Goal: Information Seeking & Learning: Find specific fact

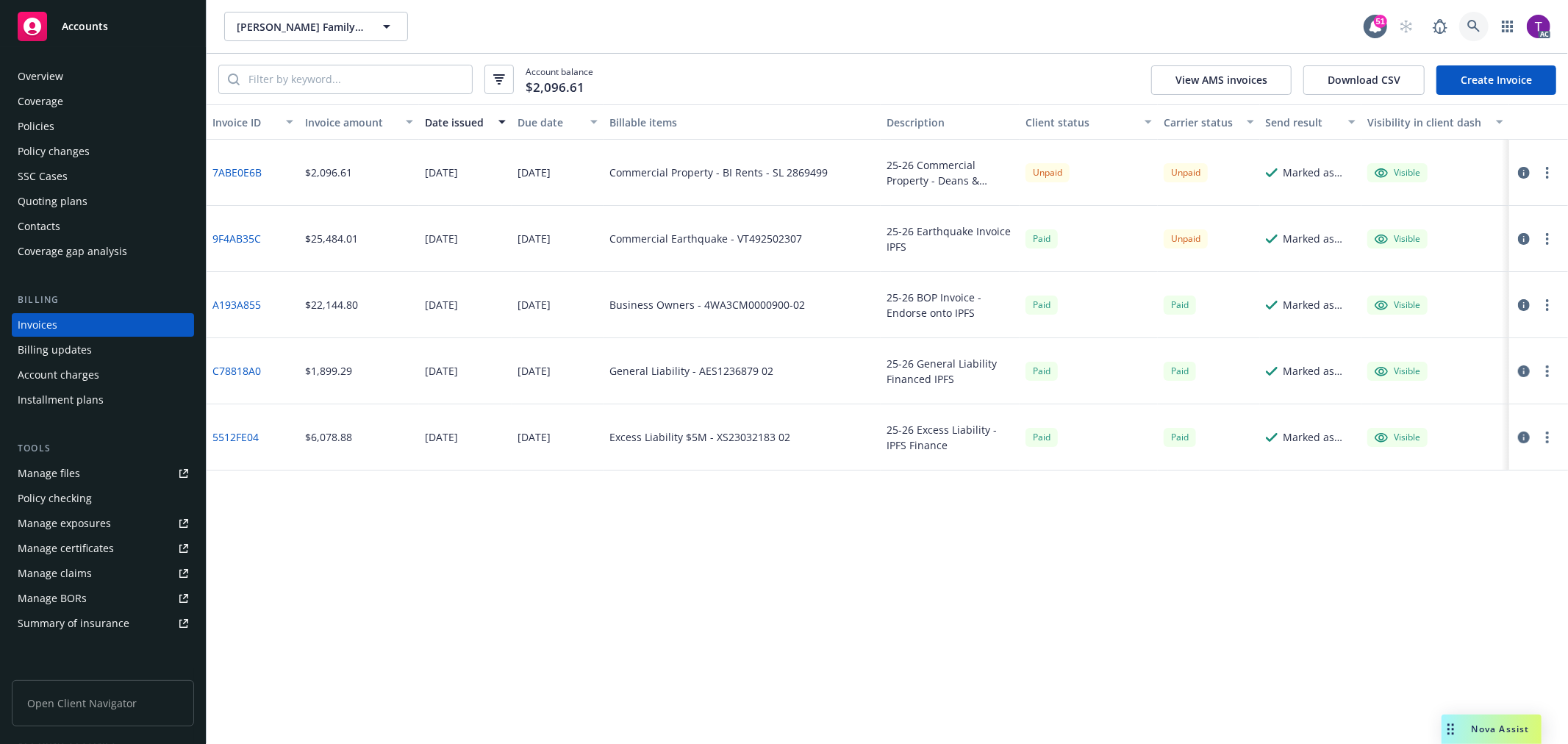
click at [1468, 28] on icon at bounding box center [1473, 26] width 13 height 13
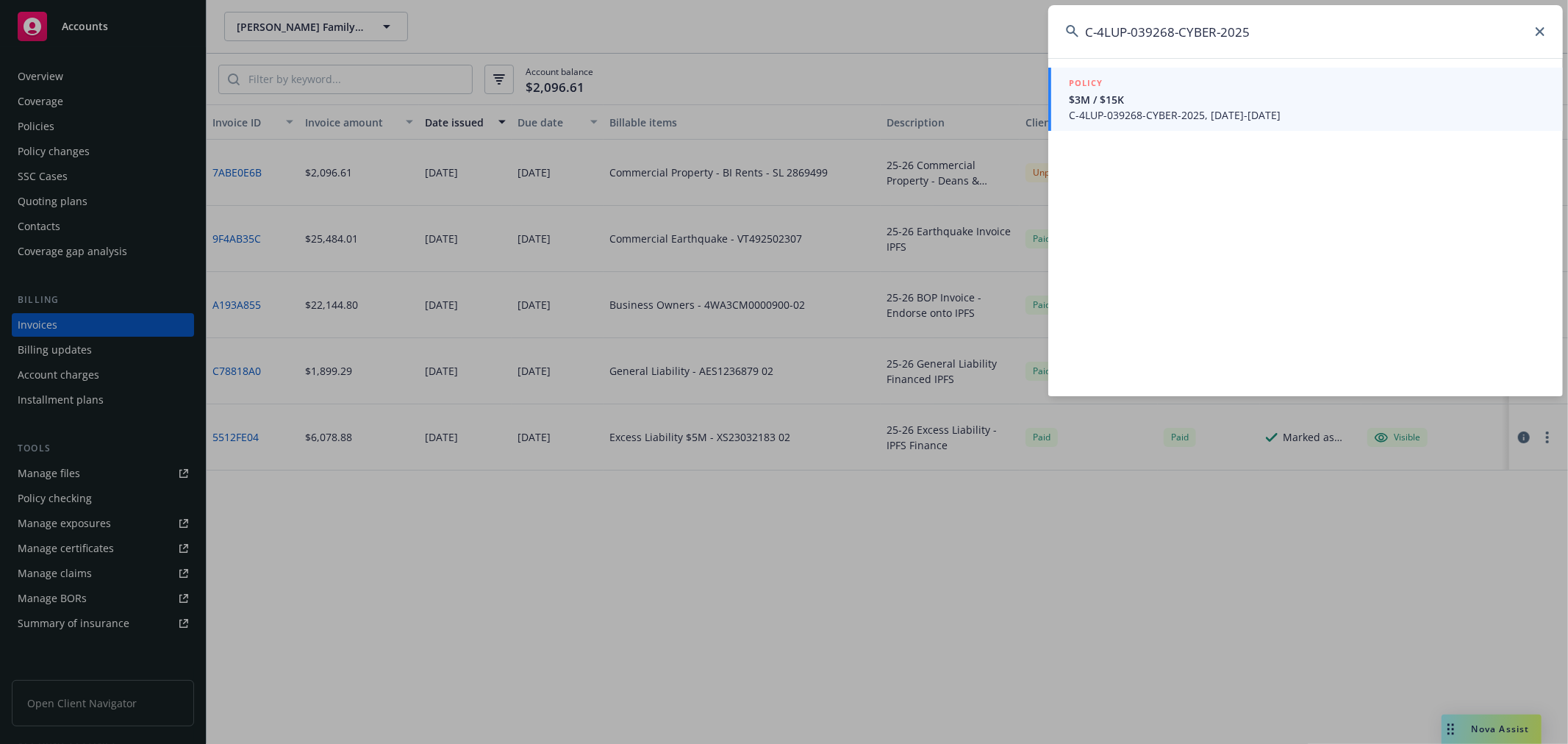
type input "C-4LUP-039268-CYBER-2025"
click at [1246, 115] on span "C-4LUP-039268-CYBER-2025, 08/06/2025-08/06/2026" at bounding box center [1307, 114] width 476 height 15
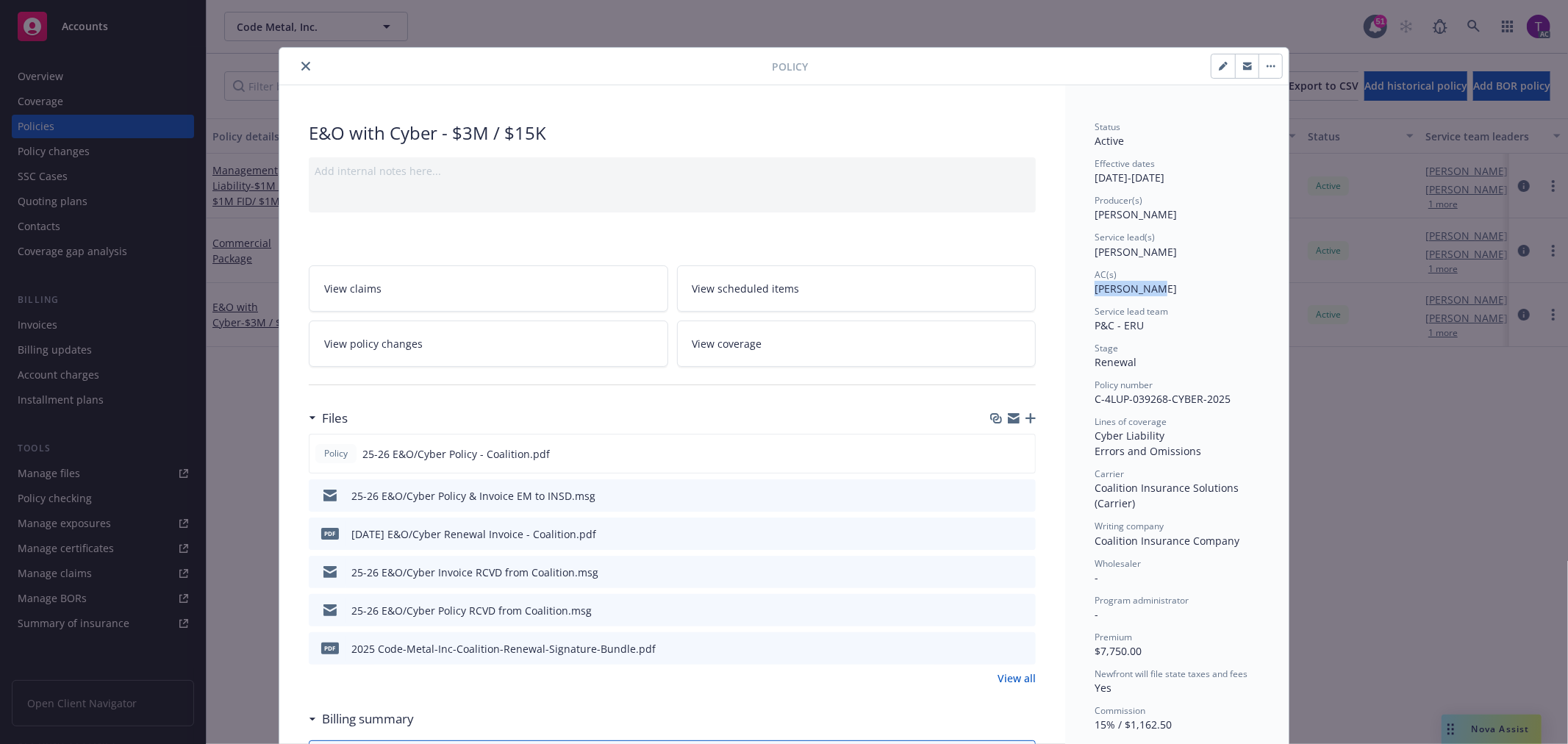
drag, startPoint x: 1153, startPoint y: 294, endPoint x: 1070, endPoint y: 294, distance: 83.0
copy span "Zach Uranga"
click at [297, 67] on button "close" at bounding box center [306, 66] width 18 height 18
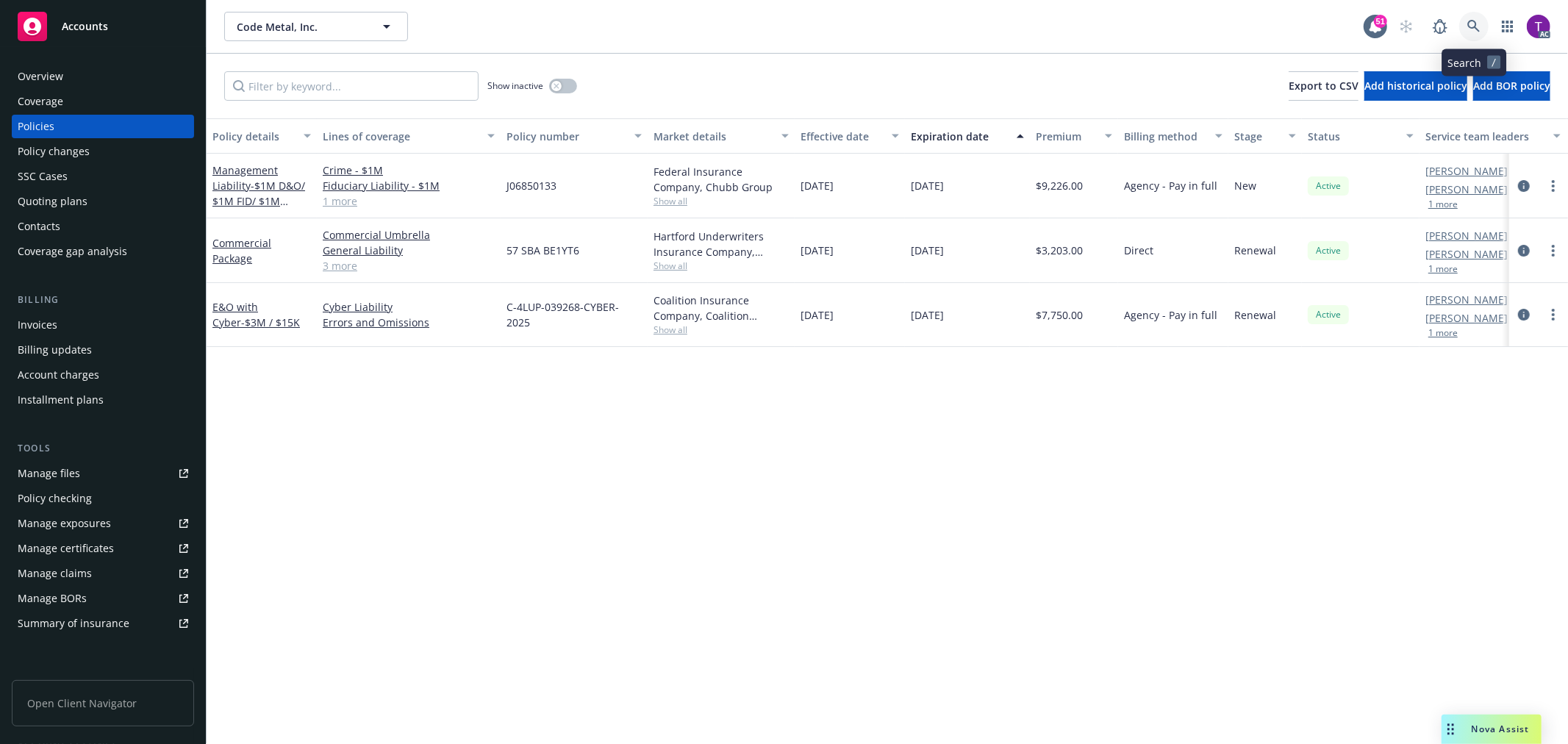
click at [1479, 35] on link at bounding box center [1473, 26] width 29 height 29
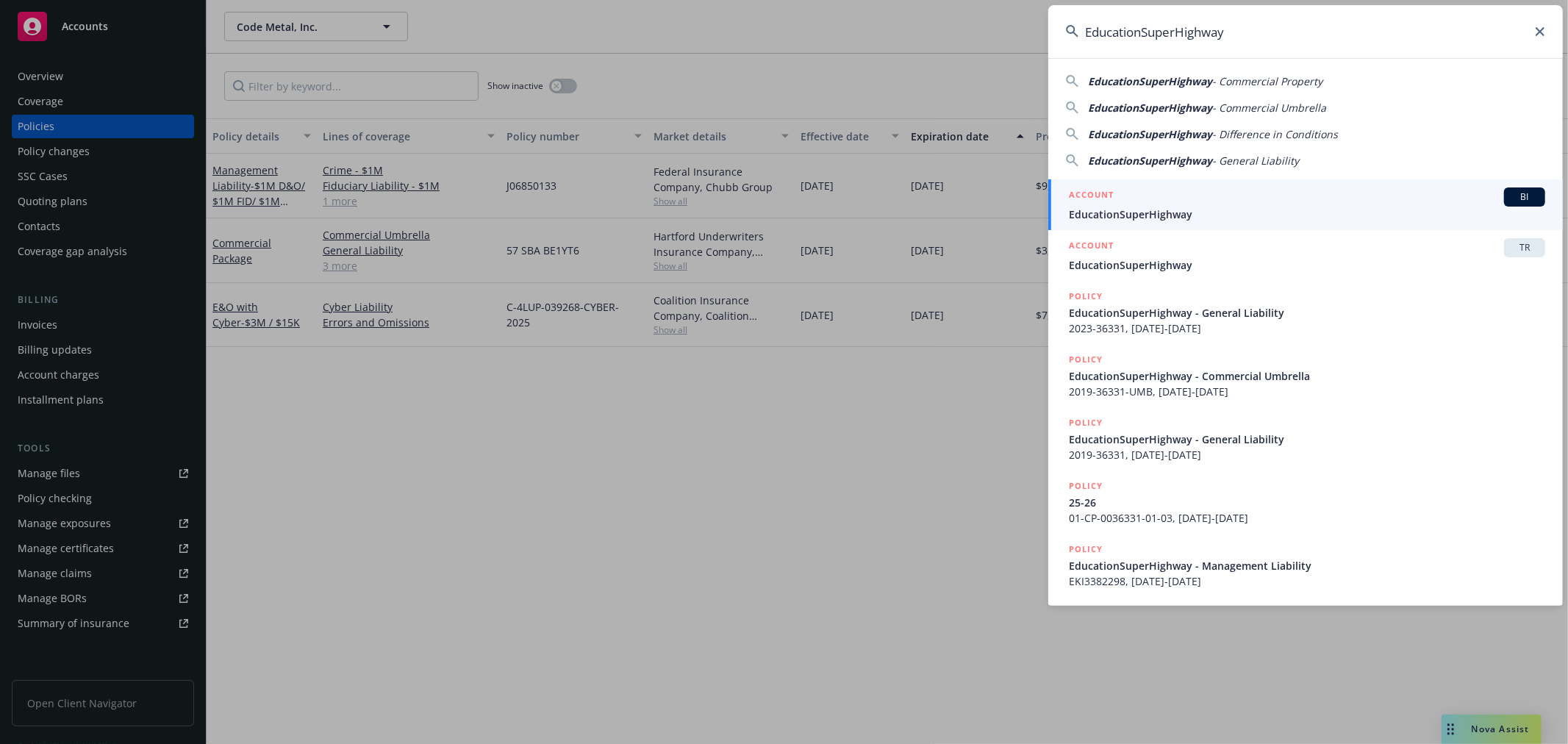
type input "EducationSuperHighway"
click at [1147, 203] on div "ACCOUNT BI" at bounding box center [1307, 197] width 476 height 19
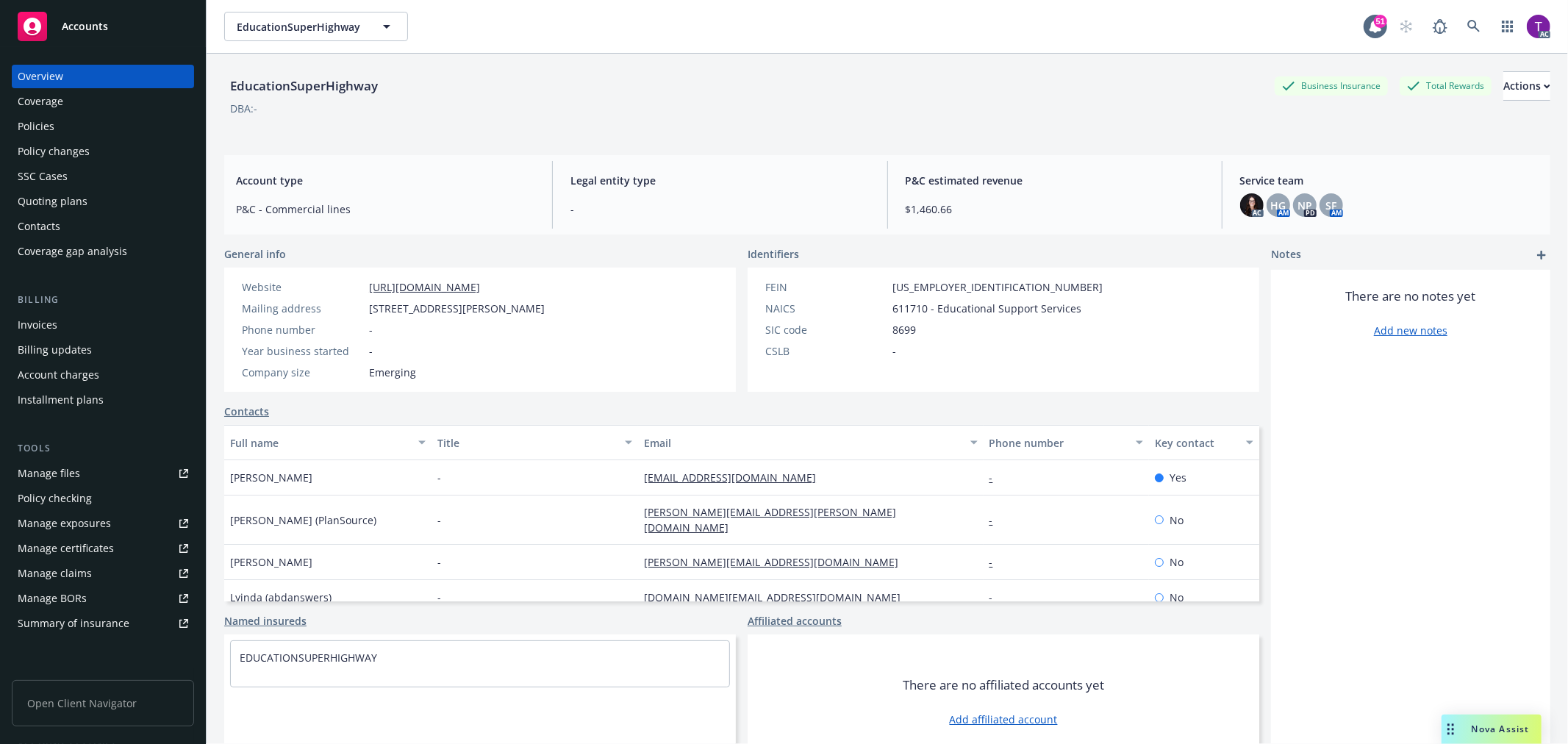
click at [79, 322] on div "Invoices" at bounding box center [103, 325] width 171 height 24
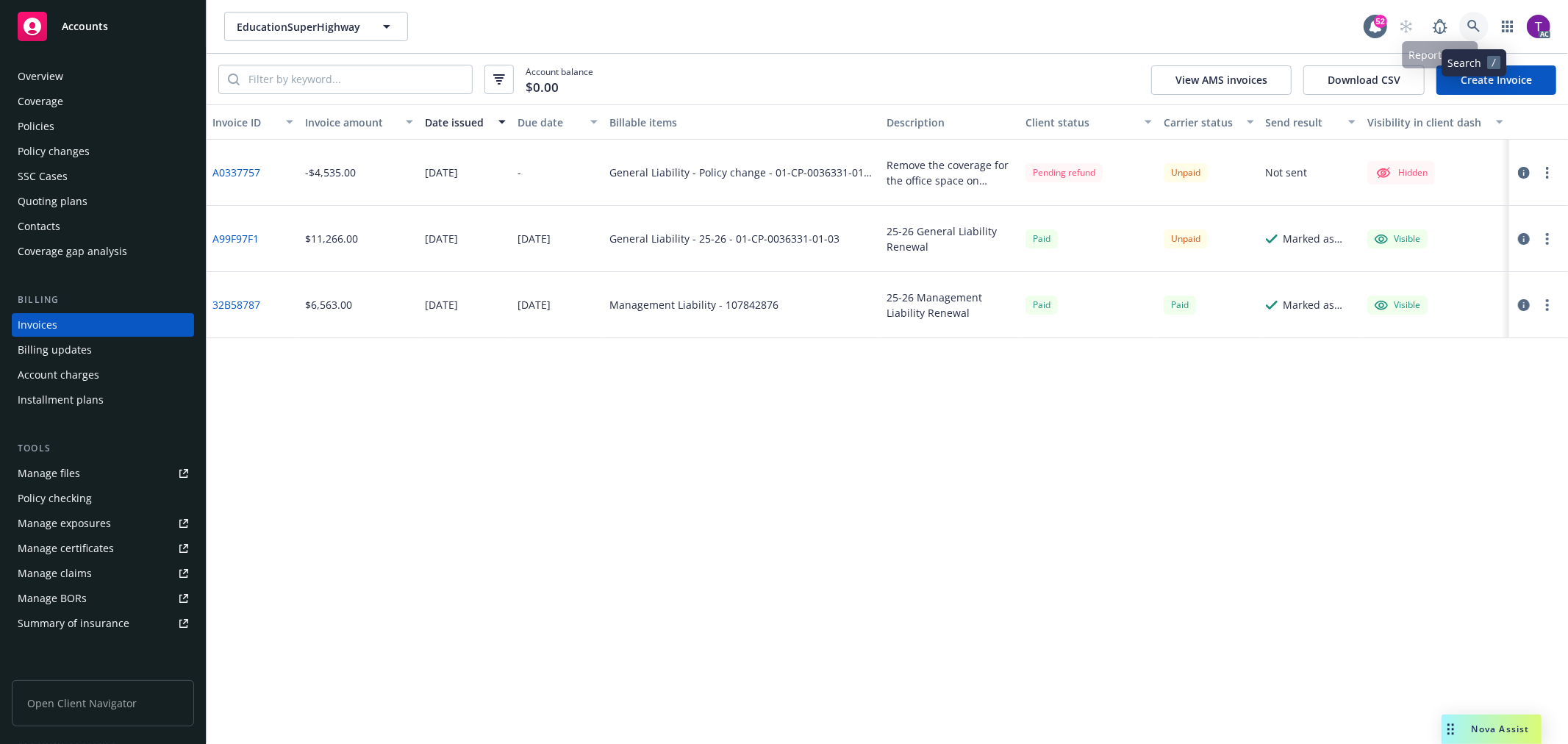
click at [1466, 27] on link at bounding box center [1473, 26] width 29 height 29
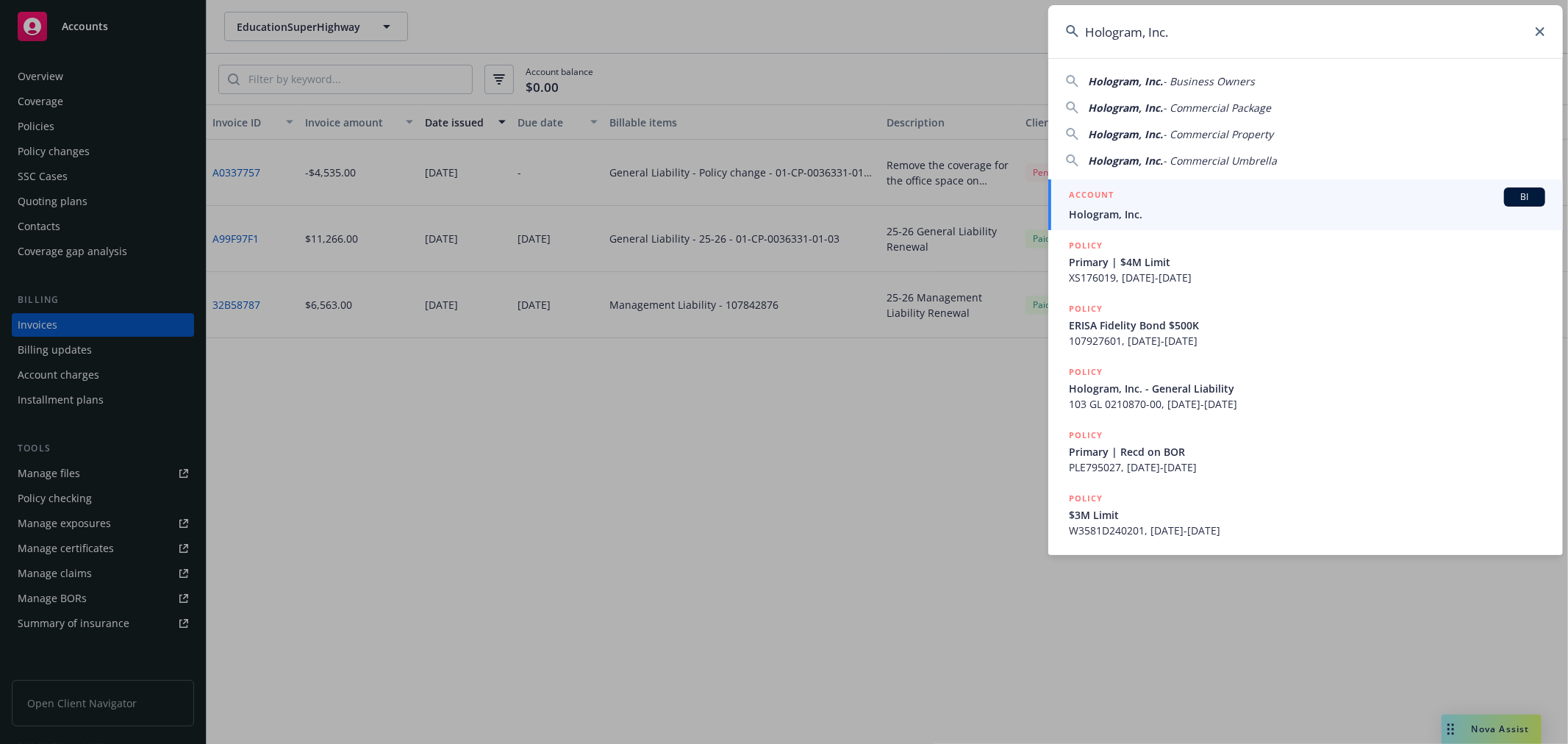
type input "Hologram, Inc."
click at [1112, 196] on h5 "ACCOUNT" at bounding box center [1091, 196] width 45 height 18
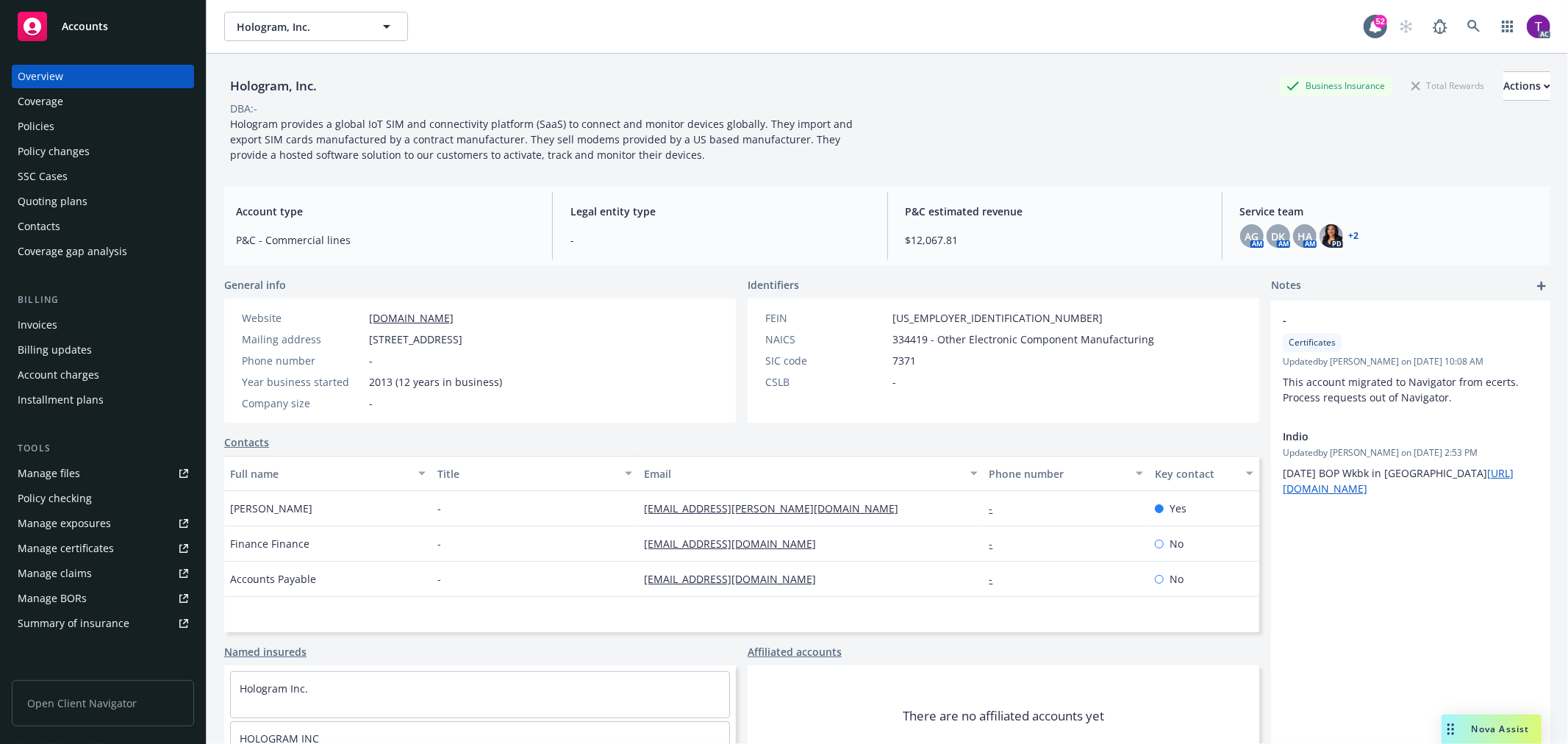
click at [18, 320] on div "Invoices" at bounding box center [37, 325] width 40 height 24
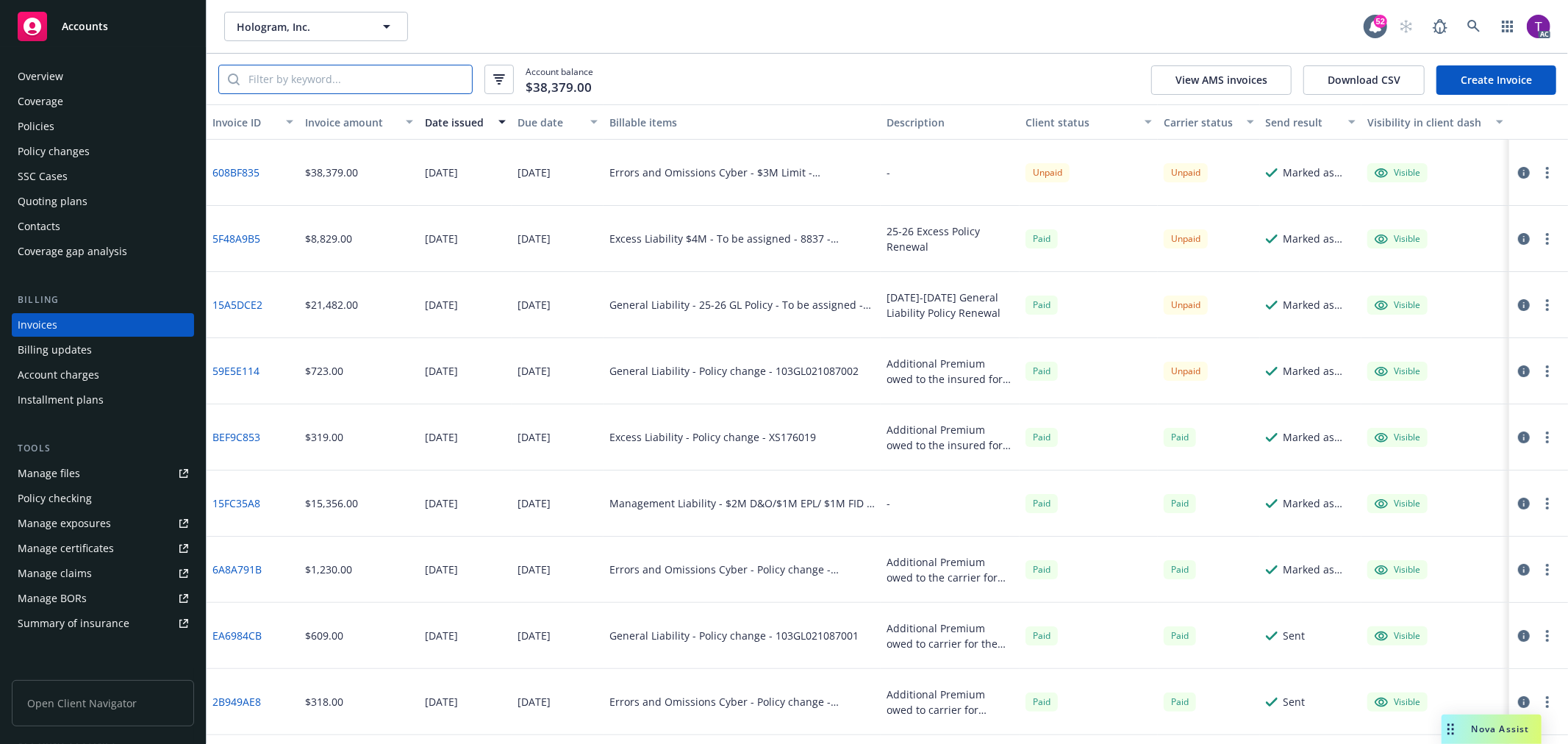
click at [295, 91] on input "search" at bounding box center [356, 80] width 233 height 28
paste input "CD1980C1"
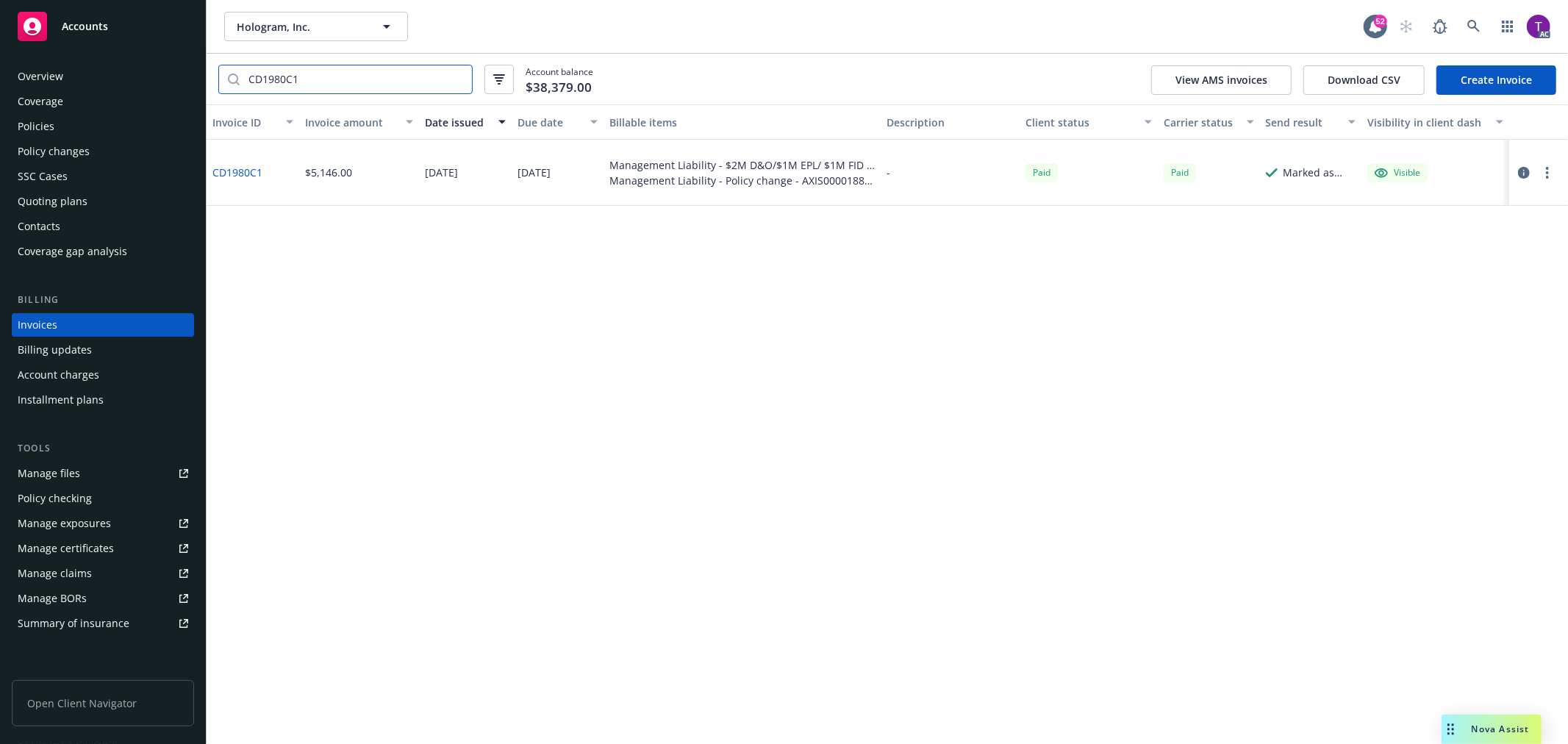
type input "CD1980C1"
click at [240, 174] on link "CD1980C1" at bounding box center [237, 172] width 50 height 15
click at [1475, 22] on icon at bounding box center [1473, 26] width 12 height 12
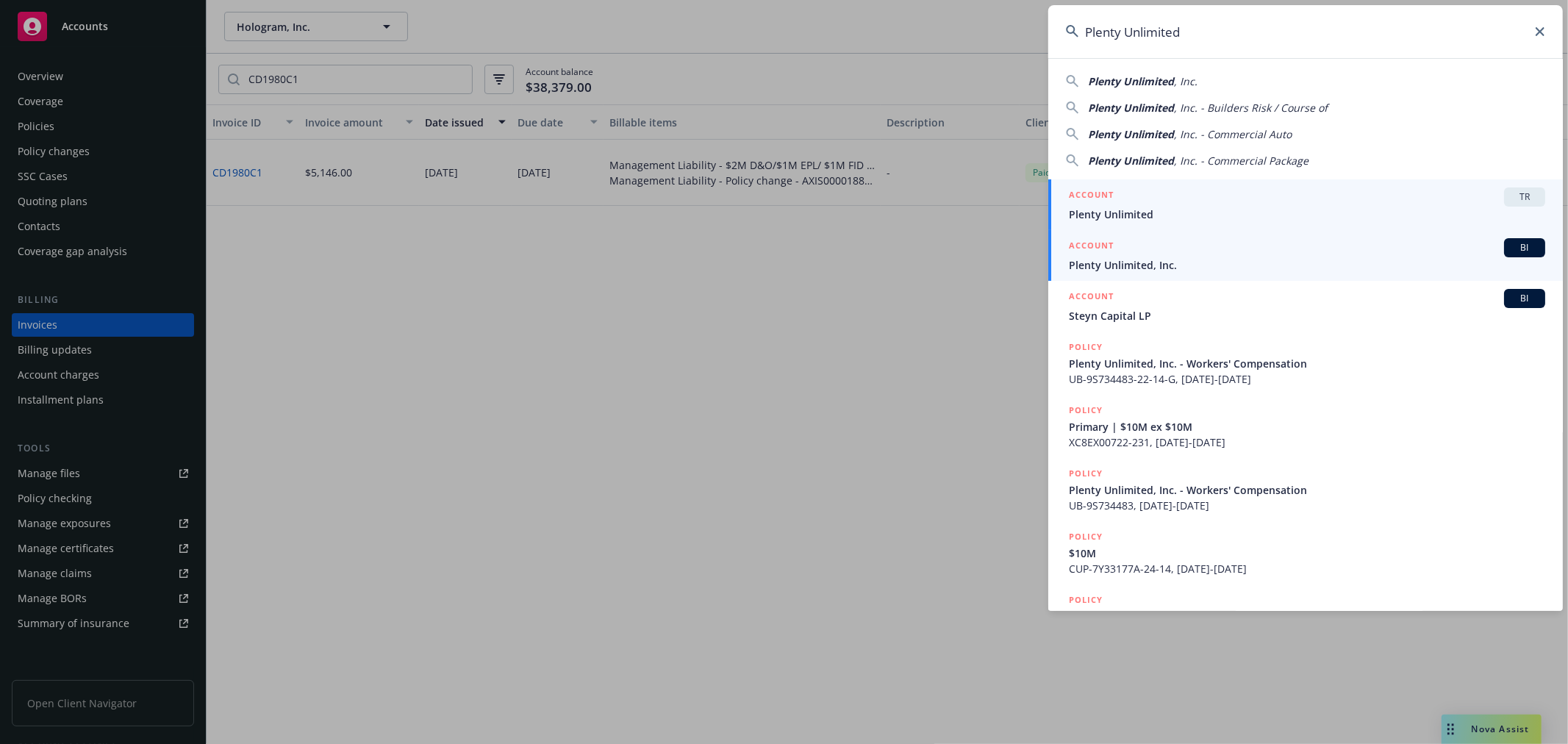
type input "Plenty Unlimited"
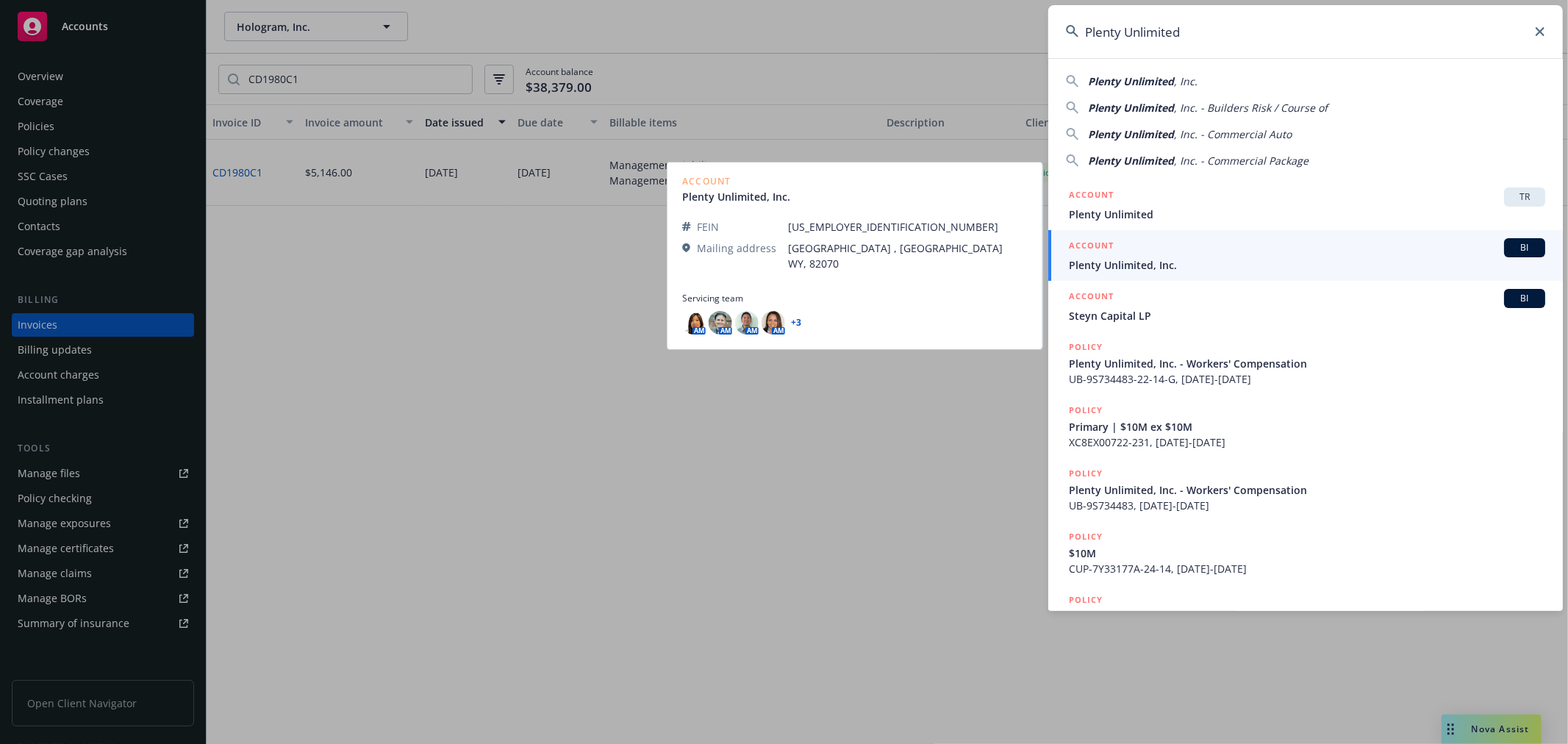
click at [1106, 243] on h5 "ACCOUNT" at bounding box center [1091, 247] width 45 height 18
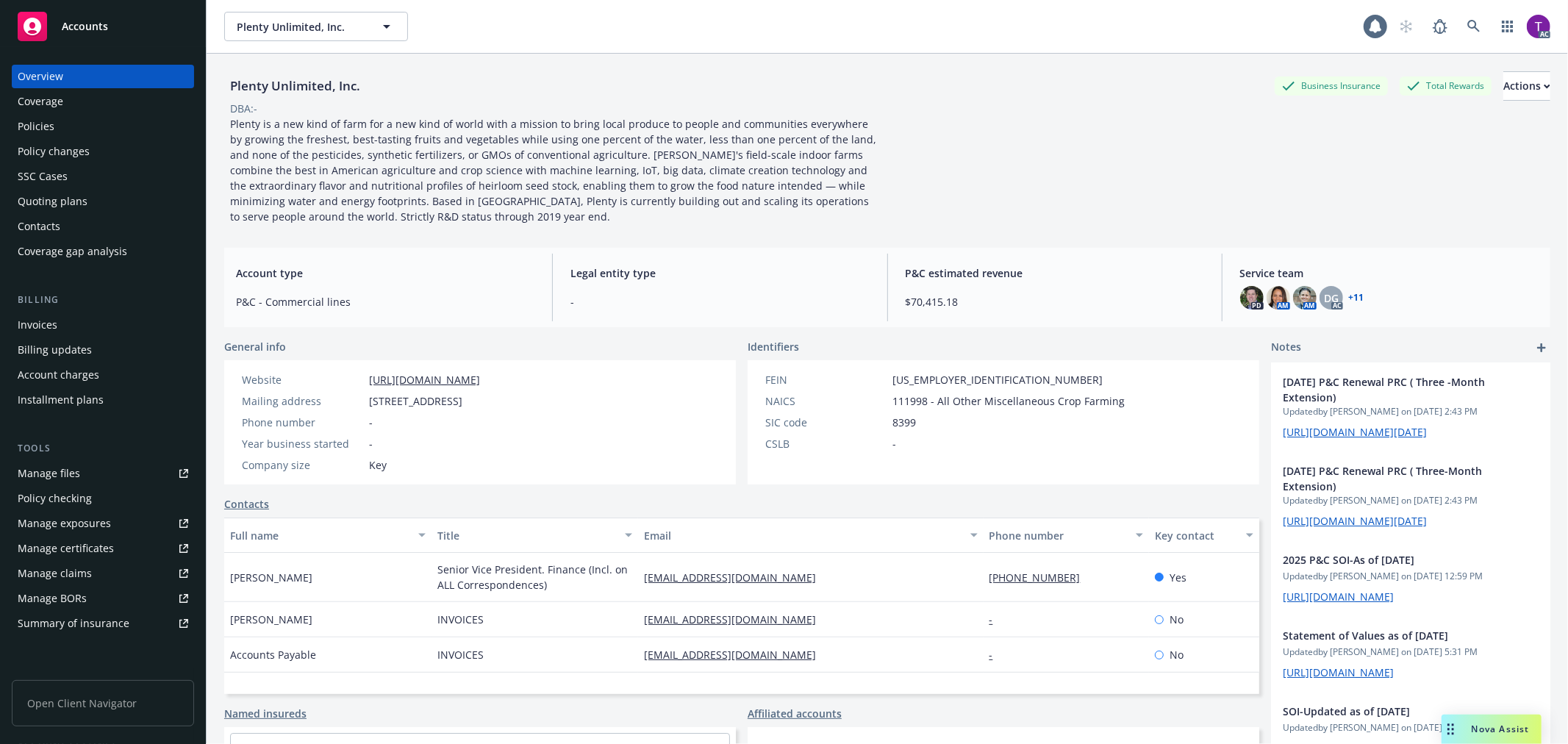
click at [85, 331] on div "Invoices" at bounding box center [103, 325] width 171 height 24
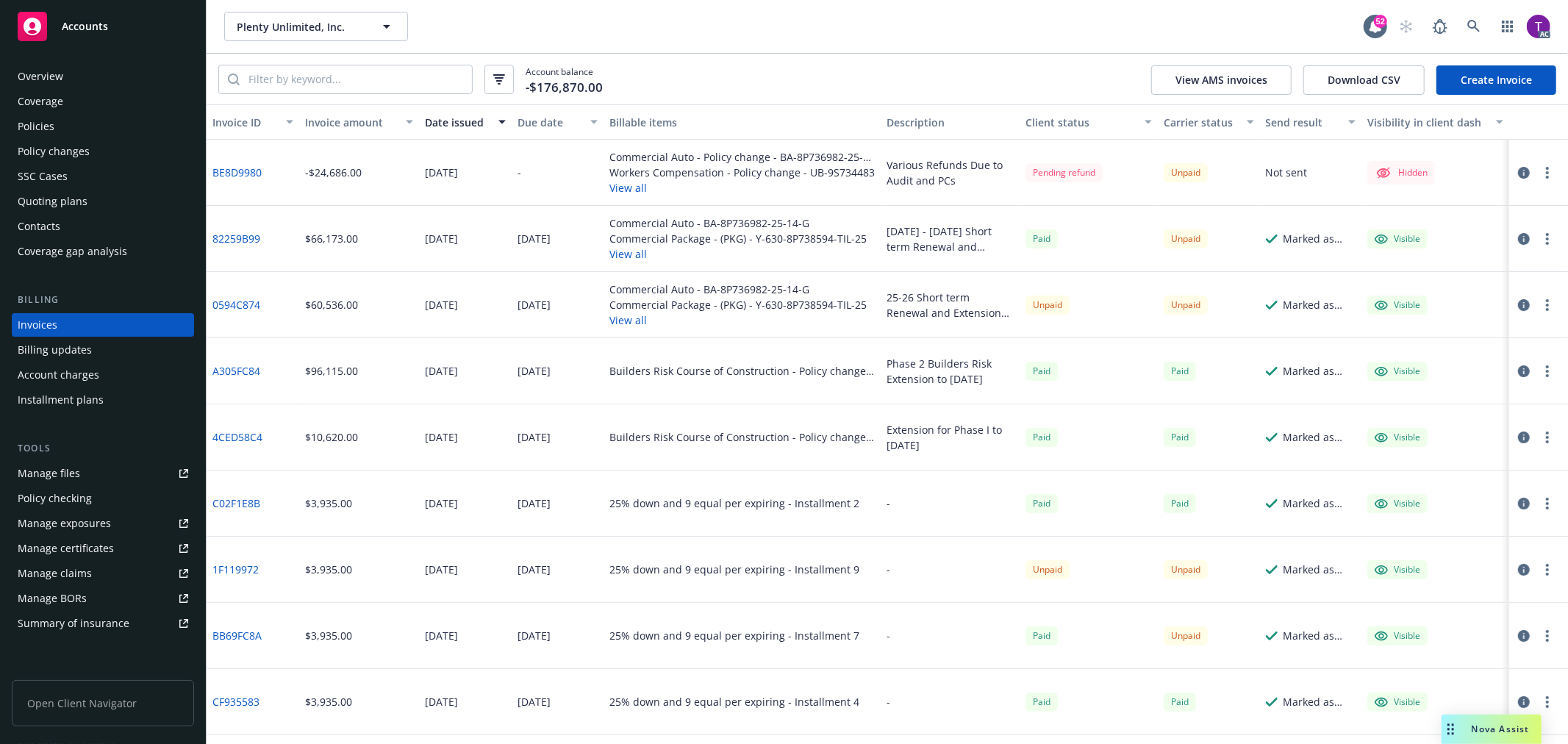
click at [357, 127] on div "Invoice amount" at bounding box center [351, 122] width 92 height 15
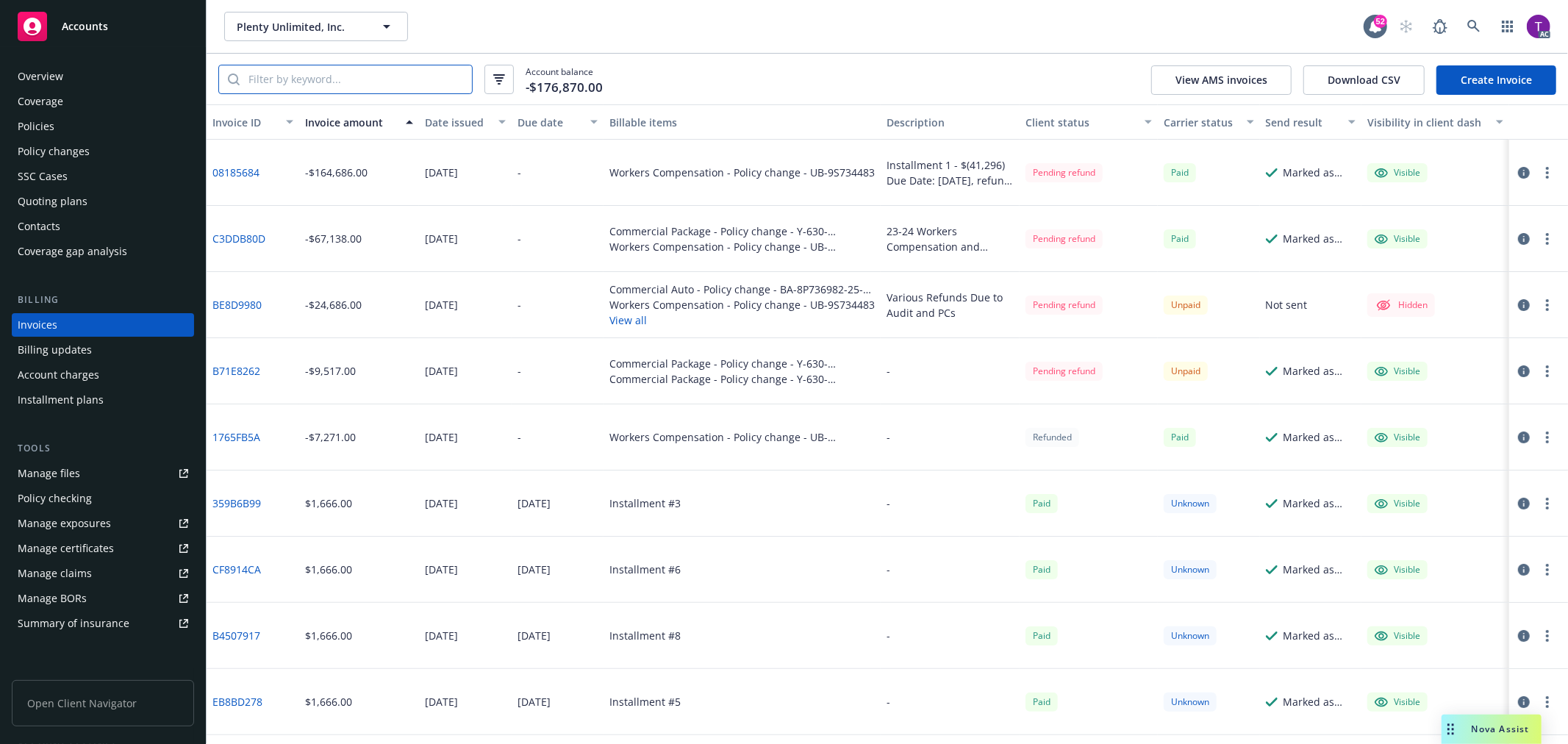
click at [294, 74] on input "search" at bounding box center [356, 80] width 233 height 28
paste input "Y-630-8P738594-TIL-23"
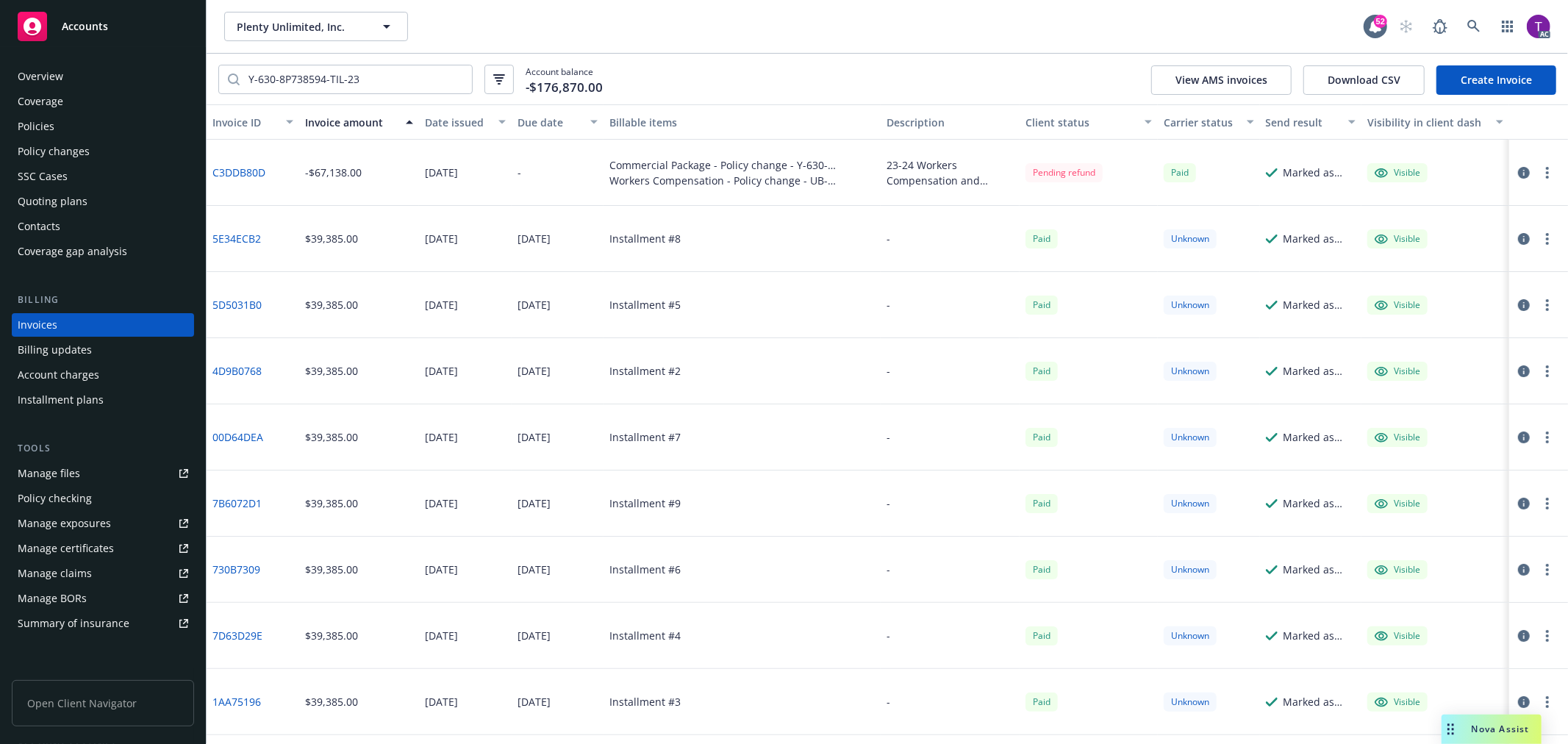
click at [246, 165] on link "C3DDB80D" at bounding box center [239, 172] width 53 height 15
click at [42, 328] on div "Invoices" at bounding box center [37, 325] width 40 height 24
click at [1518, 170] on icon "button" at bounding box center [1524, 173] width 12 height 12
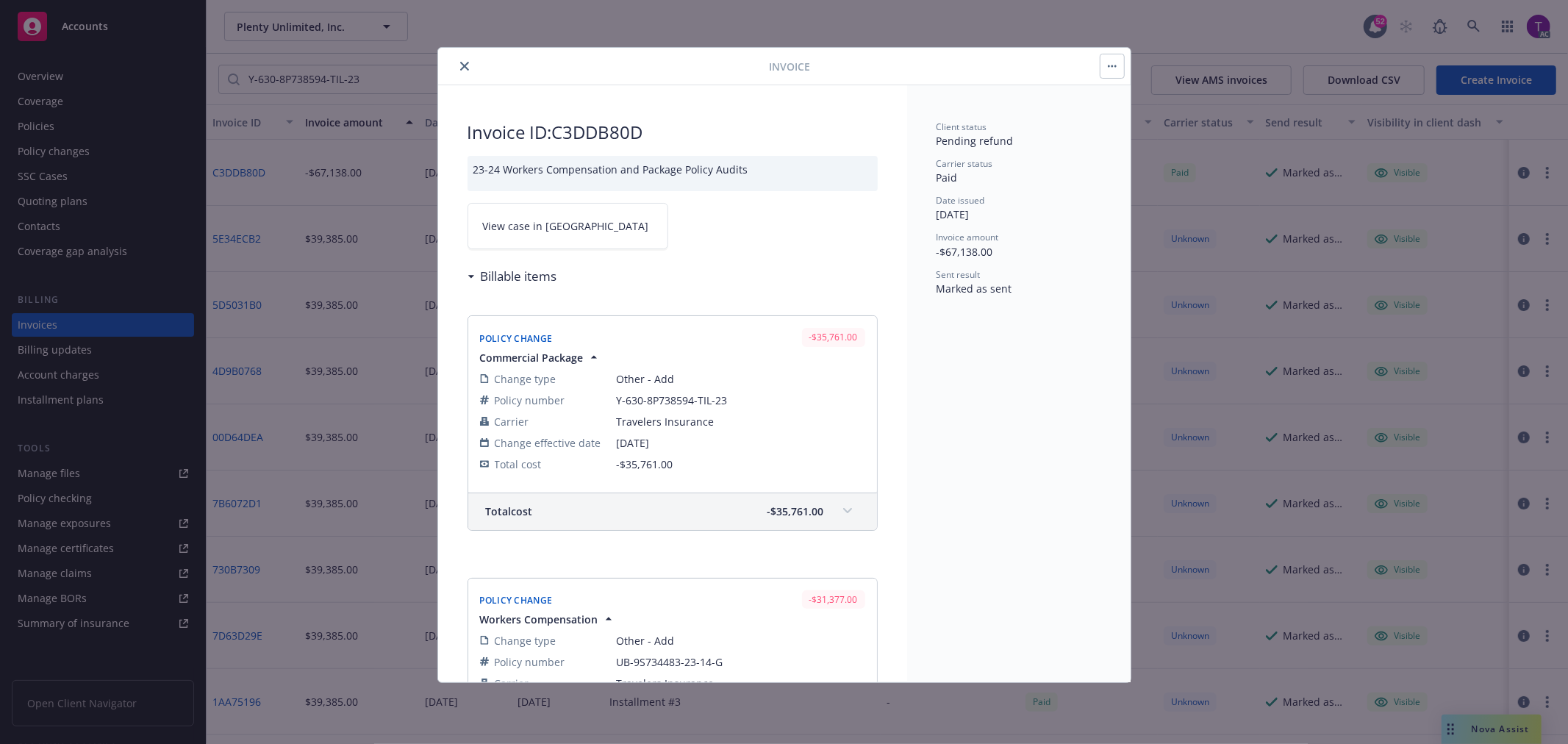
click at [529, 236] on link "View case in [GEOGRAPHIC_DATA]" at bounding box center [567, 226] width 201 height 46
click at [465, 67] on icon "close" at bounding box center [465, 66] width 9 height 9
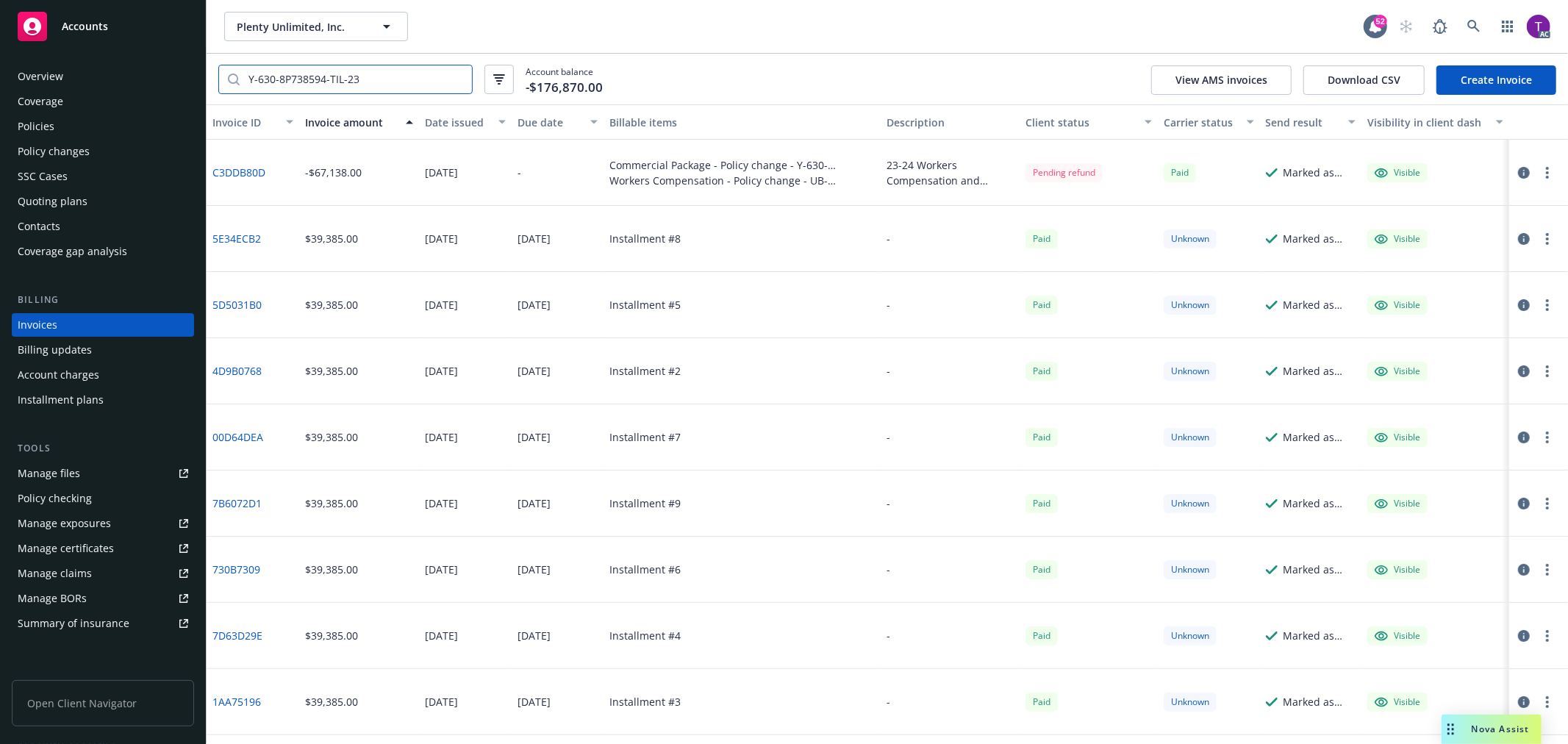
drag, startPoint x: 392, startPoint y: 71, endPoint x: -20, endPoint y: 68, distance: 412.0
click at [0, 68] on html "Accounts Overview Coverage Policies Policy changes SSC Cases Quoting plans Cont…" at bounding box center [784, 372] width 1568 height 744
paste input "B71E8262"
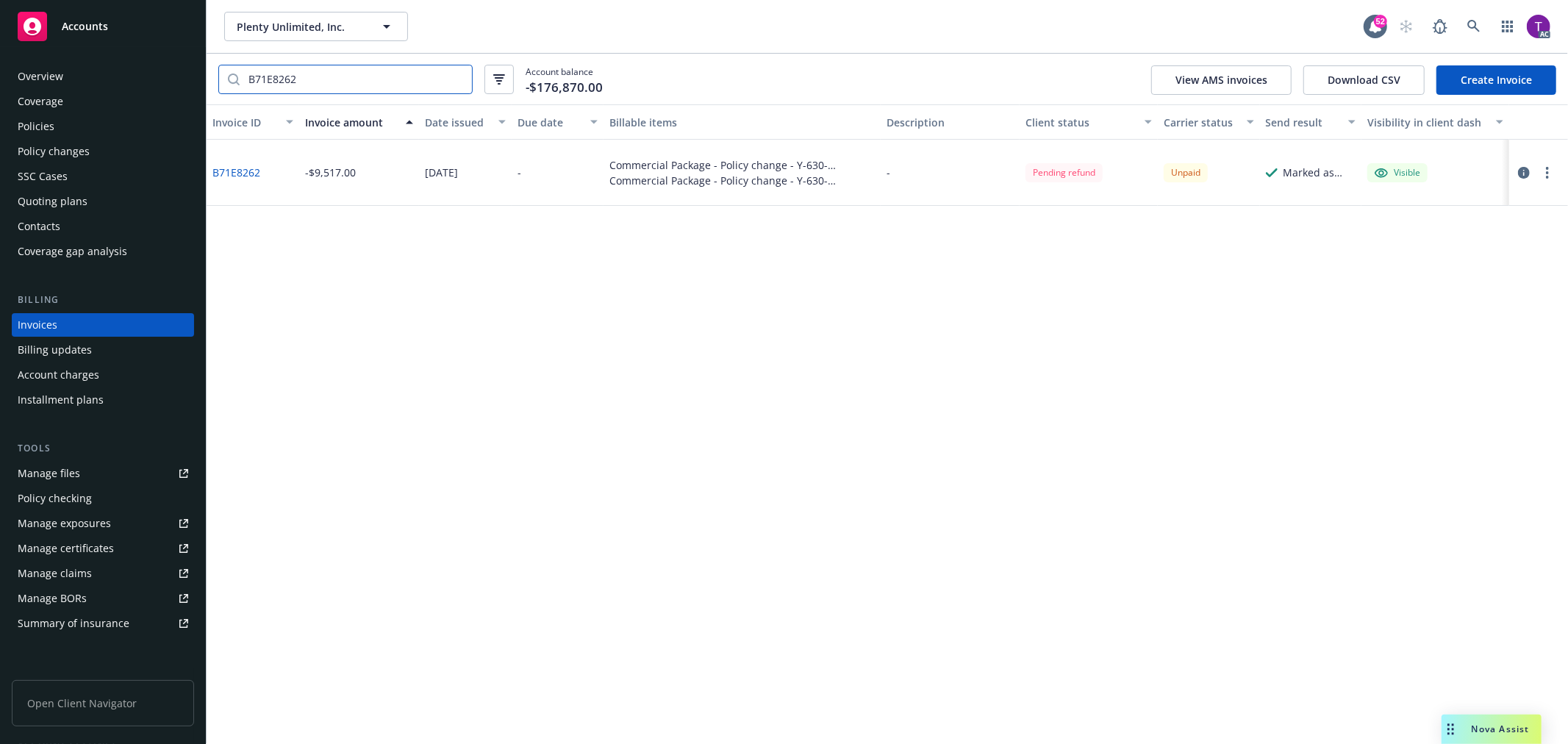
type input "B71E8262"
click at [1520, 170] on icon "button" at bounding box center [1524, 173] width 12 height 12
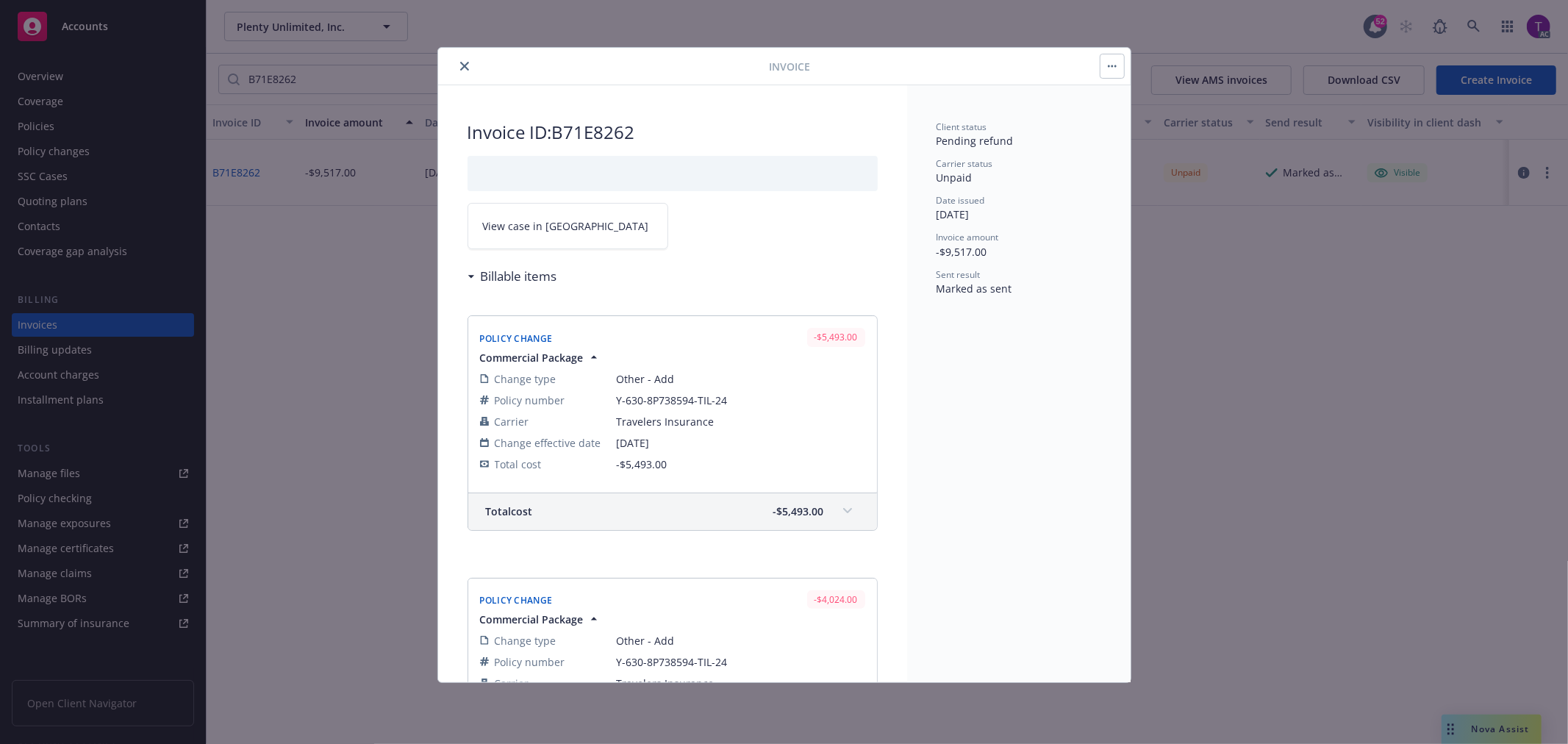
click at [592, 224] on link "View case in [GEOGRAPHIC_DATA]" at bounding box center [567, 226] width 201 height 46
click at [465, 65] on icon "close" at bounding box center [465, 66] width 9 height 9
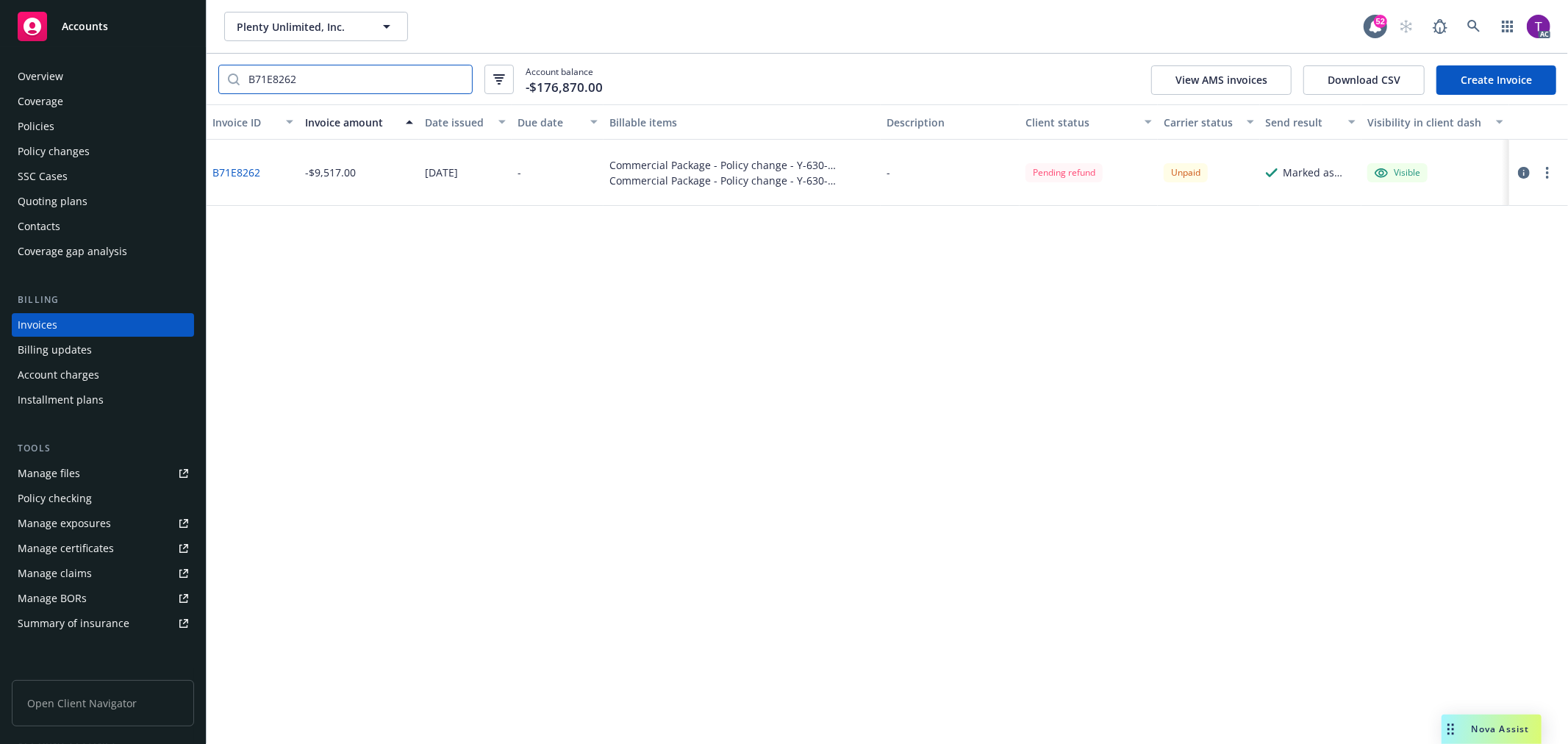
click at [458, 76] on input "B71E8262" at bounding box center [356, 80] width 233 height 28
click at [50, 332] on div "Invoices" at bounding box center [37, 325] width 40 height 24
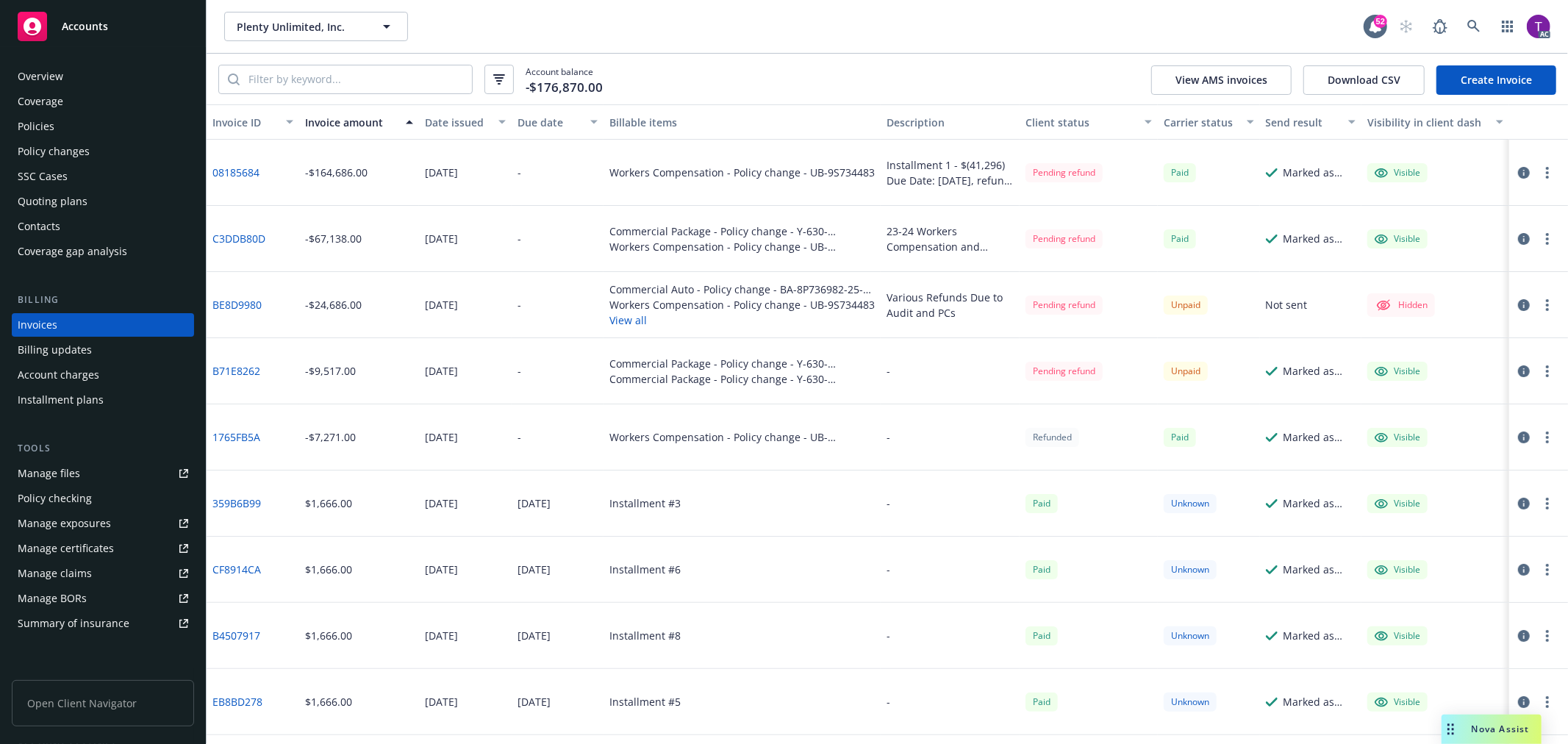
click at [361, 115] on div "Invoice amount" at bounding box center [351, 122] width 92 height 15
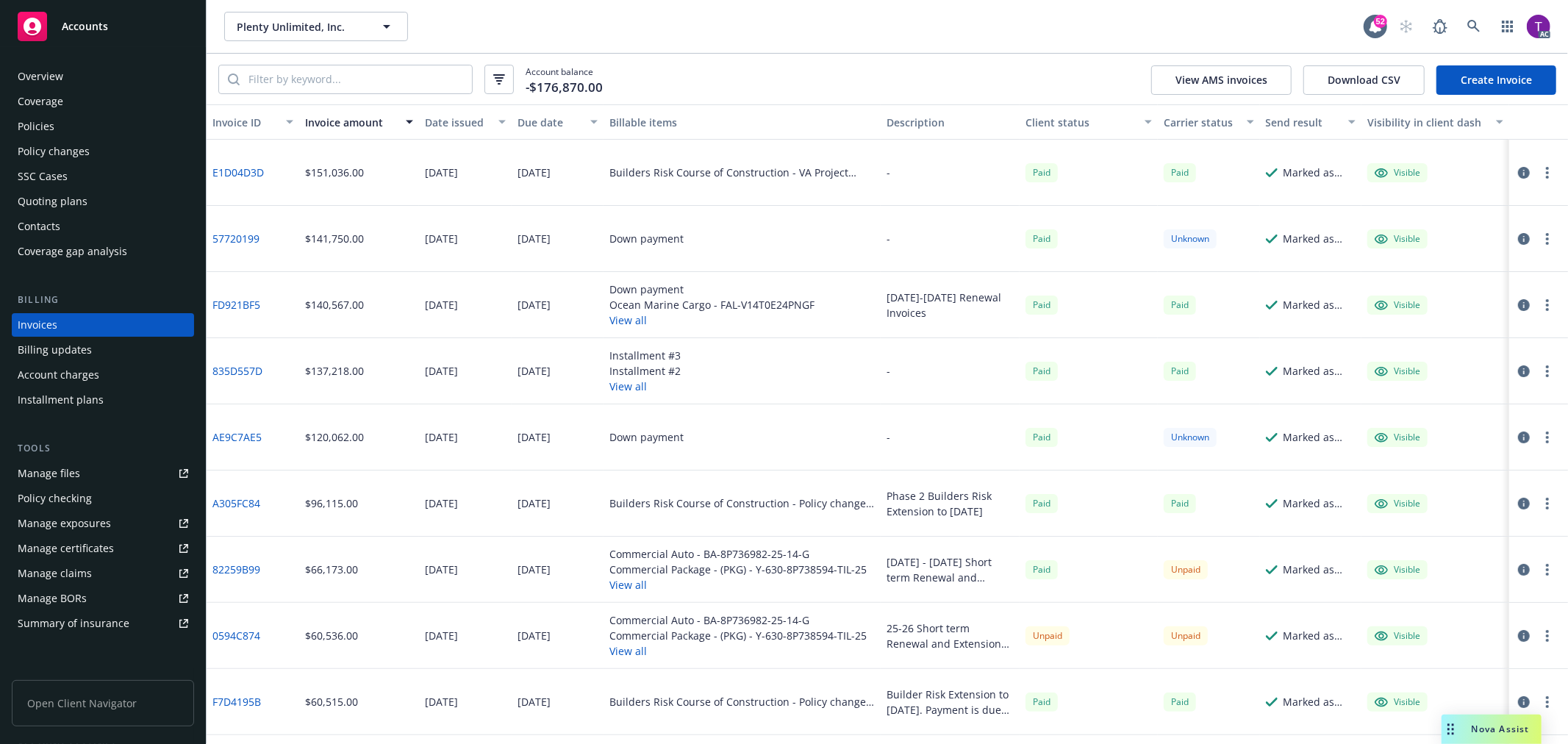
click at [361, 115] on div "Invoice amount" at bounding box center [351, 122] width 92 height 15
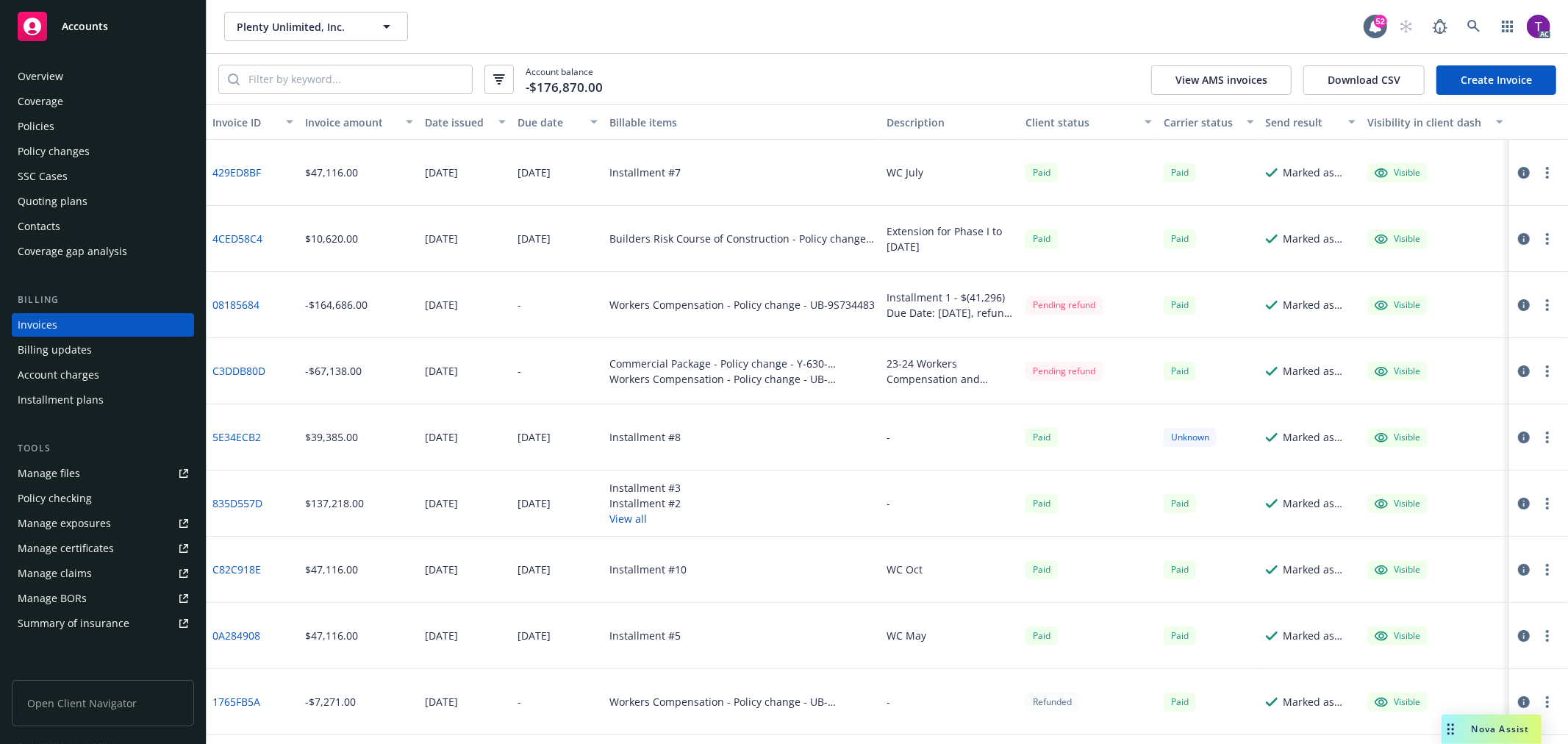
click at [361, 115] on div "Invoice amount" at bounding box center [351, 122] width 92 height 15
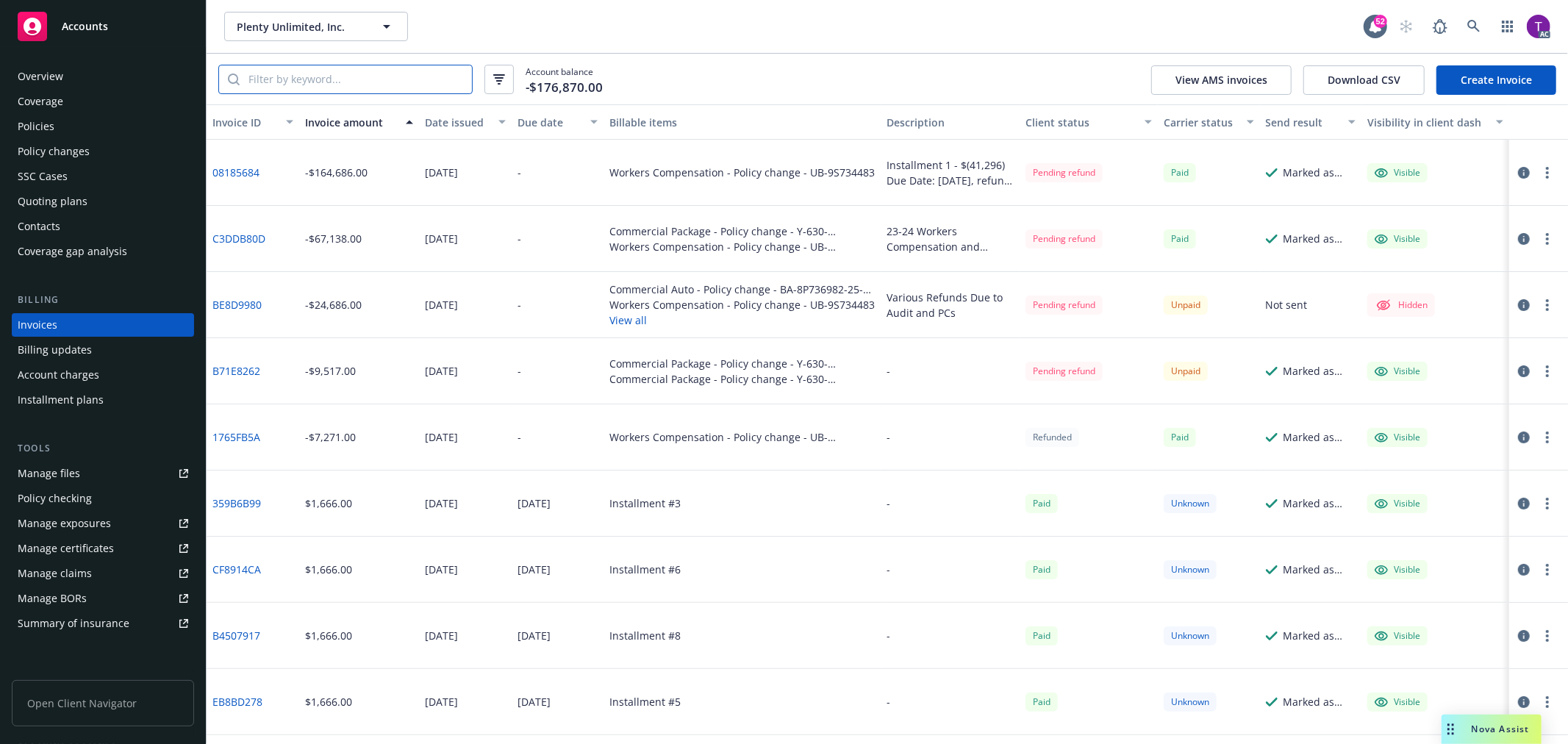
click at [311, 69] on input "search" at bounding box center [356, 80] width 233 height 28
paste input "83EF7218"
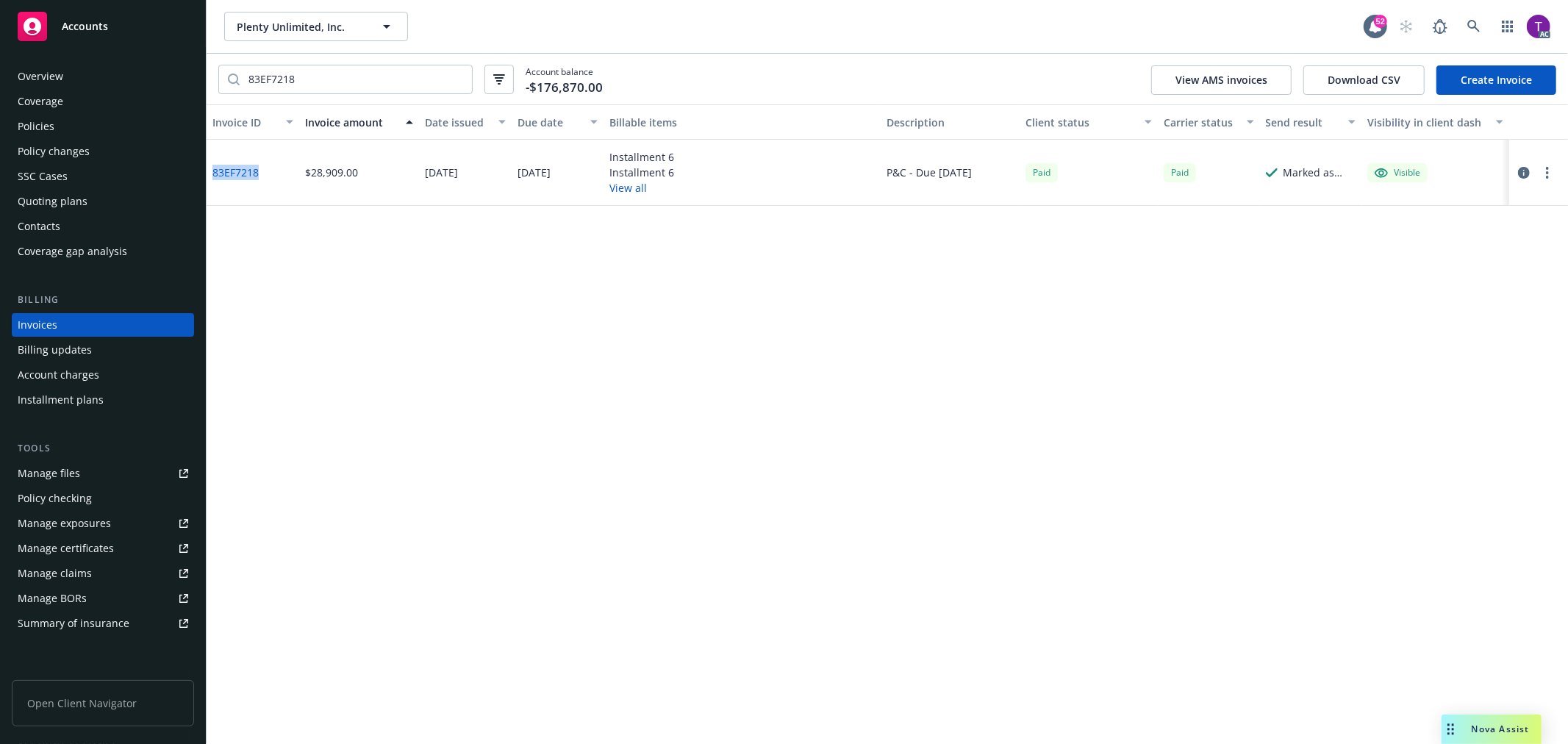
drag, startPoint x: 267, startPoint y: 180, endPoint x: 209, endPoint y: 180, distance: 58.0
click at [209, 180] on div "83EF7218" at bounding box center [252, 173] width 93 height 66
copy link "83EF7218"
drag, startPoint x: 318, startPoint y: 79, endPoint x: 172, endPoint y: 68, distance: 146.4
click at [172, 68] on div "Accounts Overview Coverage Policies Policy changes SSC Cases Quoting plans Cont…" at bounding box center [784, 372] width 1568 height 744
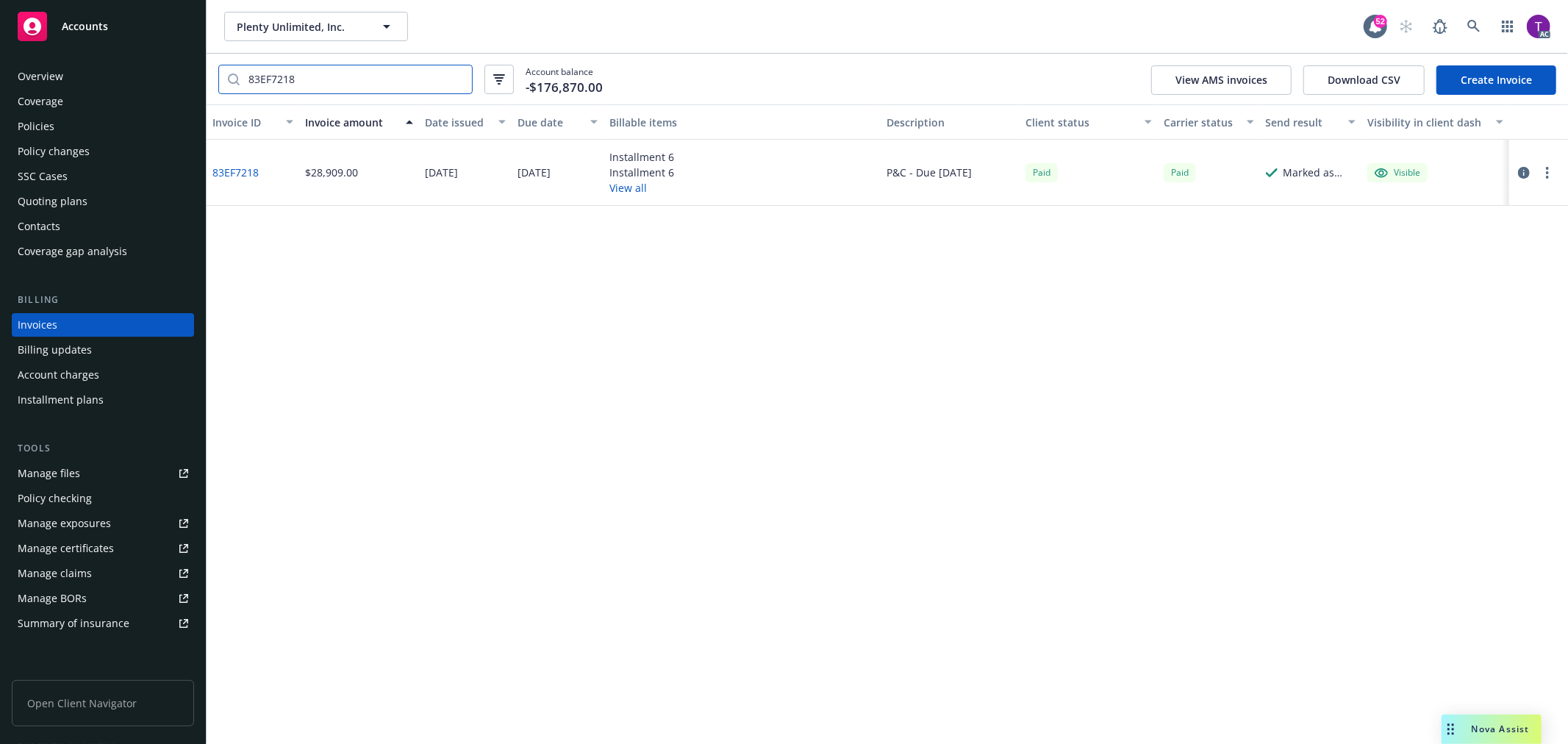
paste input "2F1087DA"
type input "2F1087DA"
click at [454, 74] on input "2F1087DA" at bounding box center [356, 80] width 233 height 28
click at [457, 78] on input "2F1087DA" at bounding box center [356, 80] width 233 height 28
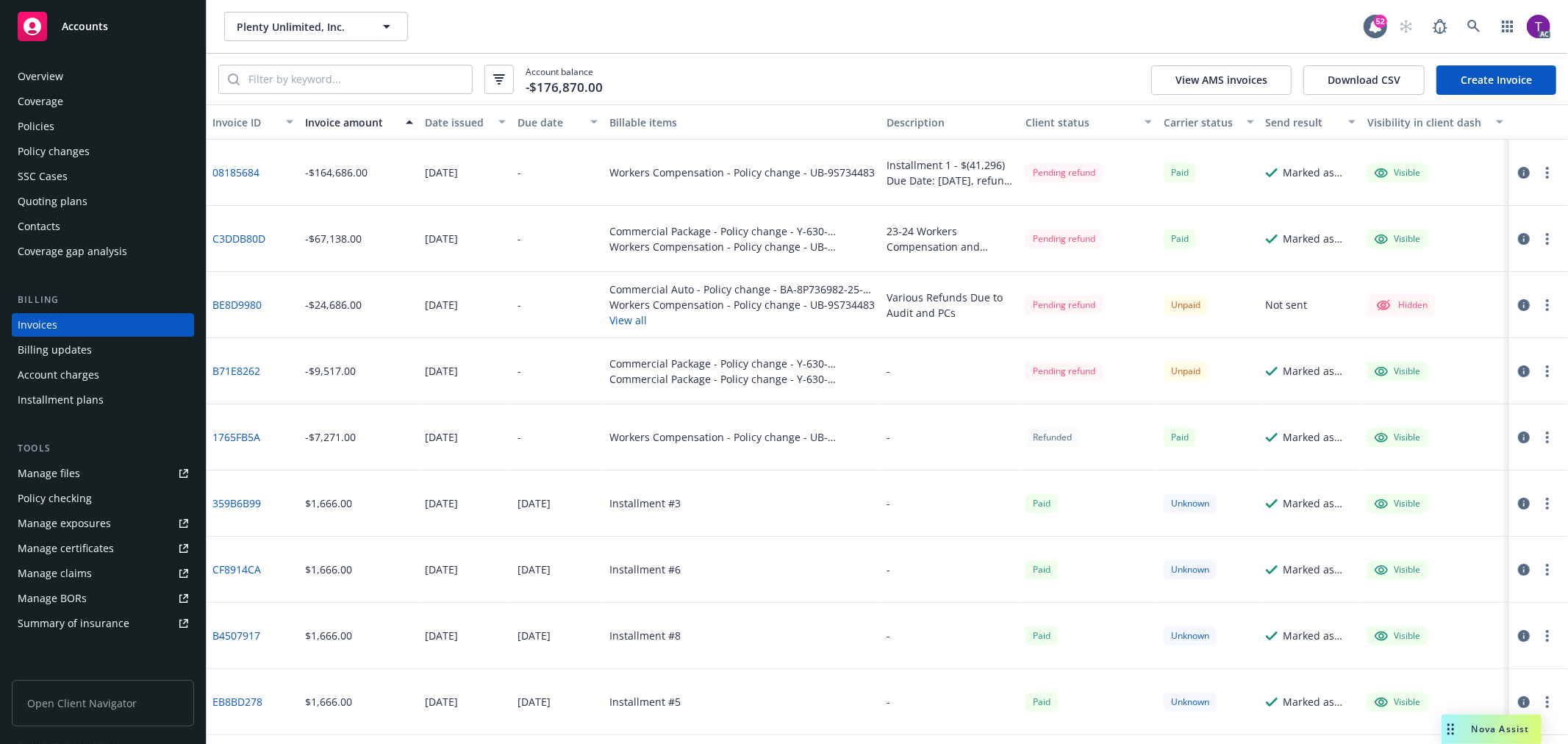
click at [228, 174] on link "08185684" at bounding box center [235, 172] width 47 height 15
click at [1518, 167] on icon "button" at bounding box center [1524, 173] width 12 height 12
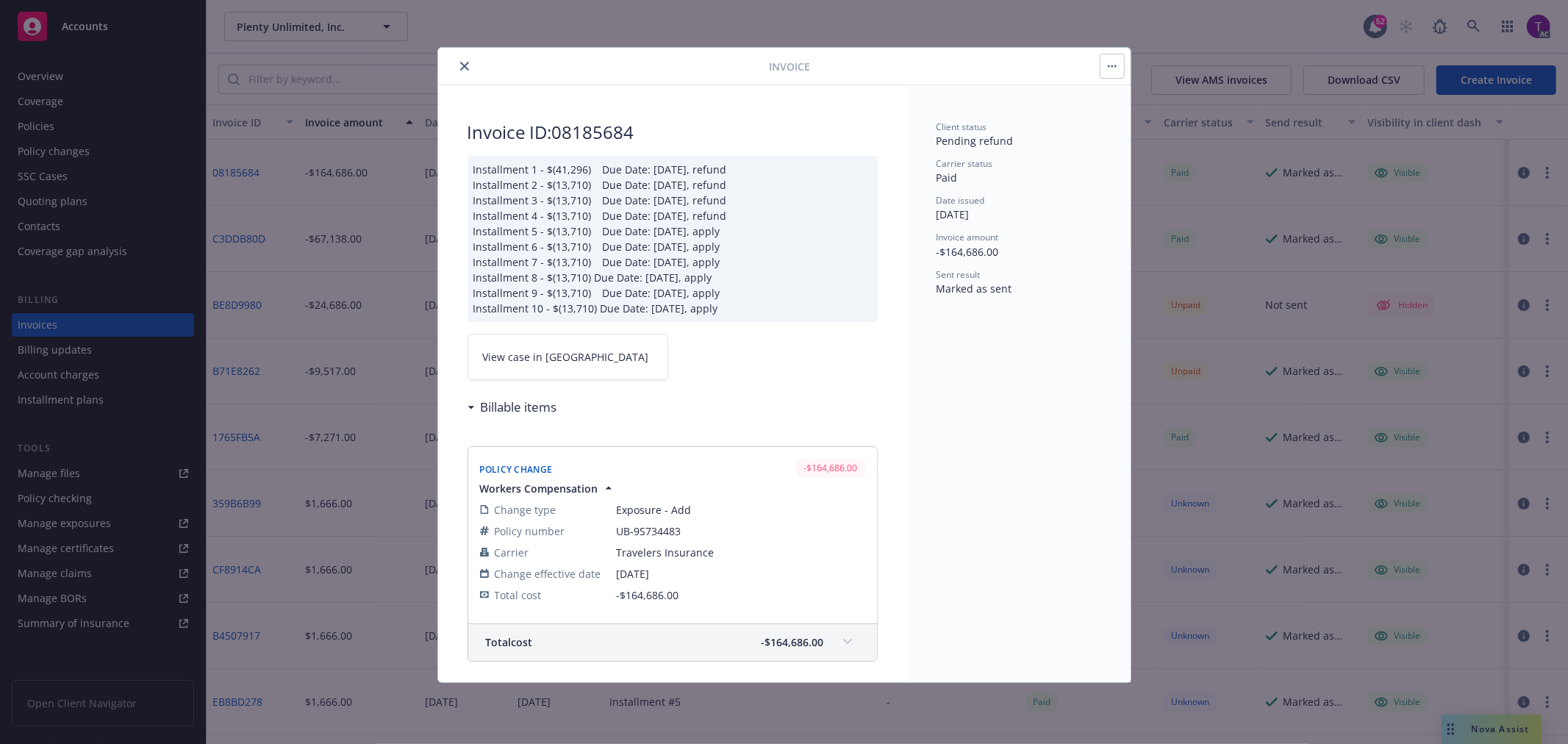
click at [542, 343] on link "View case in [GEOGRAPHIC_DATA]" at bounding box center [567, 357] width 201 height 46
click at [461, 66] on icon "close" at bounding box center [465, 66] width 9 height 9
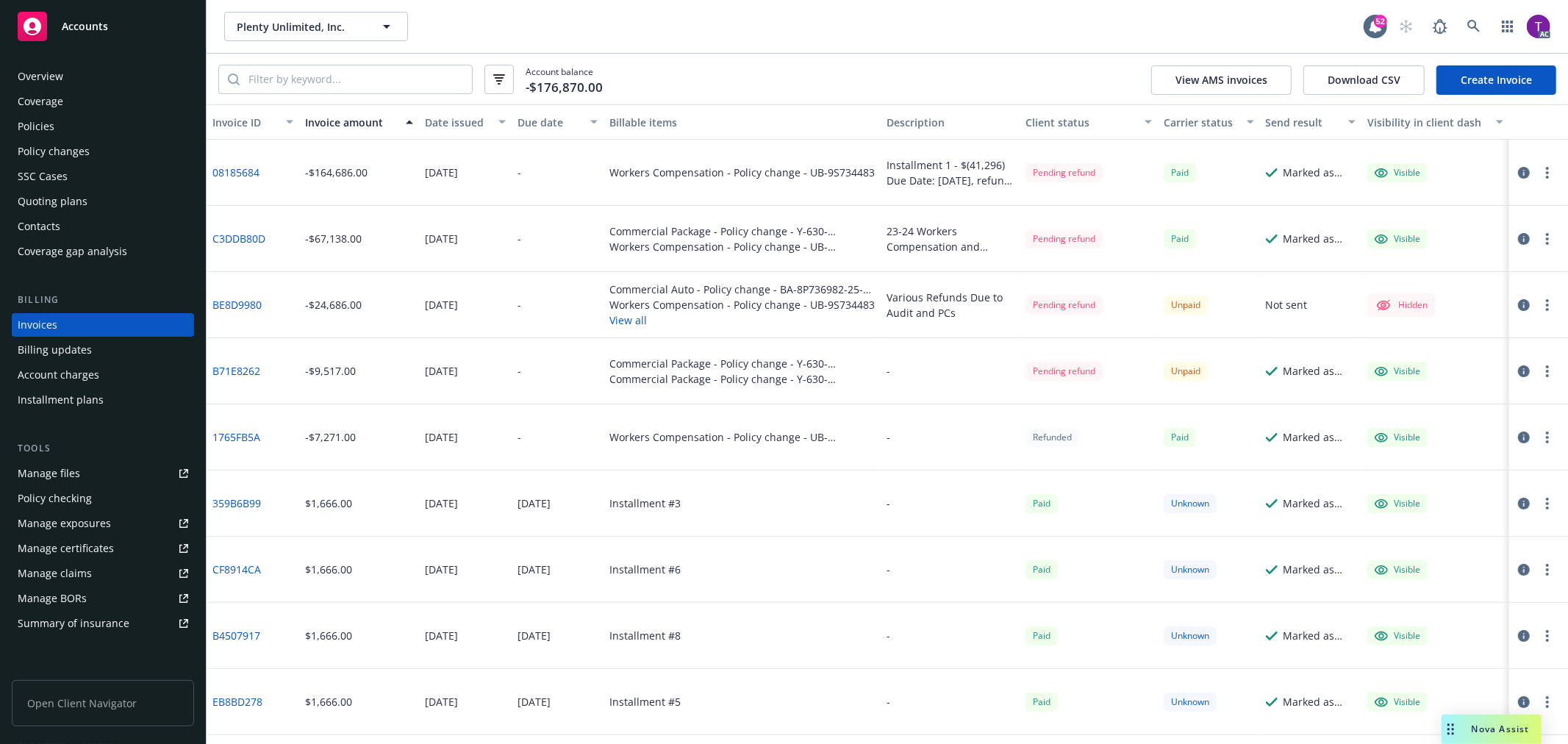
click at [239, 169] on link "08185684" at bounding box center [235, 172] width 47 height 15
click at [1518, 372] on icon "button" at bounding box center [1524, 371] width 12 height 12
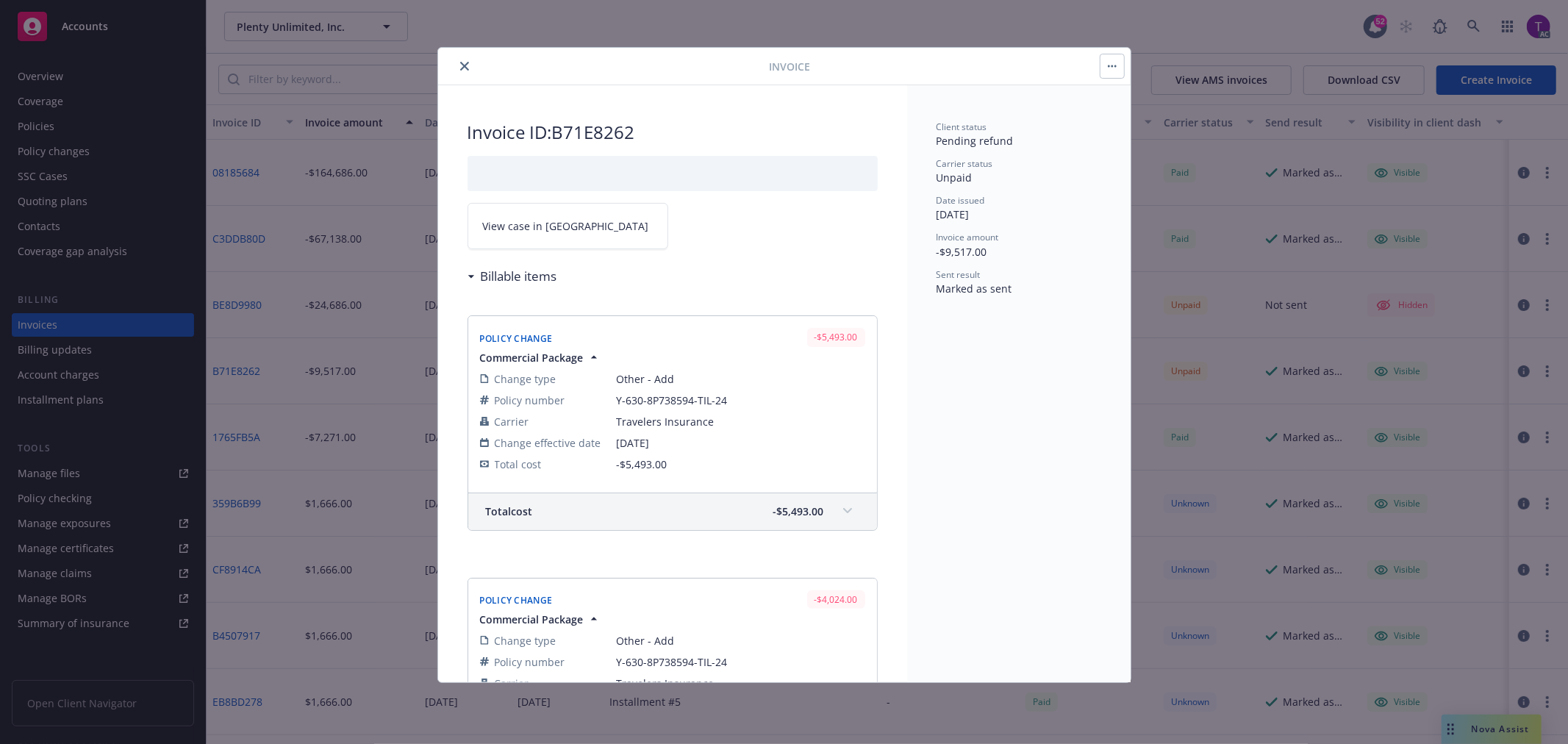
click at [489, 235] on link "View case in [GEOGRAPHIC_DATA]" at bounding box center [567, 226] width 201 height 46
click at [463, 67] on icon "close" at bounding box center [465, 66] width 9 height 9
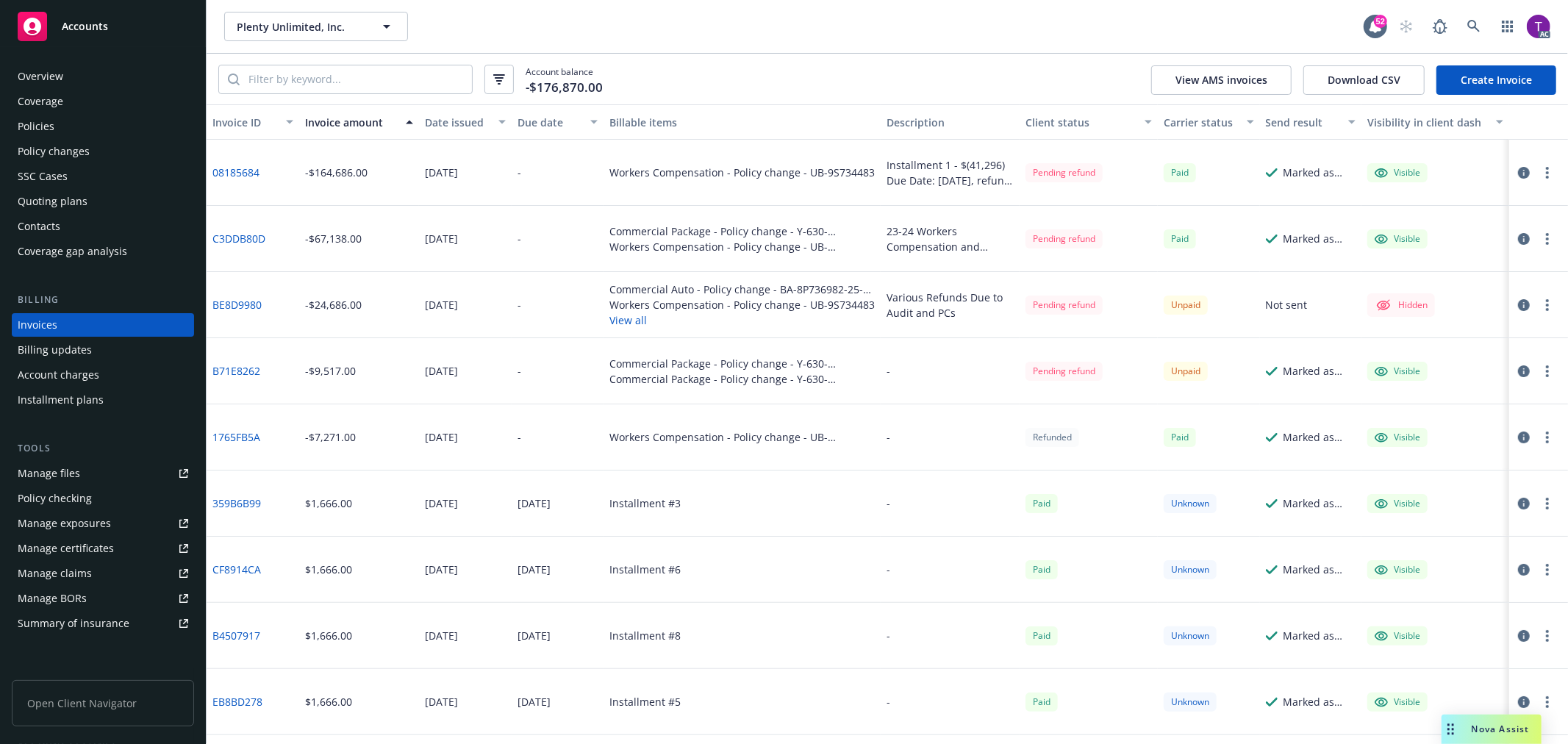
click at [1518, 304] on icon "button" at bounding box center [1524, 304] width 12 height 12
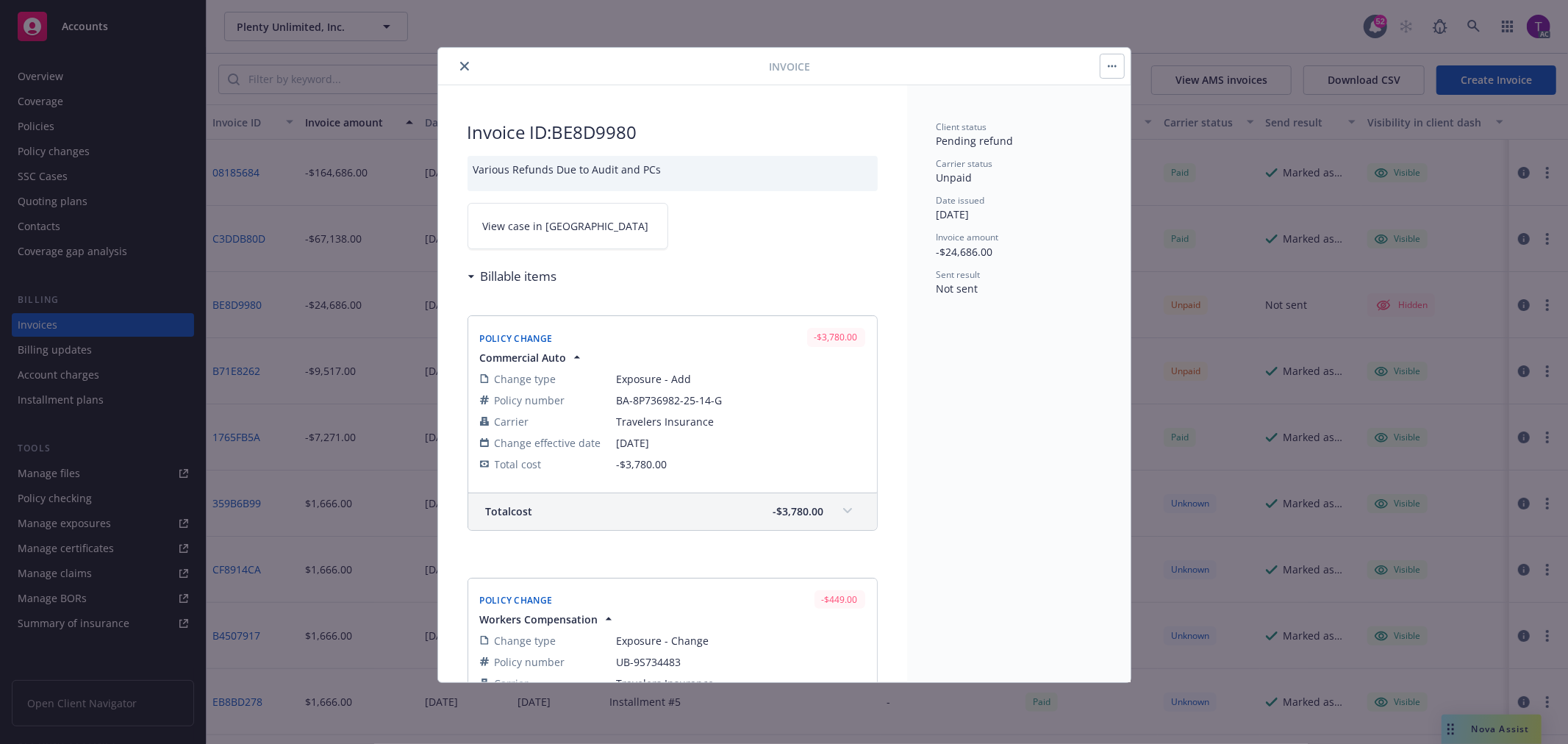
click at [496, 222] on span "View case in [GEOGRAPHIC_DATA]" at bounding box center [566, 226] width 166 height 15
click at [460, 67] on icon "close" at bounding box center [465, 66] width 9 height 9
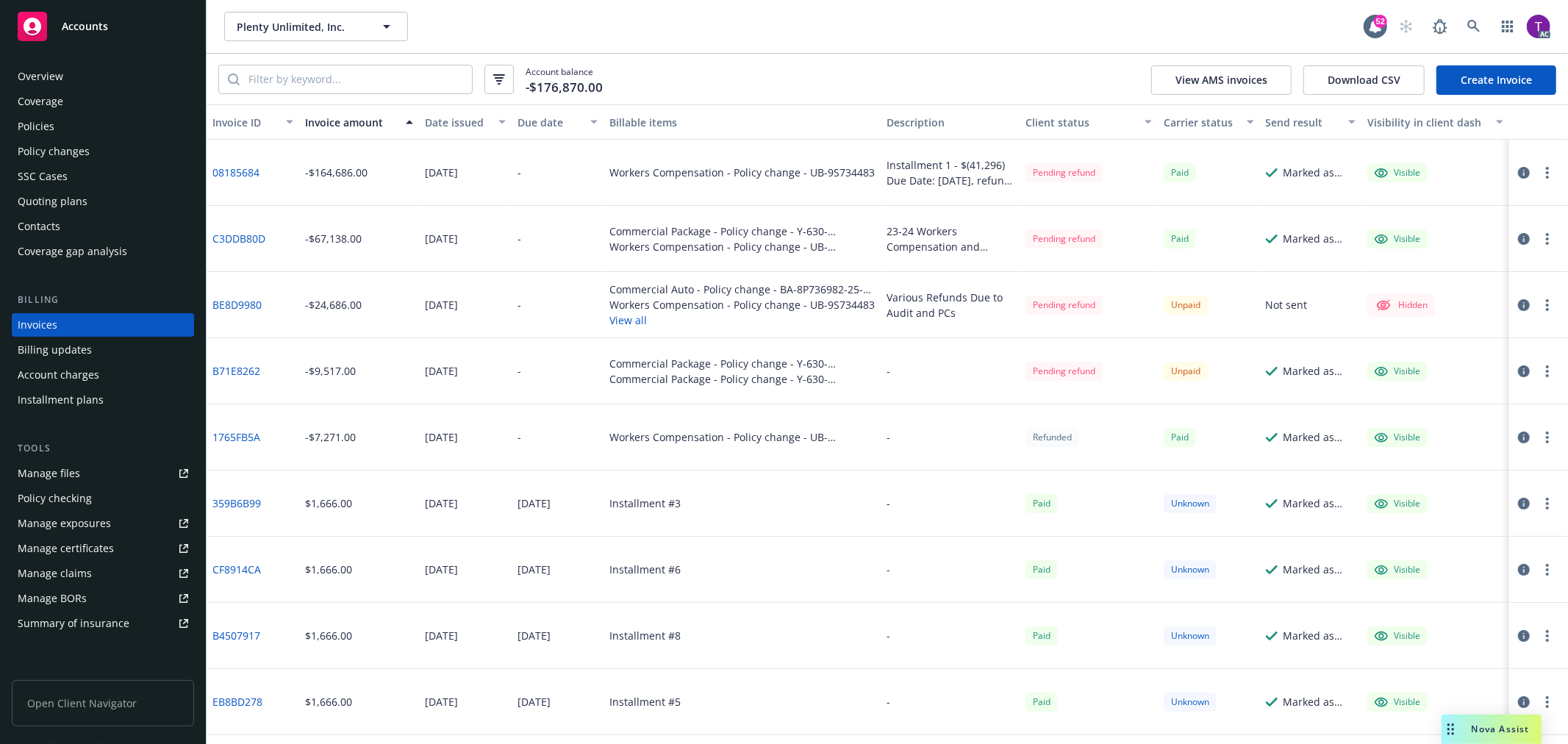
click at [247, 172] on link "08185684" at bounding box center [235, 172] width 47 height 15
drag, startPoint x: 270, startPoint y: 174, endPoint x: 380, endPoint y: 170, distance: 110.1
click at [380, 170] on div "08185684 -$164,686.00 [DATE] - Workers Compensation - Policy change - UB-9S7344…" at bounding box center [887, 173] width 1362 height 66
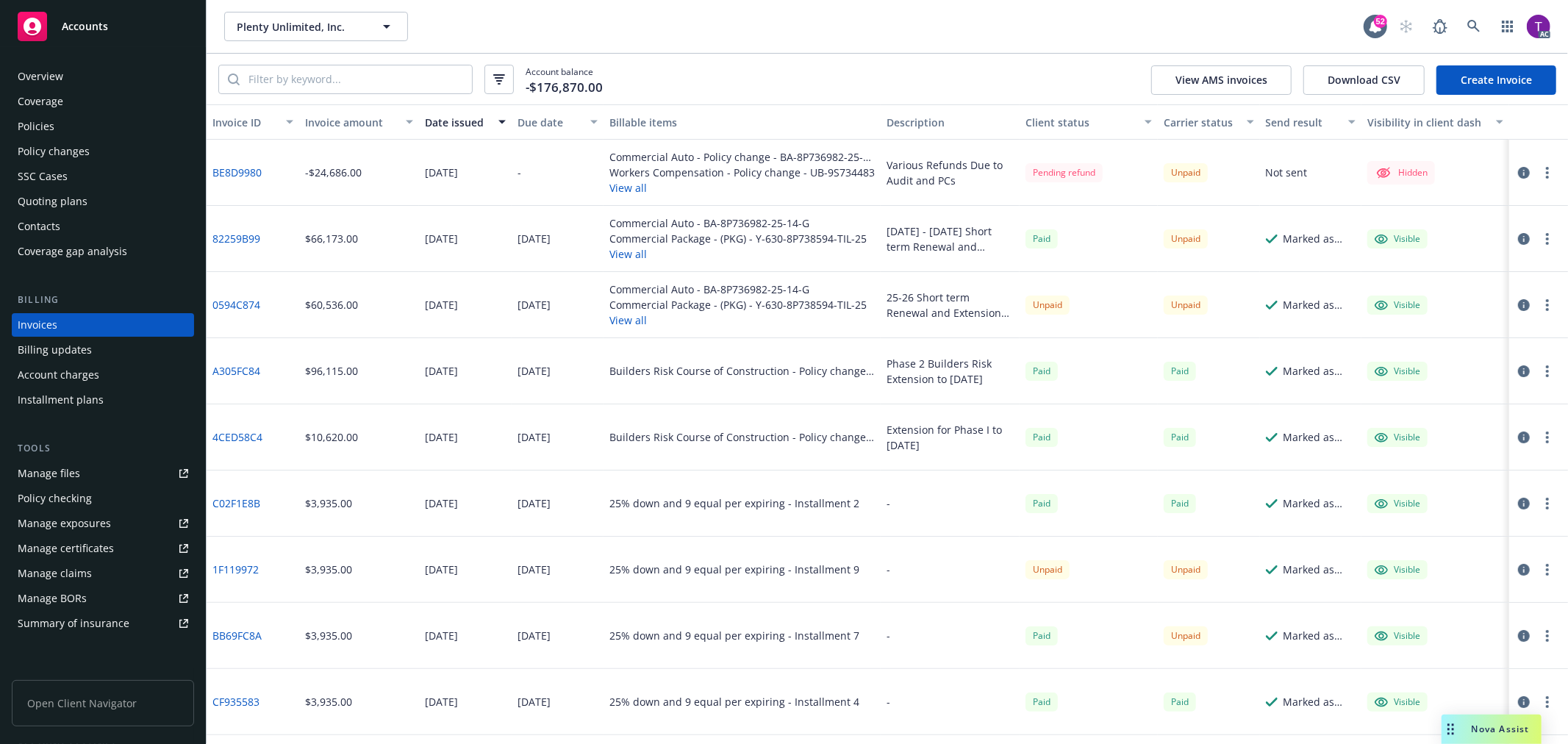
click at [333, 118] on div "Invoice amount" at bounding box center [351, 122] width 92 height 15
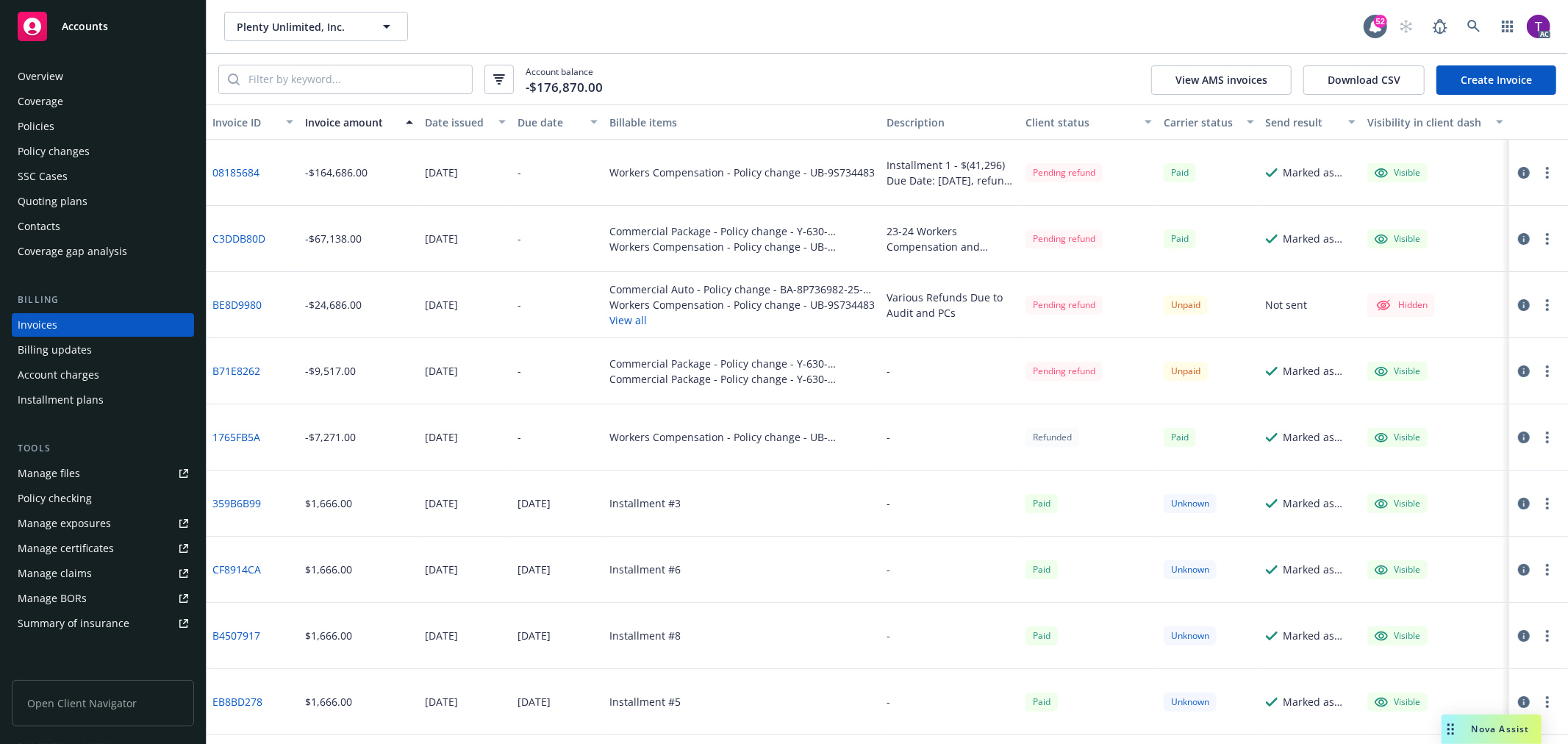
click at [248, 303] on link "BE8D9980" at bounding box center [237, 304] width 50 height 15
click at [1518, 300] on icon "button" at bounding box center [1524, 304] width 12 height 12
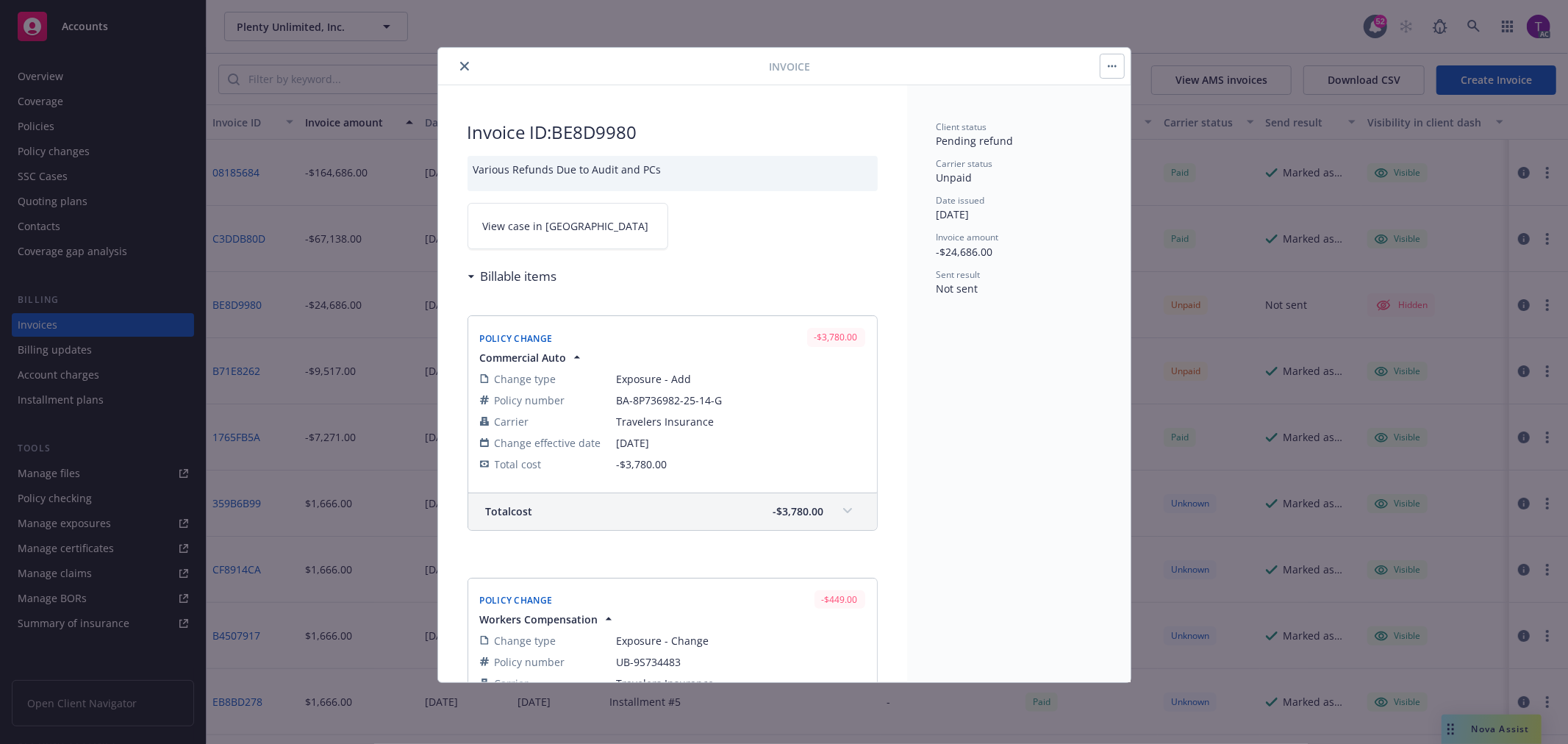
click at [540, 215] on link "View case in [GEOGRAPHIC_DATA]" at bounding box center [567, 226] width 201 height 46
click at [464, 62] on icon "close" at bounding box center [465, 66] width 9 height 9
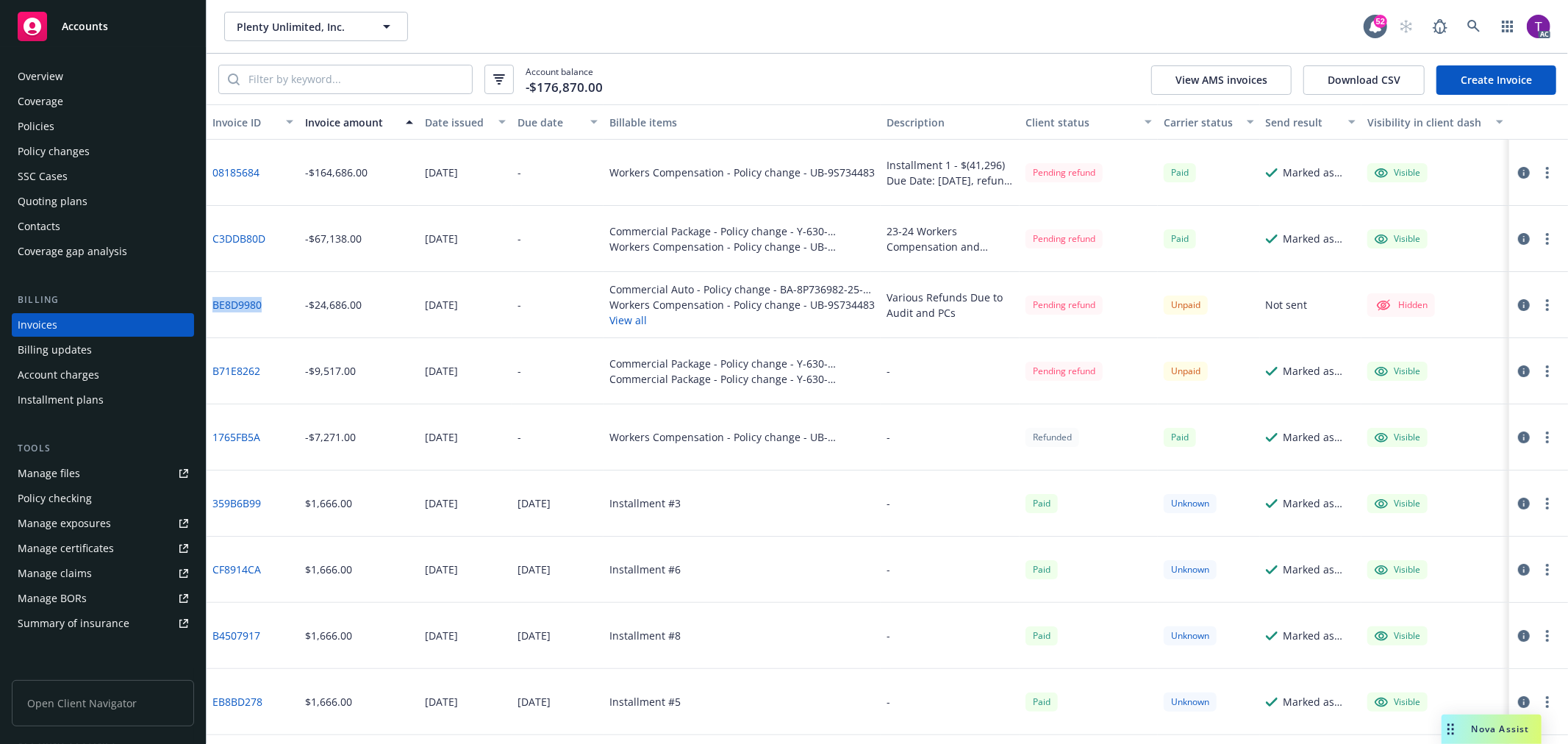
drag, startPoint x: 281, startPoint y: 305, endPoint x: 211, endPoint y: 307, distance: 70.0
click at [211, 307] on div "BE8D9980" at bounding box center [252, 304] width 93 height 66
copy link "BE8D9980"
click at [333, 77] on input "search" at bounding box center [356, 80] width 233 height 28
paste input "1A26930B"
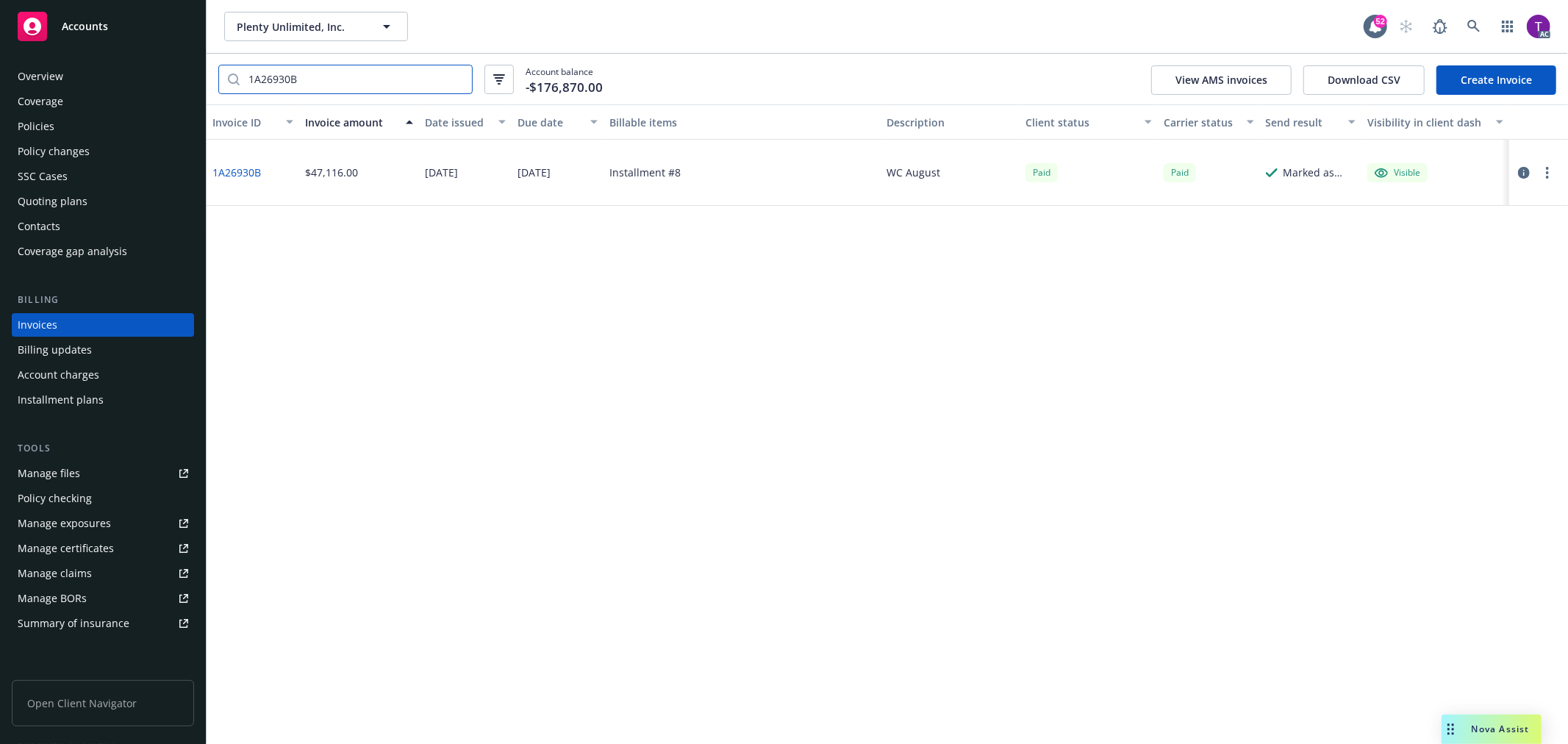
type input "1A26930B"
drag, startPoint x: 692, startPoint y: 180, endPoint x: 603, endPoint y: 180, distance: 89.0
click at [603, 180] on div "1A26930B $47,116.00 [DATE] [DATE] Installment #8 WC August Paid Paid Marked as …" at bounding box center [887, 173] width 1362 height 66
copy div "Installment #8"
click at [49, 327] on div "Invoices" at bounding box center [37, 325] width 40 height 24
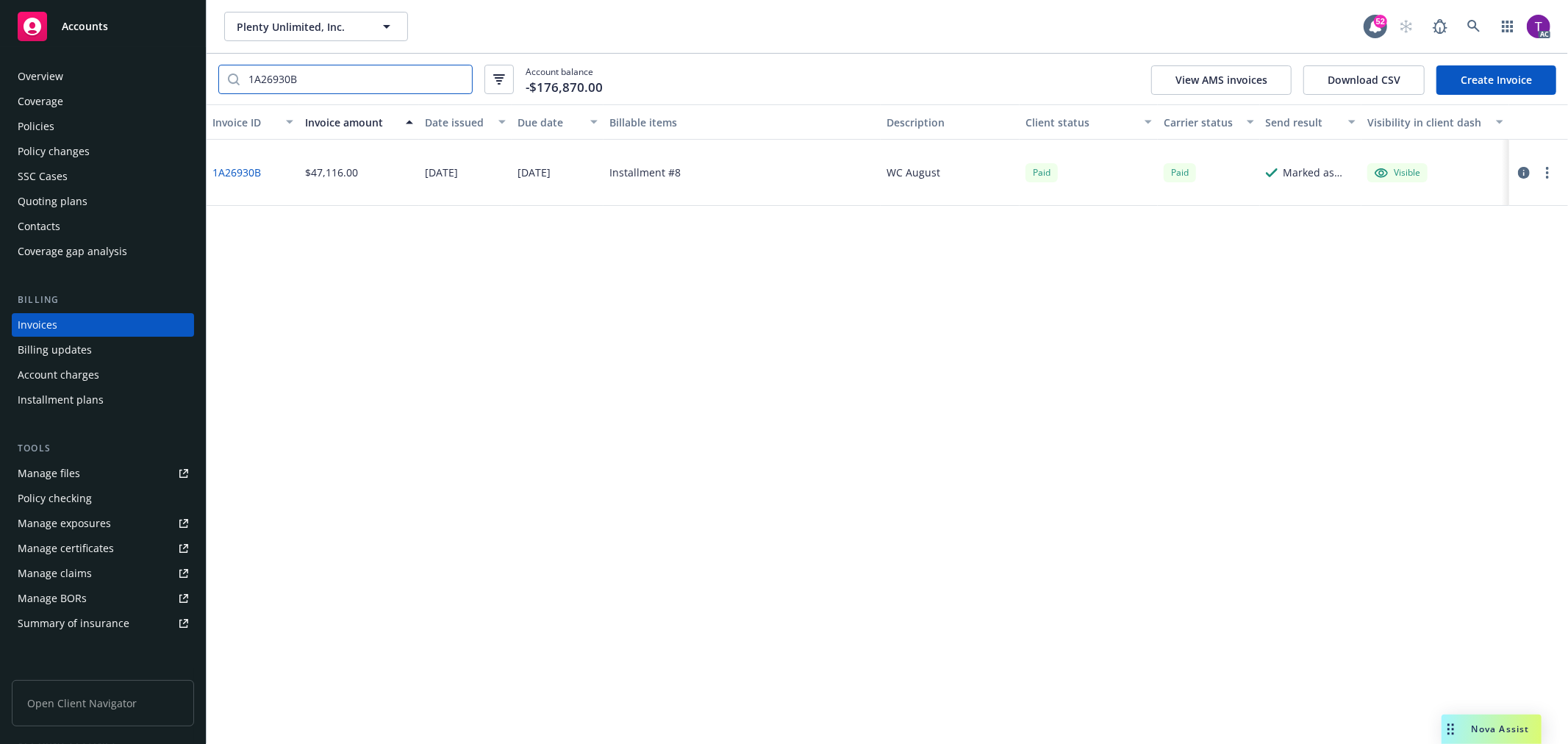
click at [456, 76] on input "1A26930B" at bounding box center [356, 80] width 233 height 28
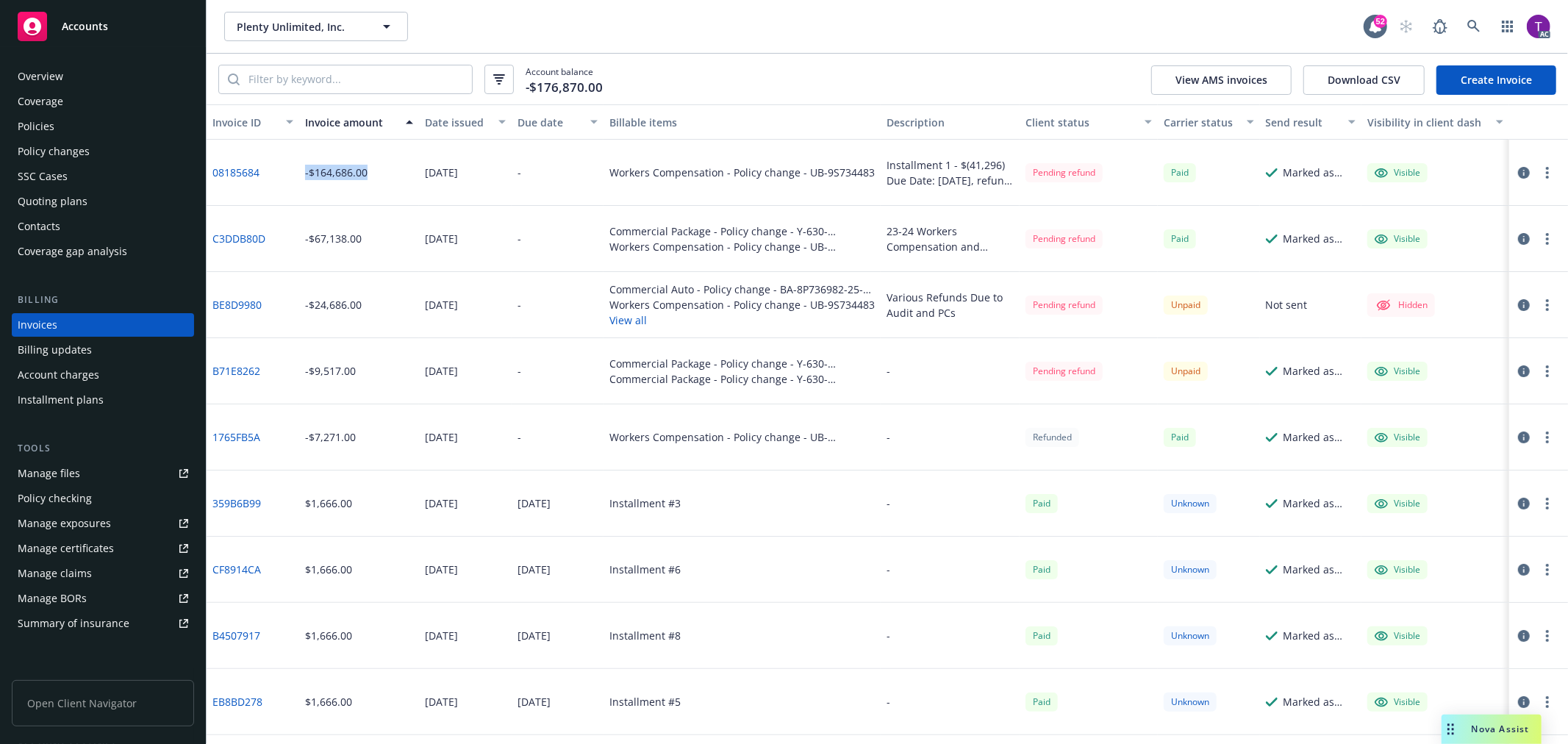
drag, startPoint x: 304, startPoint y: 178, endPoint x: 293, endPoint y: 180, distance: 11.2
click at [293, 180] on div "08185684 -$164,686.00 [DATE] - Workers Compensation - Policy change - UB-9S7344…" at bounding box center [887, 173] width 1362 height 66
click at [1472, 29] on icon at bounding box center [1473, 26] width 13 height 13
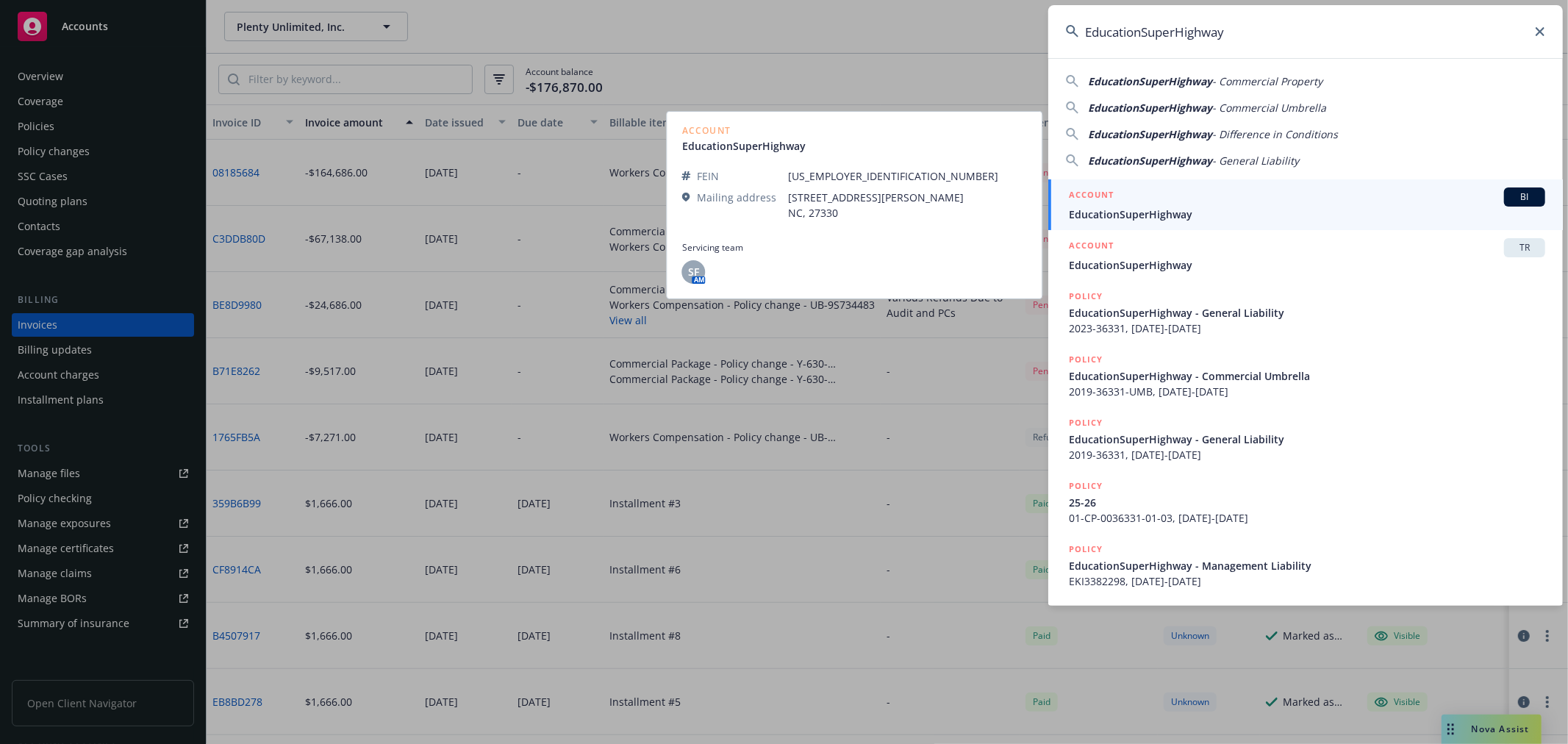
type input "EducationSuperHighway"
click at [1111, 194] on h5 "ACCOUNT" at bounding box center [1091, 196] width 45 height 18
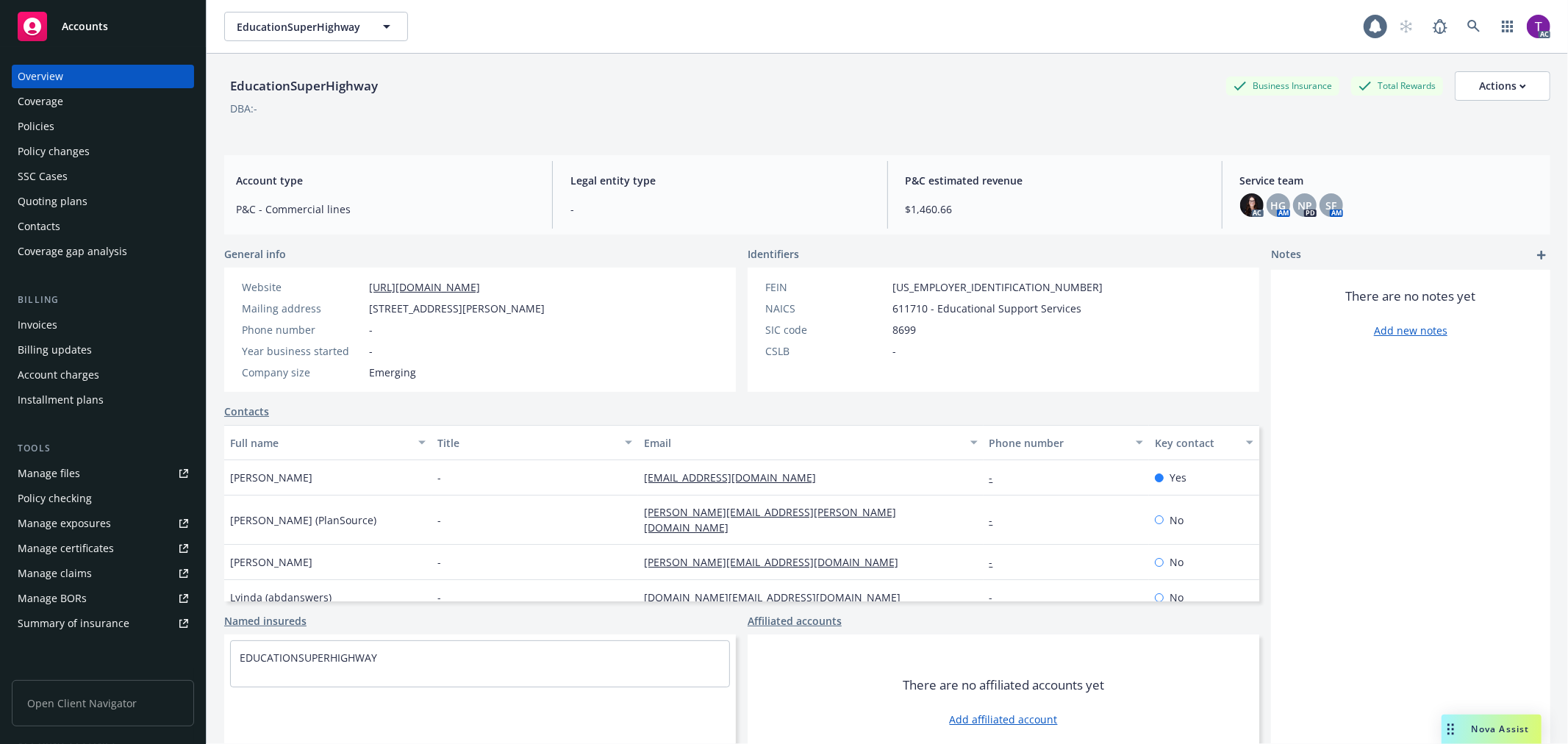
click at [72, 318] on div "Invoices" at bounding box center [103, 325] width 171 height 24
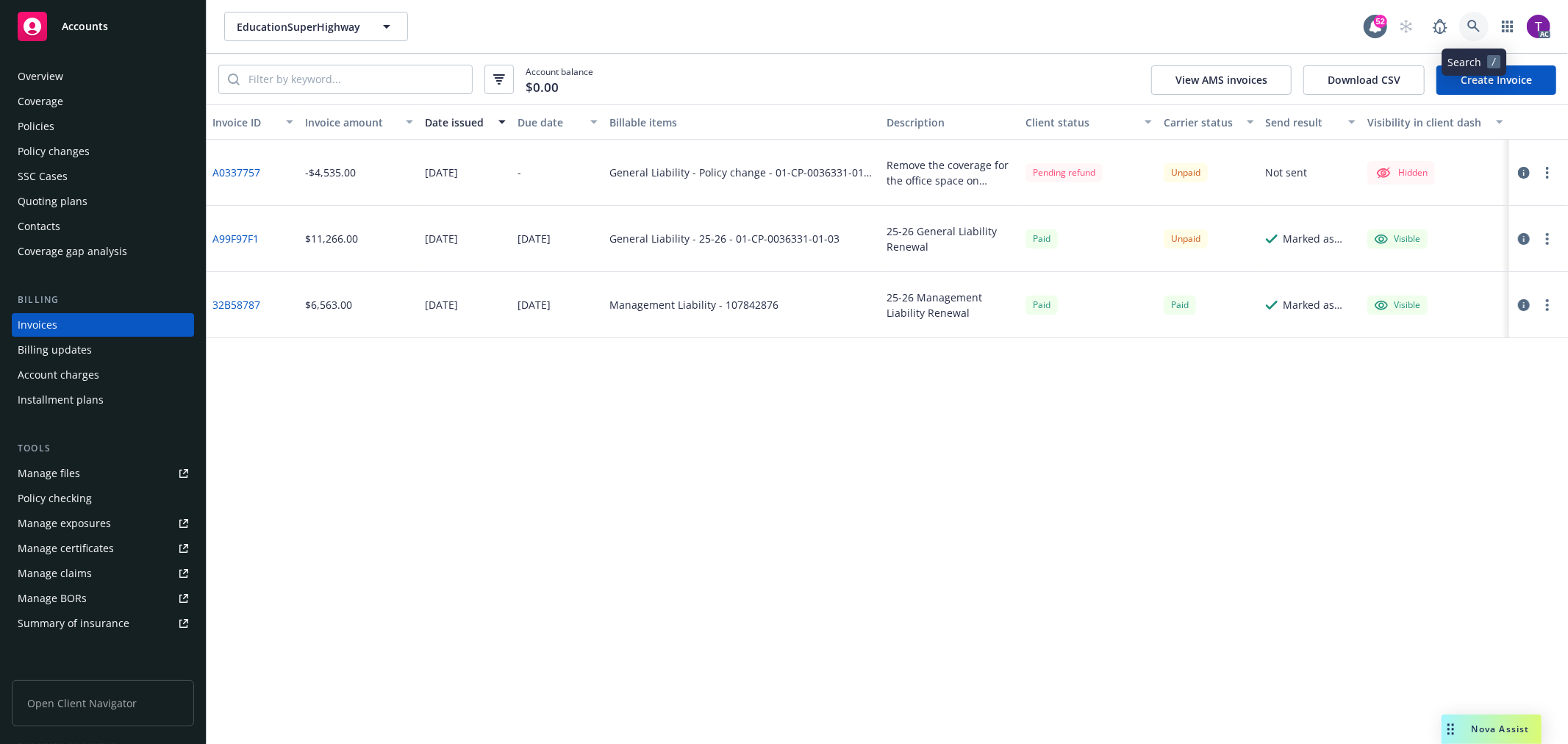
click at [1473, 35] on link at bounding box center [1473, 26] width 29 height 29
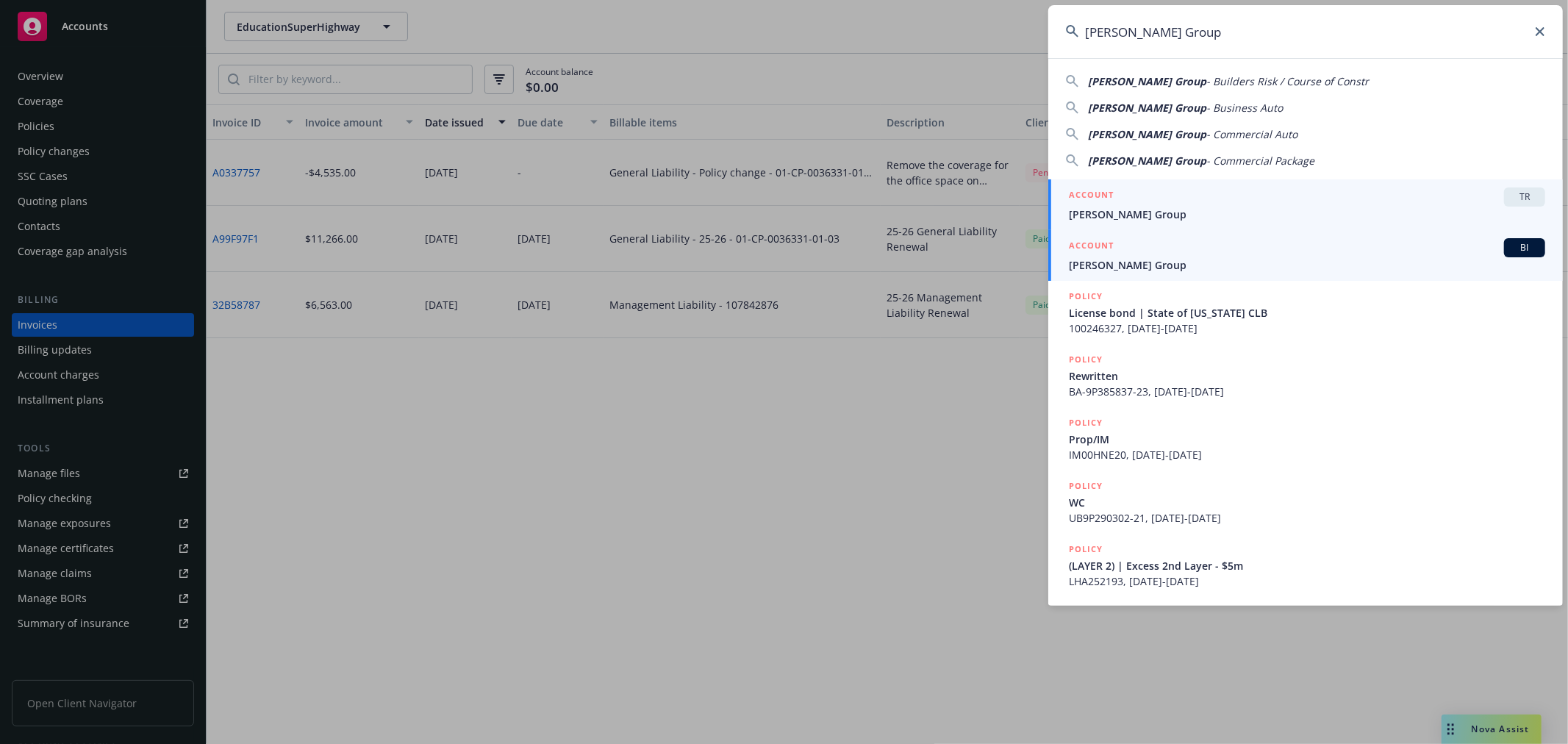
type input "[PERSON_NAME] Group"
click at [1108, 245] on h5 "ACCOUNT" at bounding box center [1091, 247] width 45 height 18
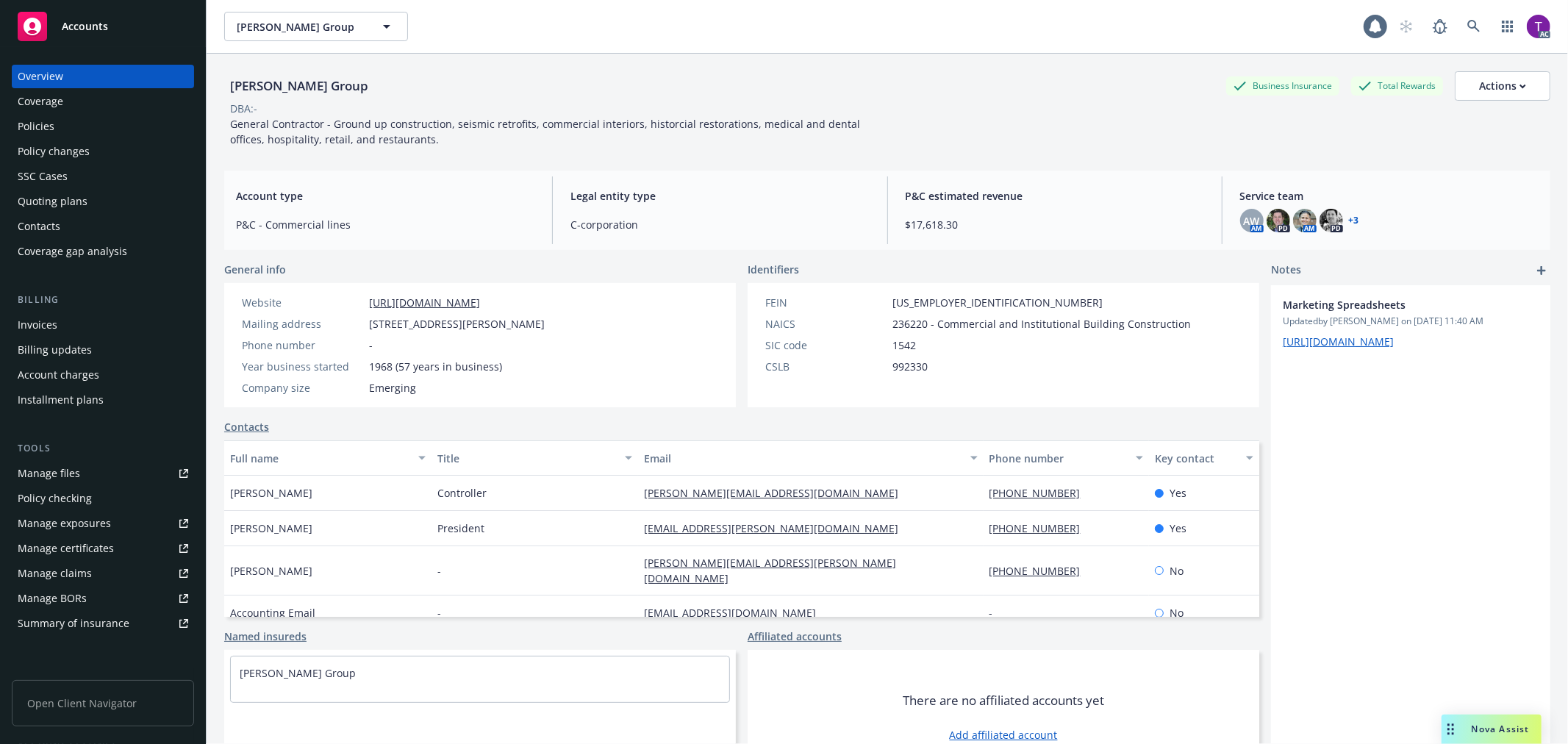
click at [58, 318] on div "Invoices" at bounding box center [103, 325] width 171 height 24
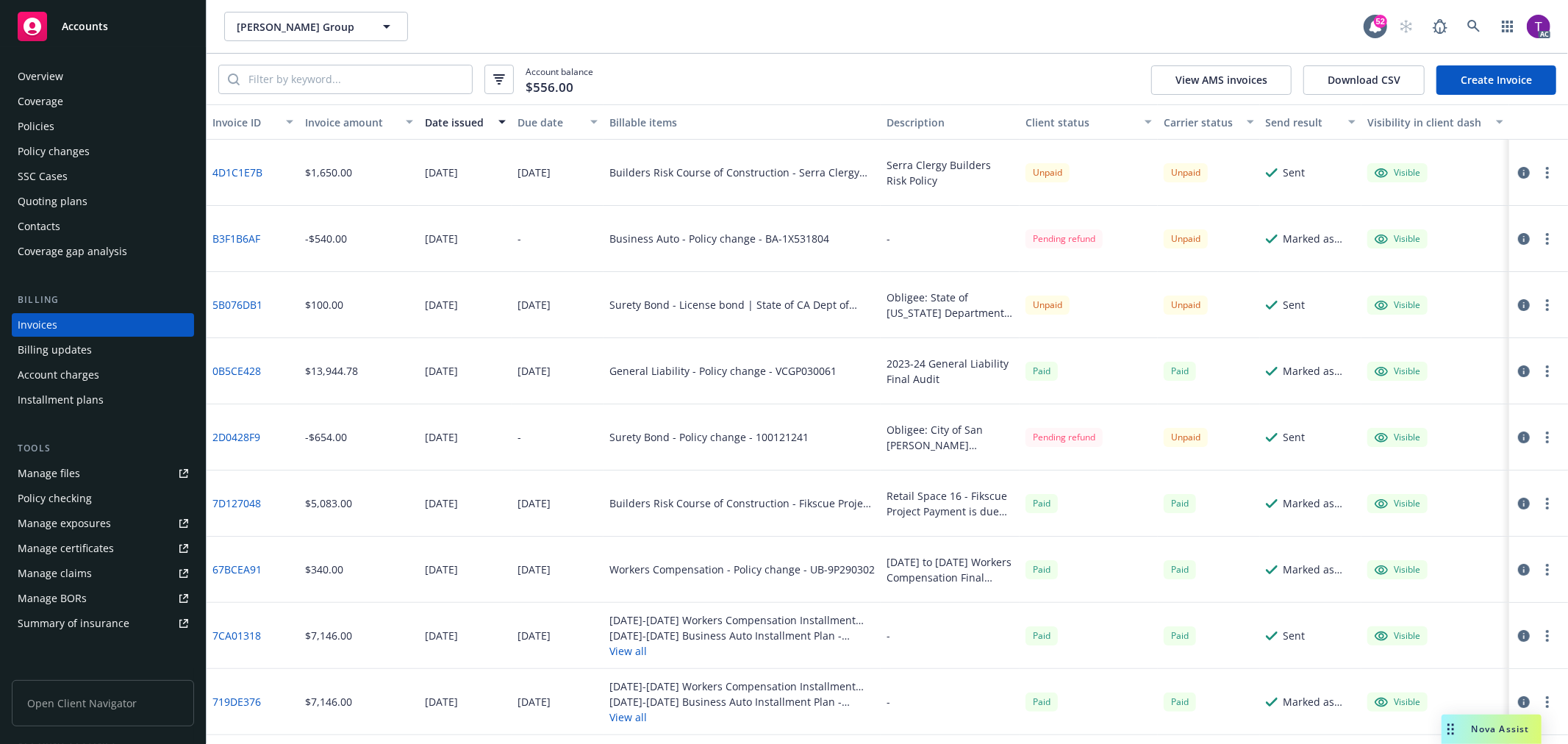
click at [341, 119] on div "Invoice amount" at bounding box center [351, 122] width 92 height 15
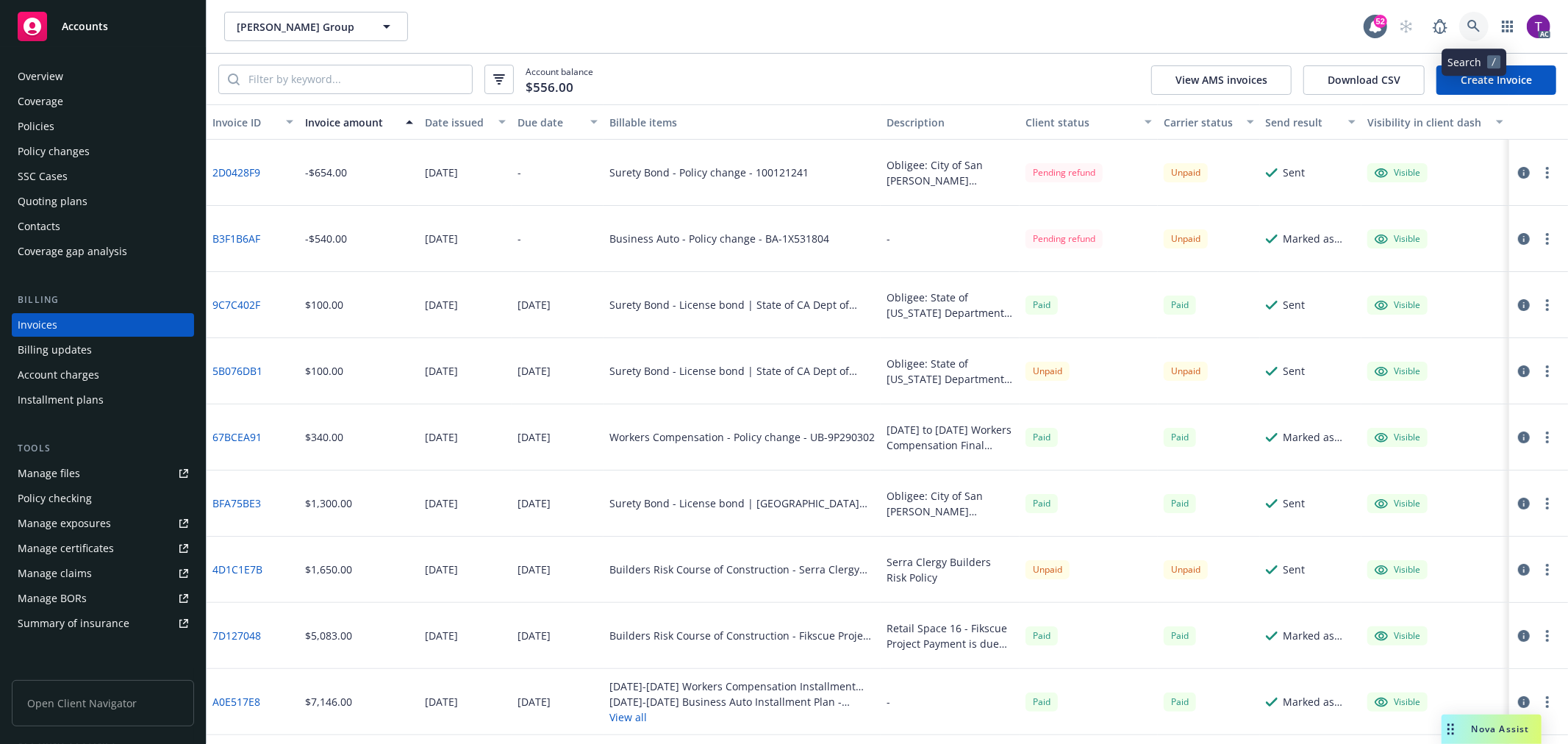
click at [1471, 24] on icon at bounding box center [1473, 26] width 13 height 13
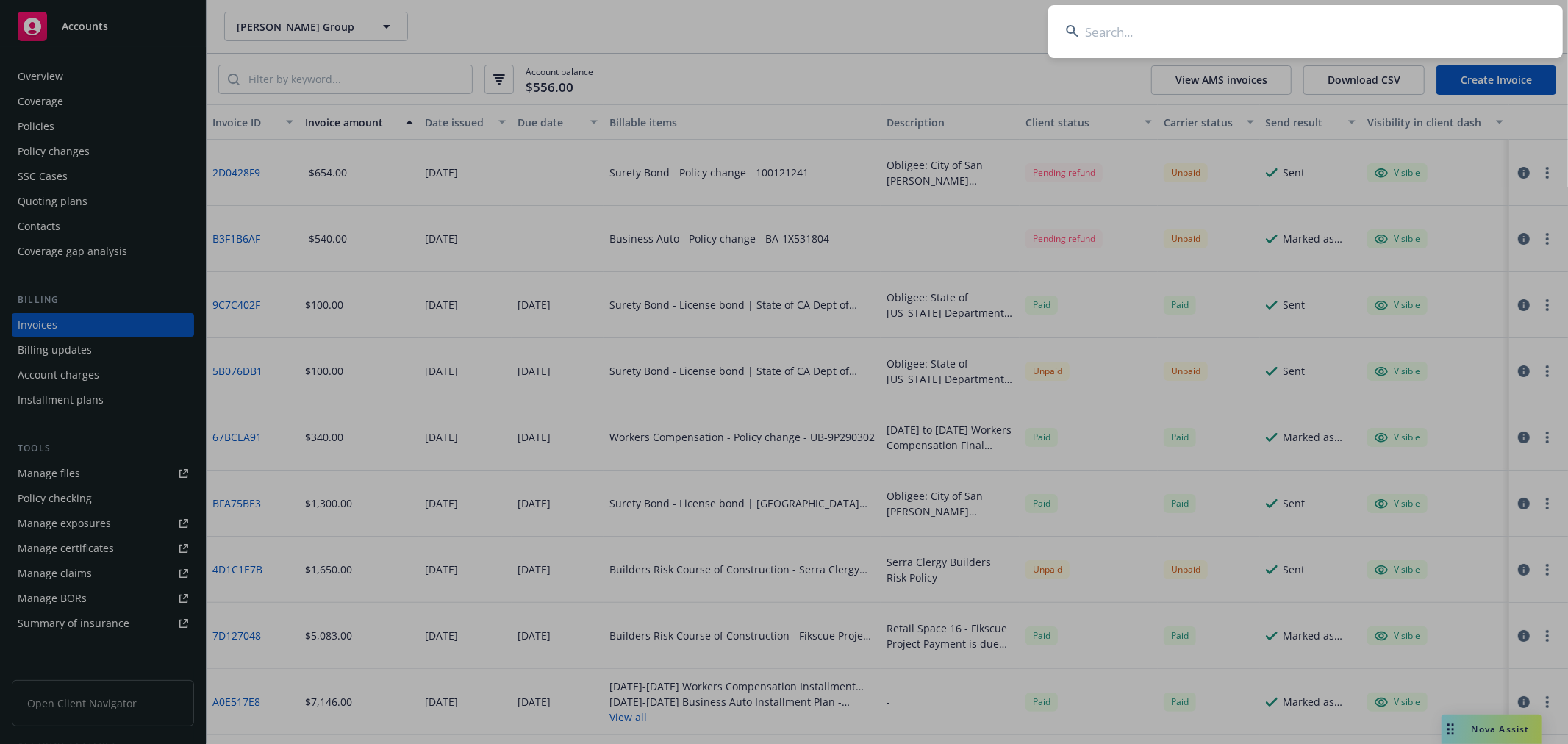
click at [1149, 42] on input at bounding box center [1306, 32] width 515 height 53
click at [1295, 34] on input at bounding box center [1306, 32] width 515 height 53
type input "u"
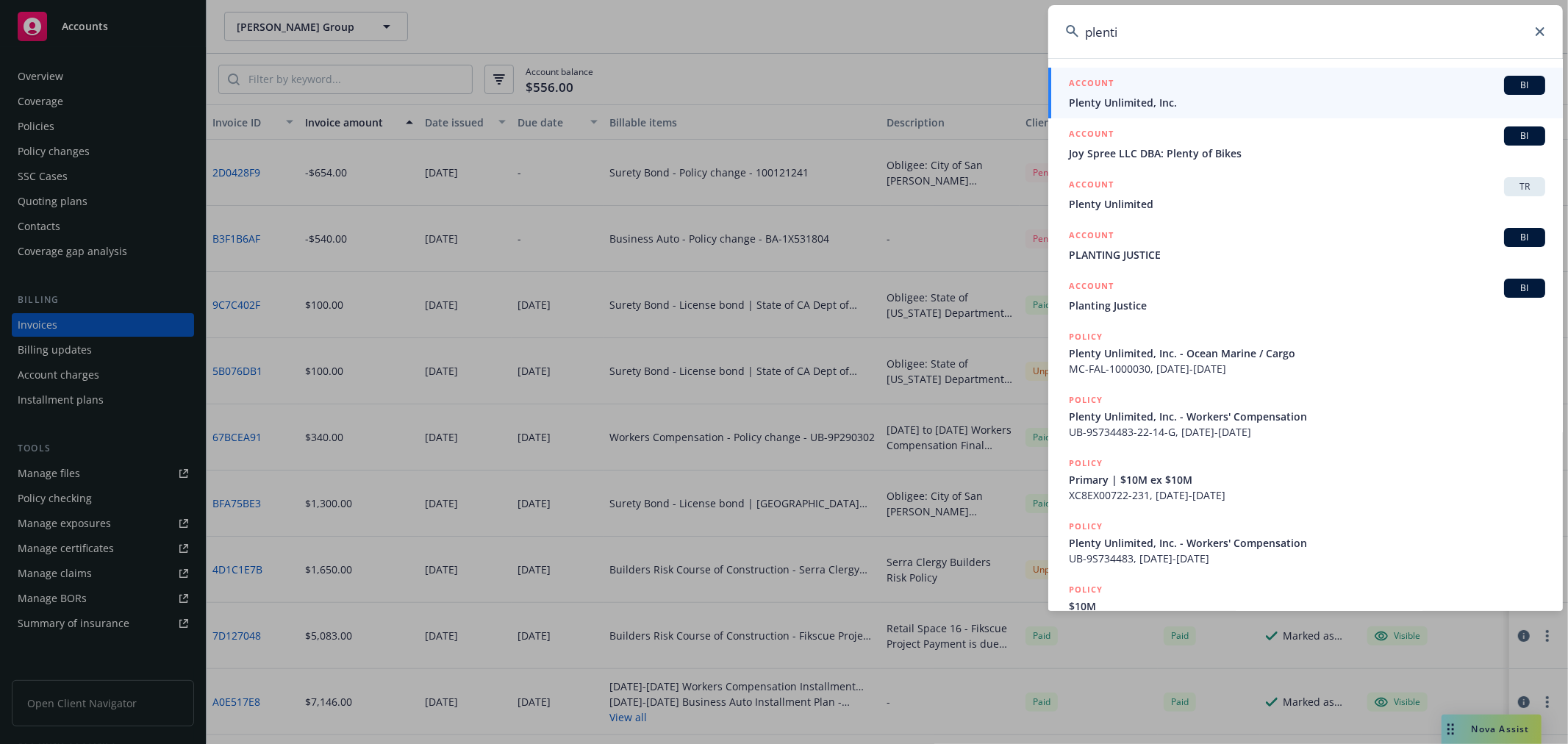
type input "plenti"
click at [1134, 99] on span "Plenty Unlimited, Inc." at bounding box center [1307, 102] width 476 height 15
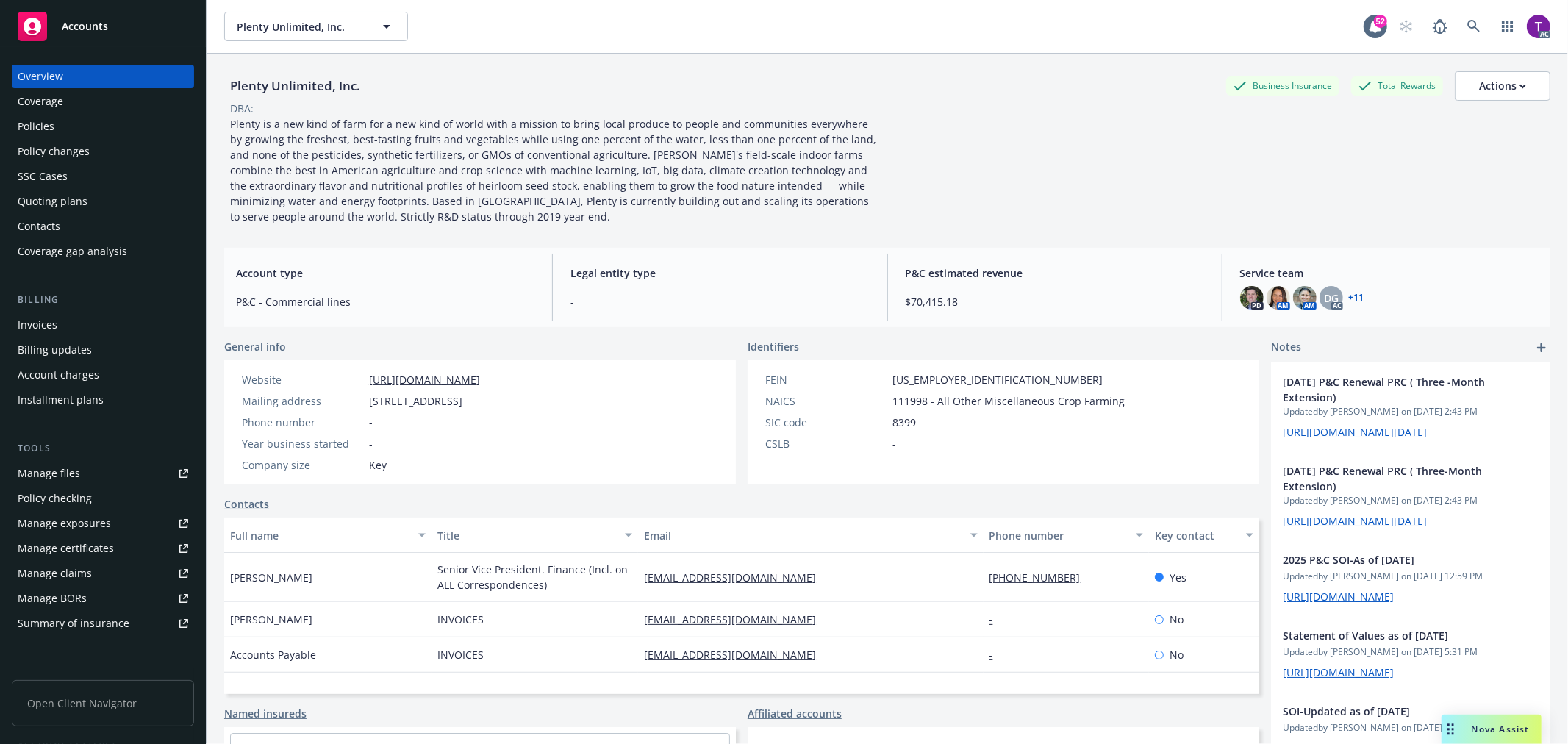
click at [85, 321] on div "Invoices" at bounding box center [103, 325] width 171 height 24
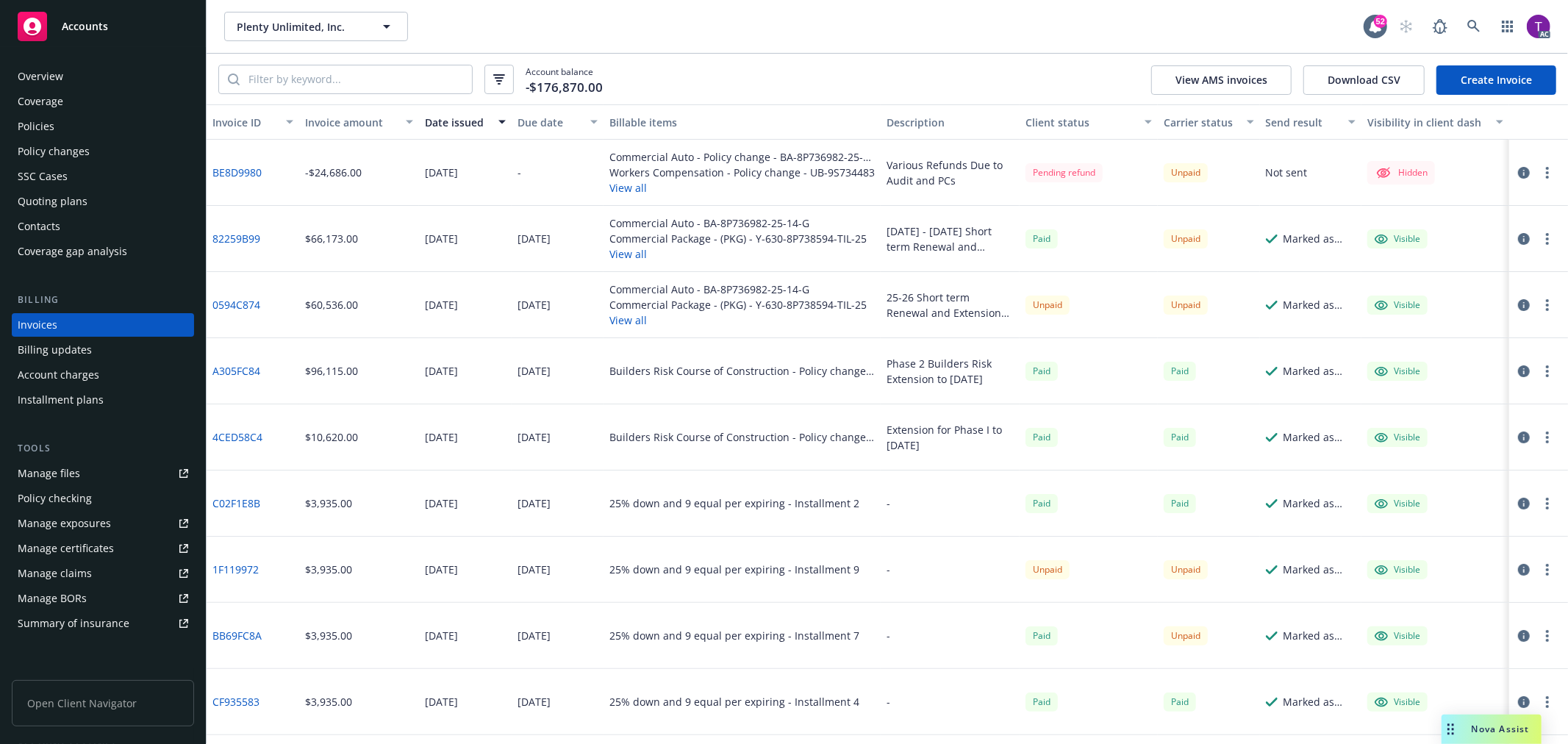
click at [325, 116] on div "Invoice amount" at bounding box center [351, 122] width 92 height 15
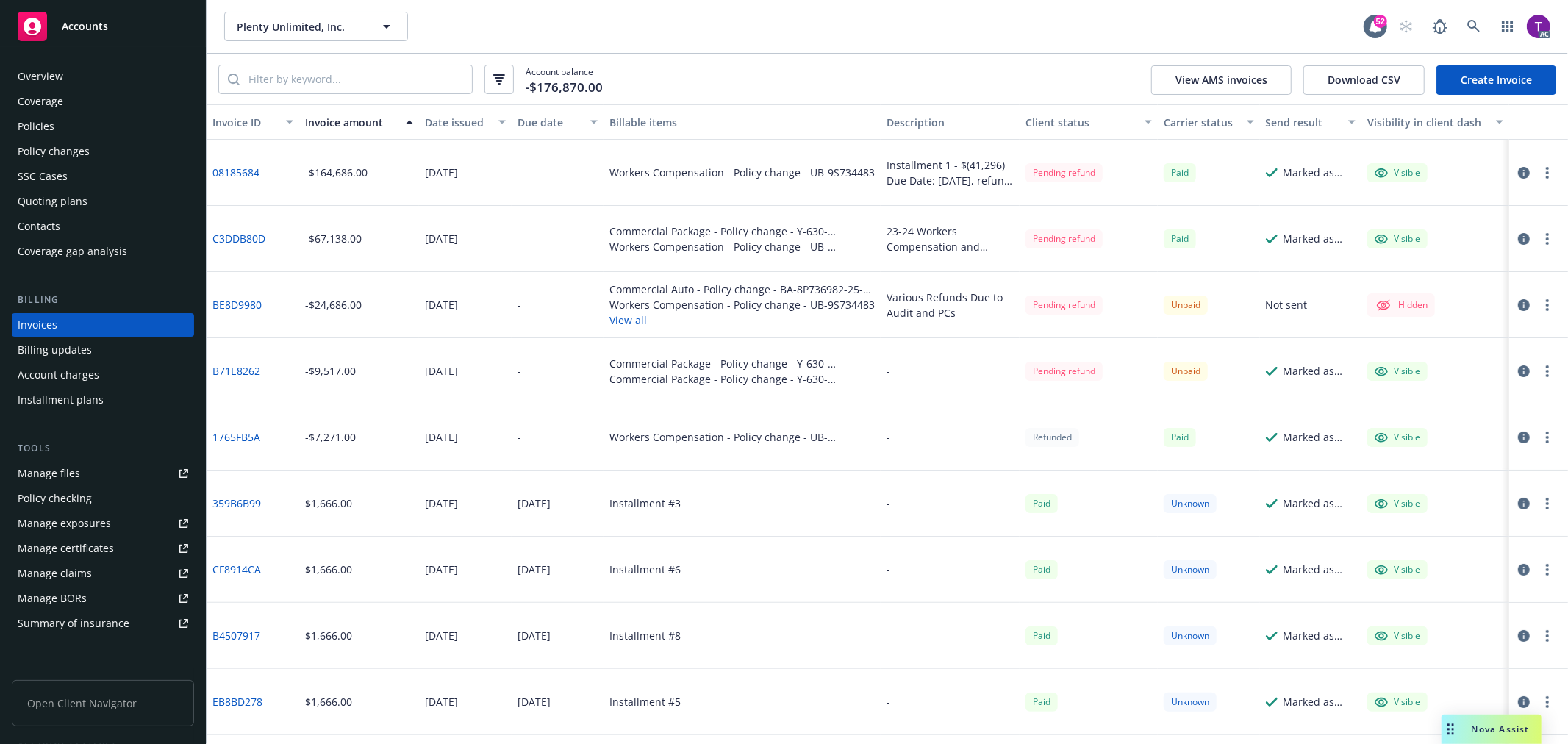
click at [1518, 167] on icon "button" at bounding box center [1524, 173] width 12 height 12
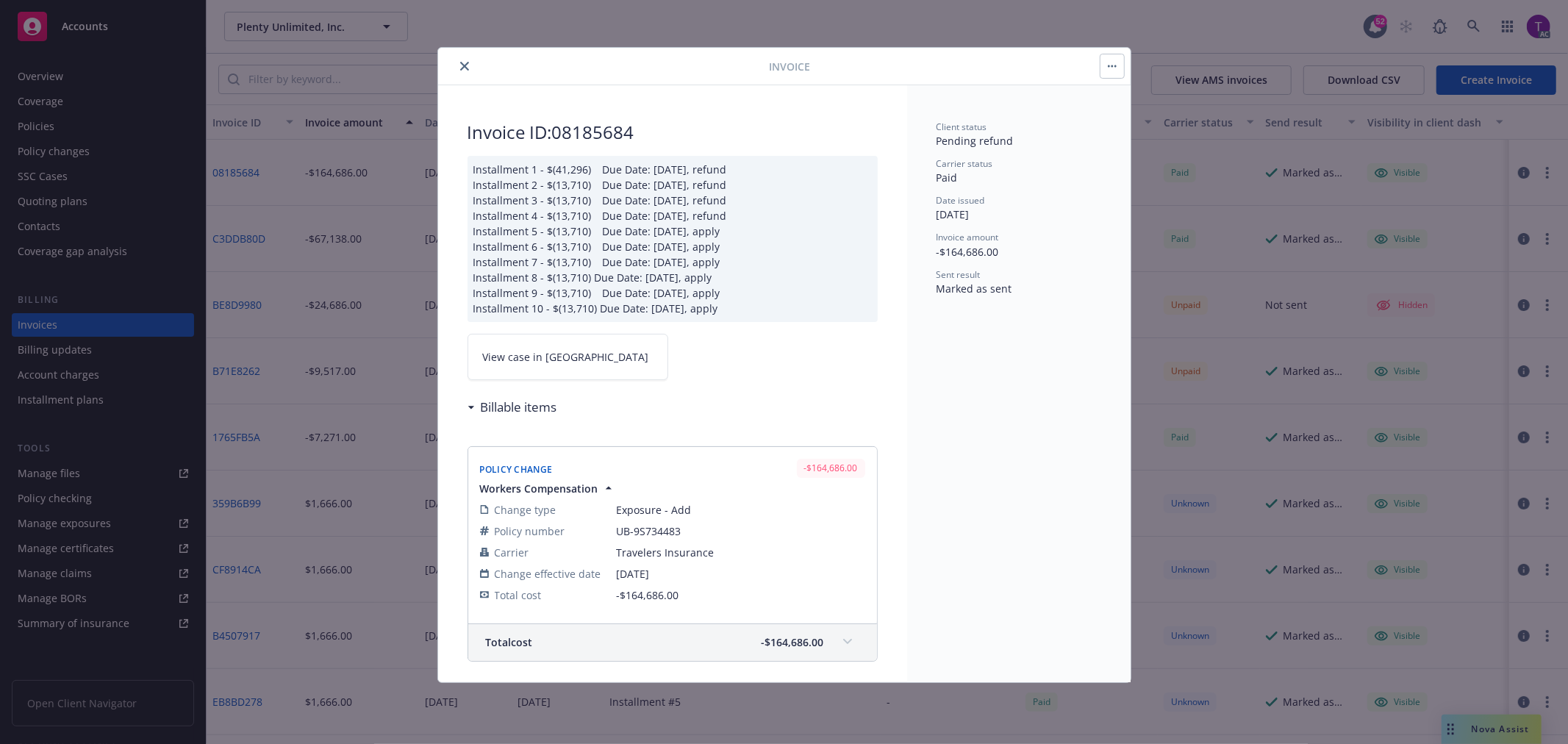
click at [519, 360] on span "View case in [GEOGRAPHIC_DATA]" at bounding box center [566, 357] width 166 height 15
click at [472, 65] on button "close" at bounding box center [465, 66] width 18 height 18
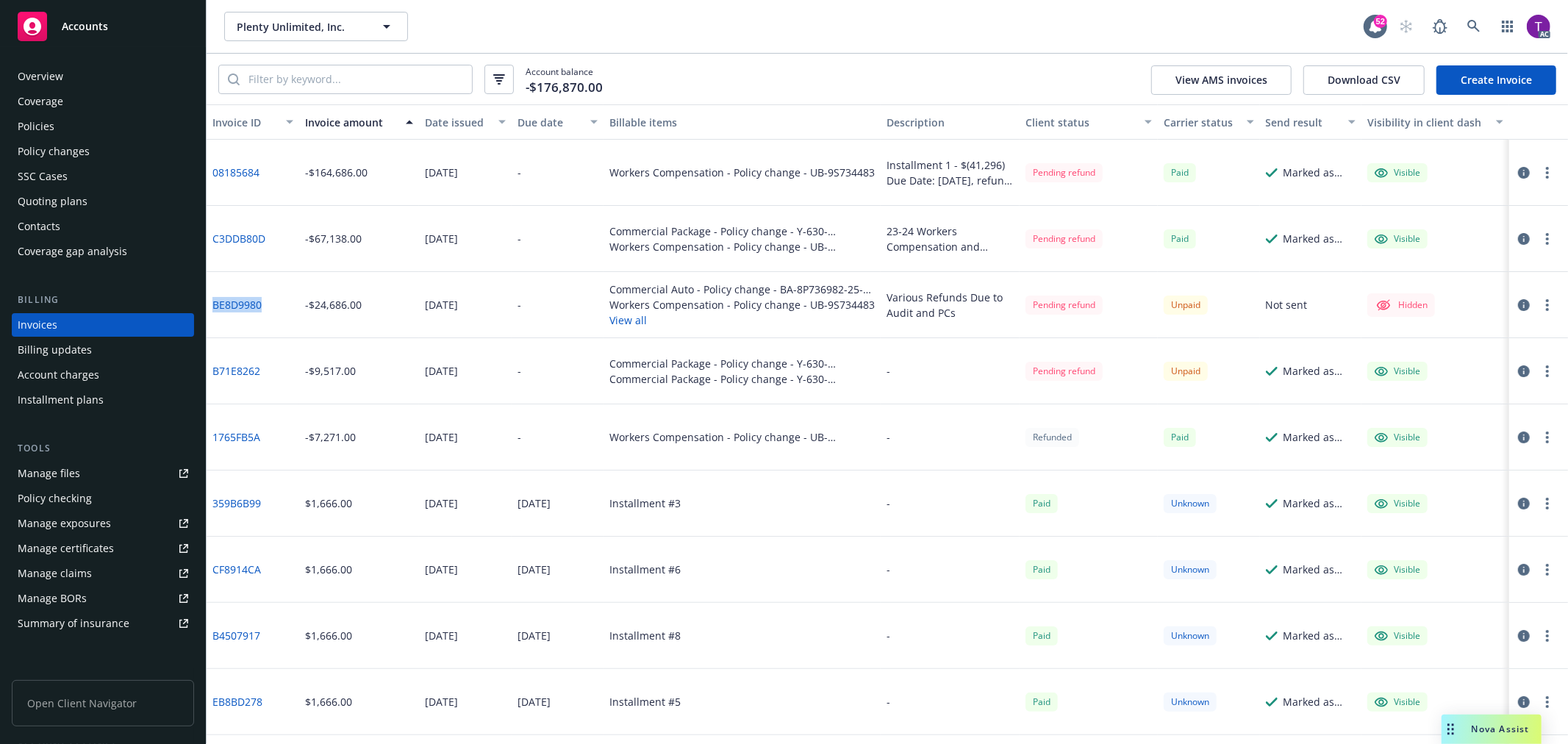
drag, startPoint x: 265, startPoint y: 315, endPoint x: 207, endPoint y: 304, distance: 59.0
click at [207, 304] on div "BE8D9980" at bounding box center [252, 304] width 93 height 66
copy link "BE8D9980"
click at [1518, 173] on icon "button" at bounding box center [1524, 173] width 12 height 12
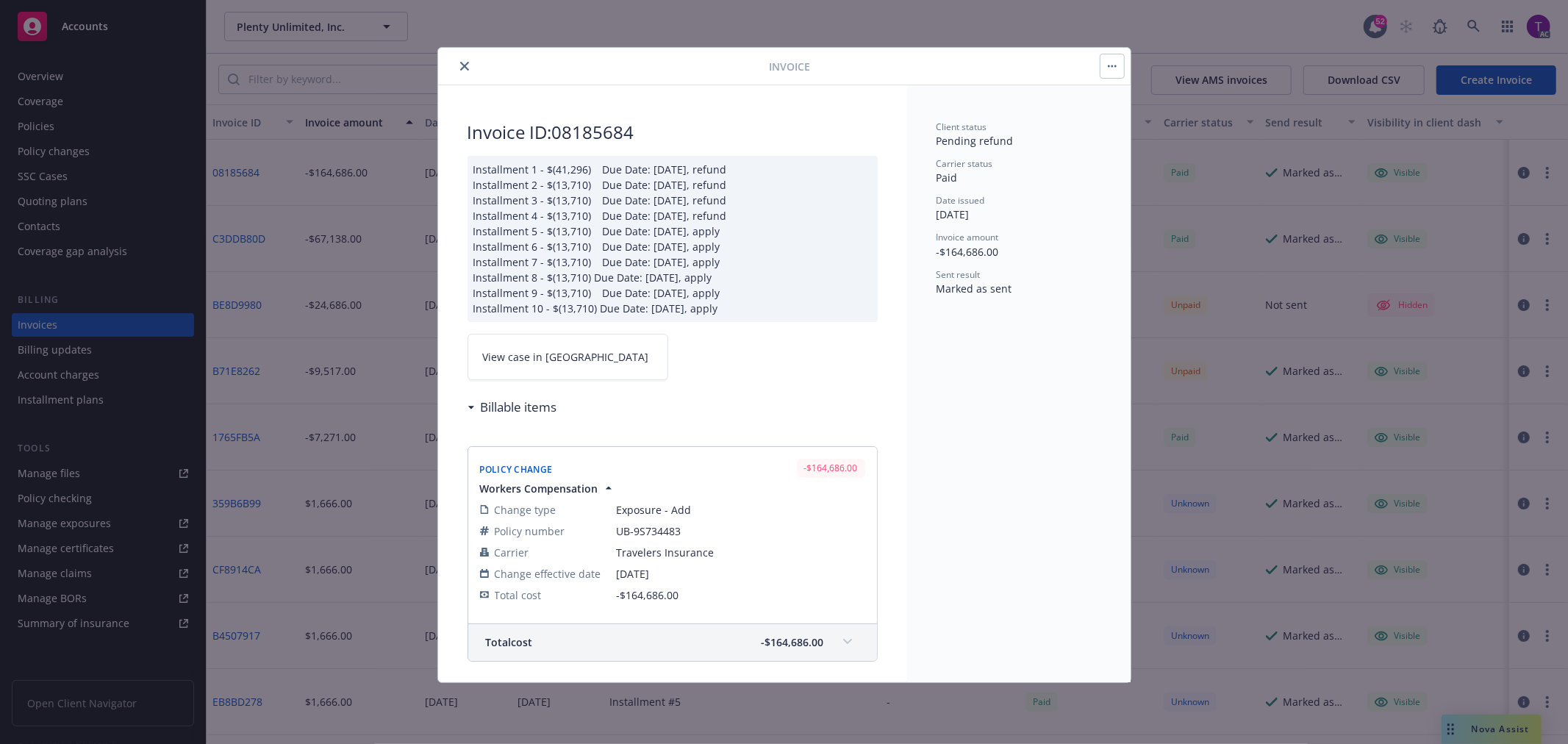
click at [560, 342] on link "View case in [GEOGRAPHIC_DATA]" at bounding box center [567, 357] width 201 height 46
click at [465, 69] on icon "close" at bounding box center [465, 66] width 9 height 9
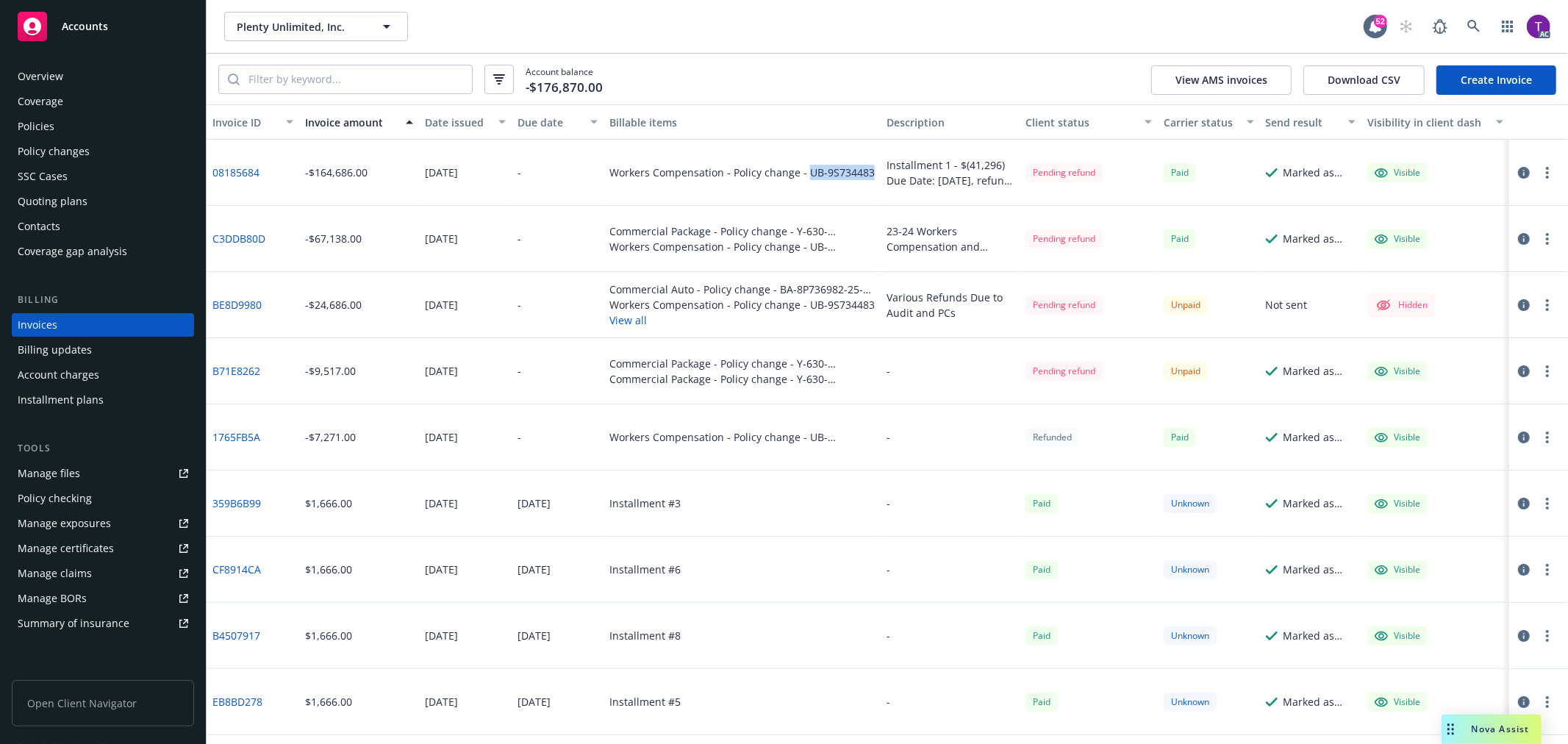
drag, startPoint x: 804, startPoint y: 173, endPoint x: 865, endPoint y: 174, distance: 61.0
click at [865, 174] on div "Workers Compensation - Policy change - UB-9S734483" at bounding box center [742, 172] width 265 height 15
copy div "UB-9S734483"
click at [1515, 236] on button "button" at bounding box center [1524, 239] width 18 height 18
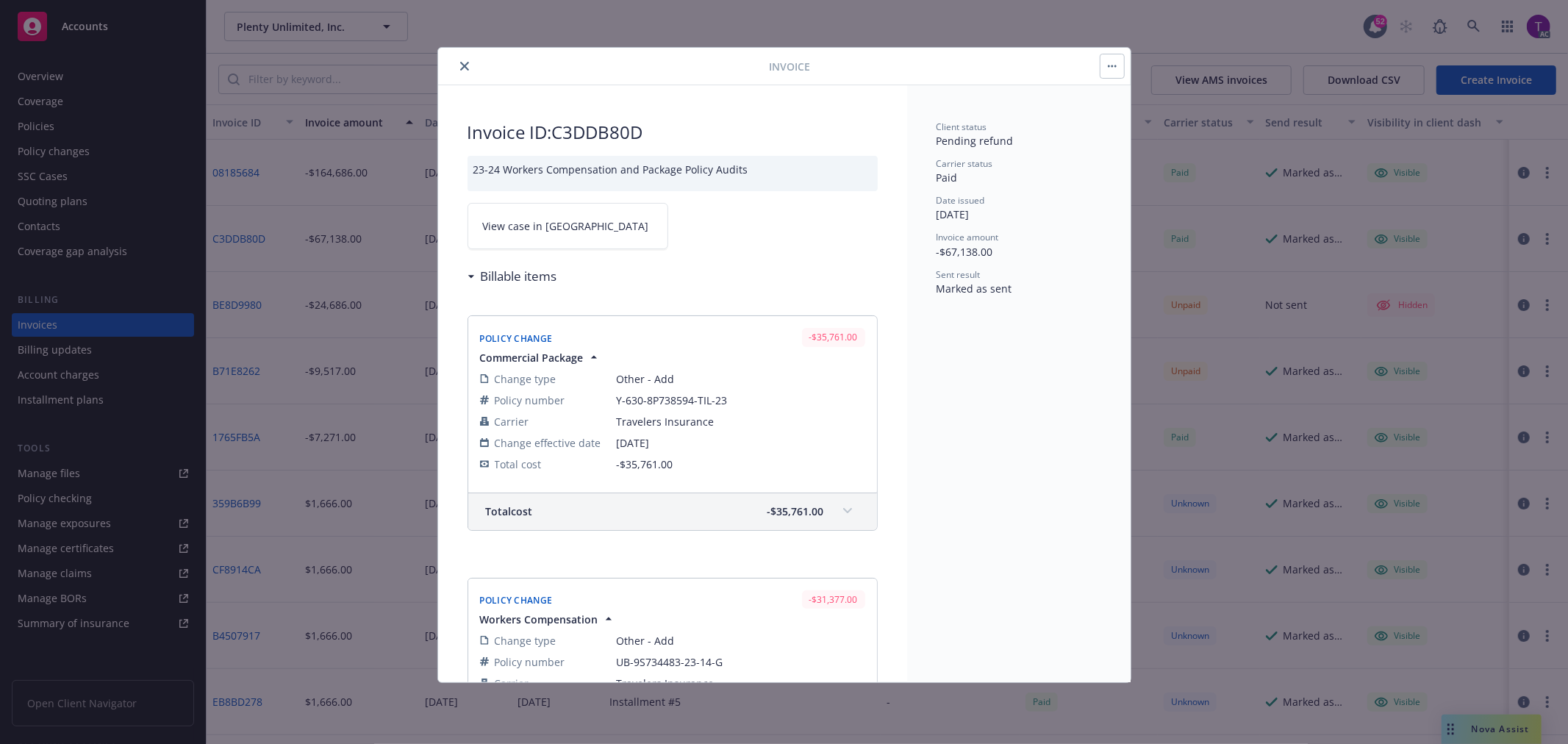
click at [493, 232] on span "View case in [GEOGRAPHIC_DATA]" at bounding box center [566, 226] width 166 height 15
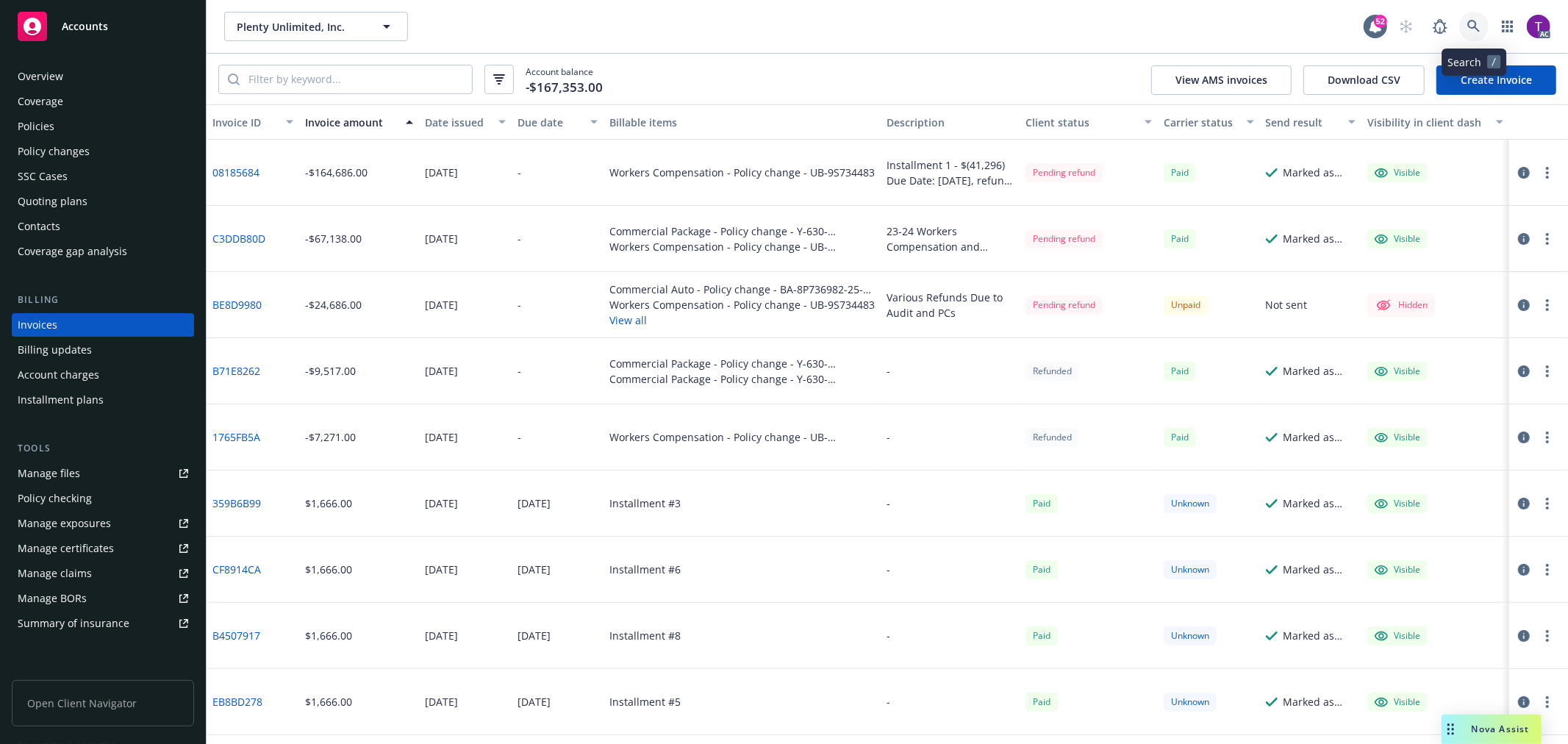
click at [1472, 24] on icon at bounding box center [1473, 26] width 13 height 13
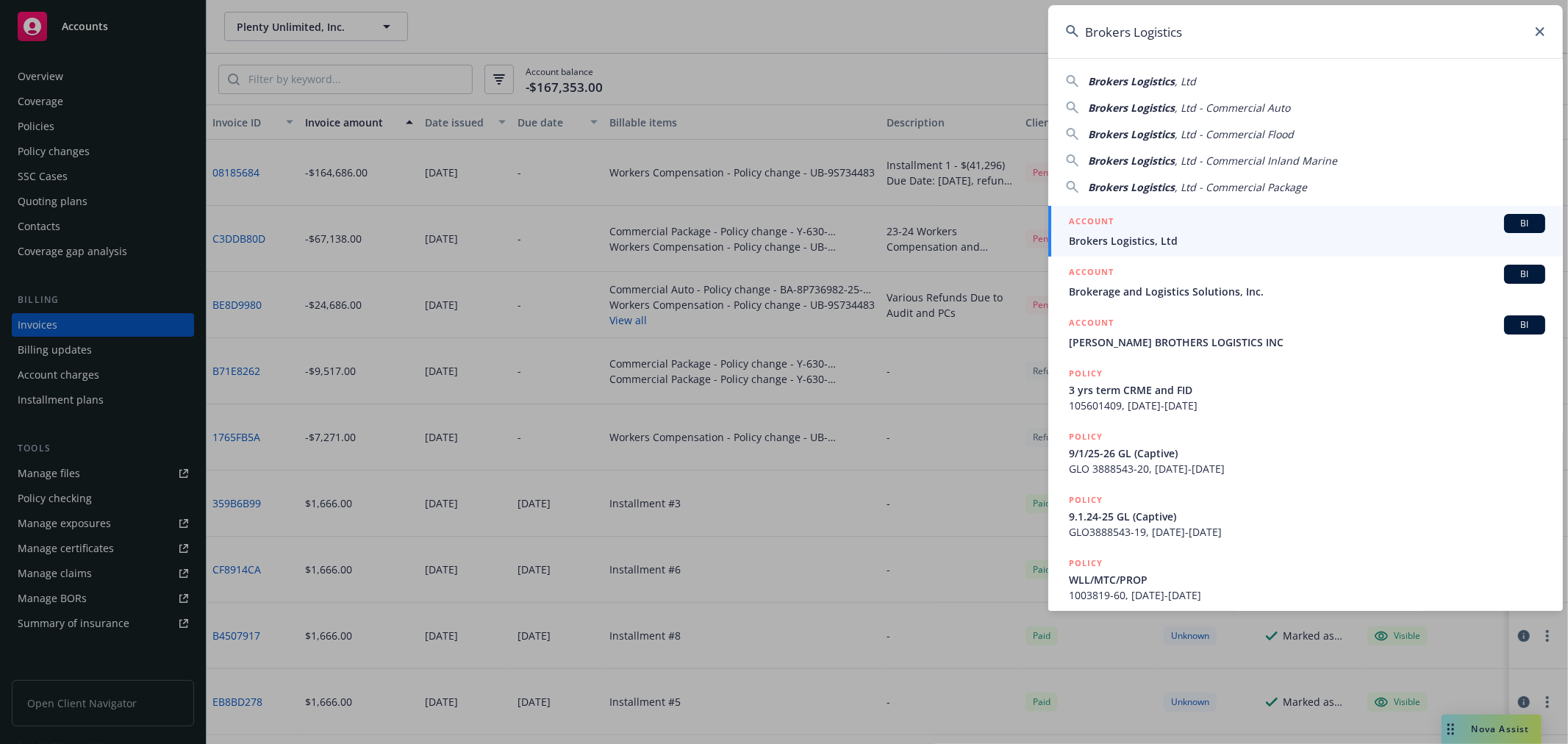
type input "Brokers Logistics"
click at [1191, 222] on div "ACCOUNT BI" at bounding box center [1307, 224] width 476 height 19
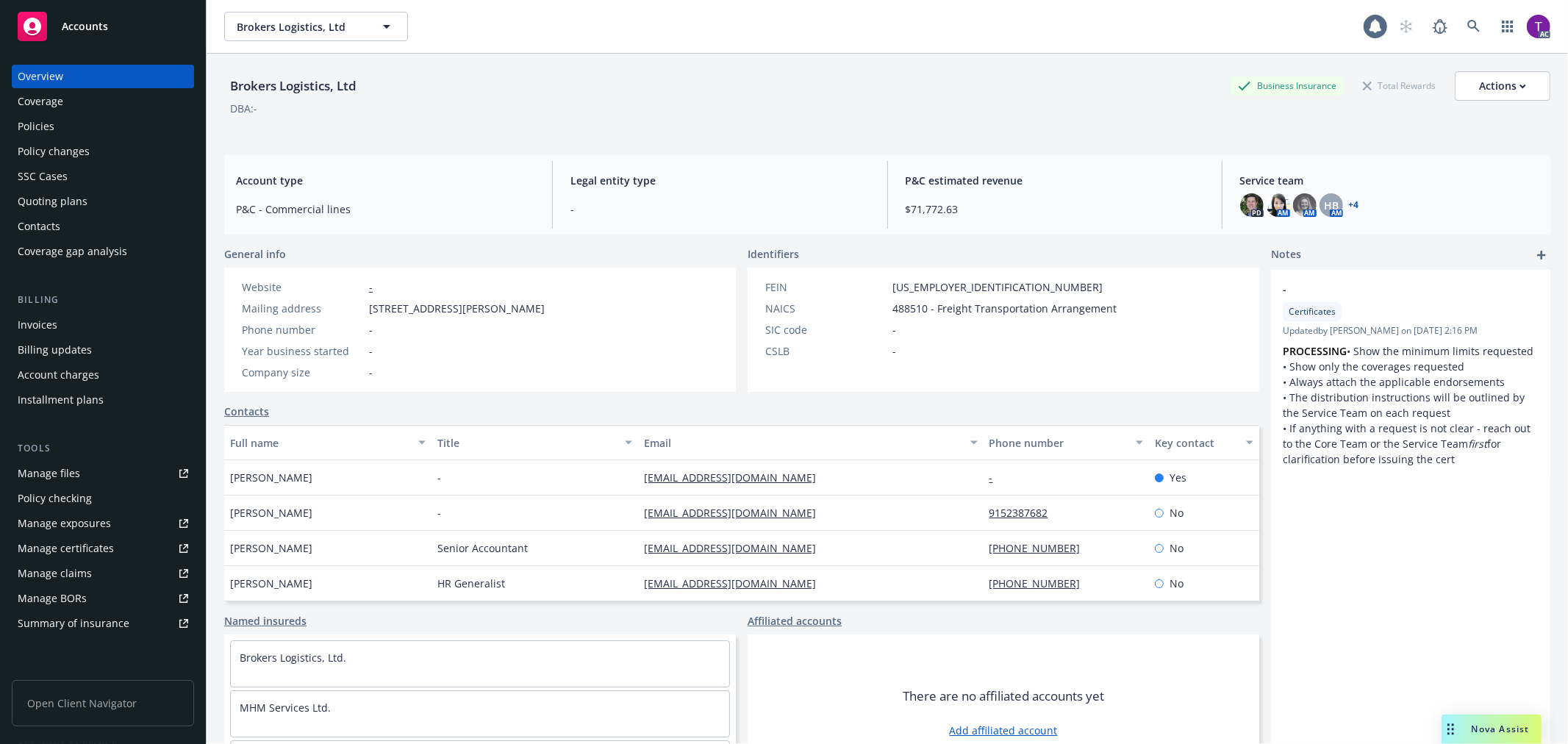
click at [52, 319] on div "Invoices" at bounding box center [37, 325] width 40 height 24
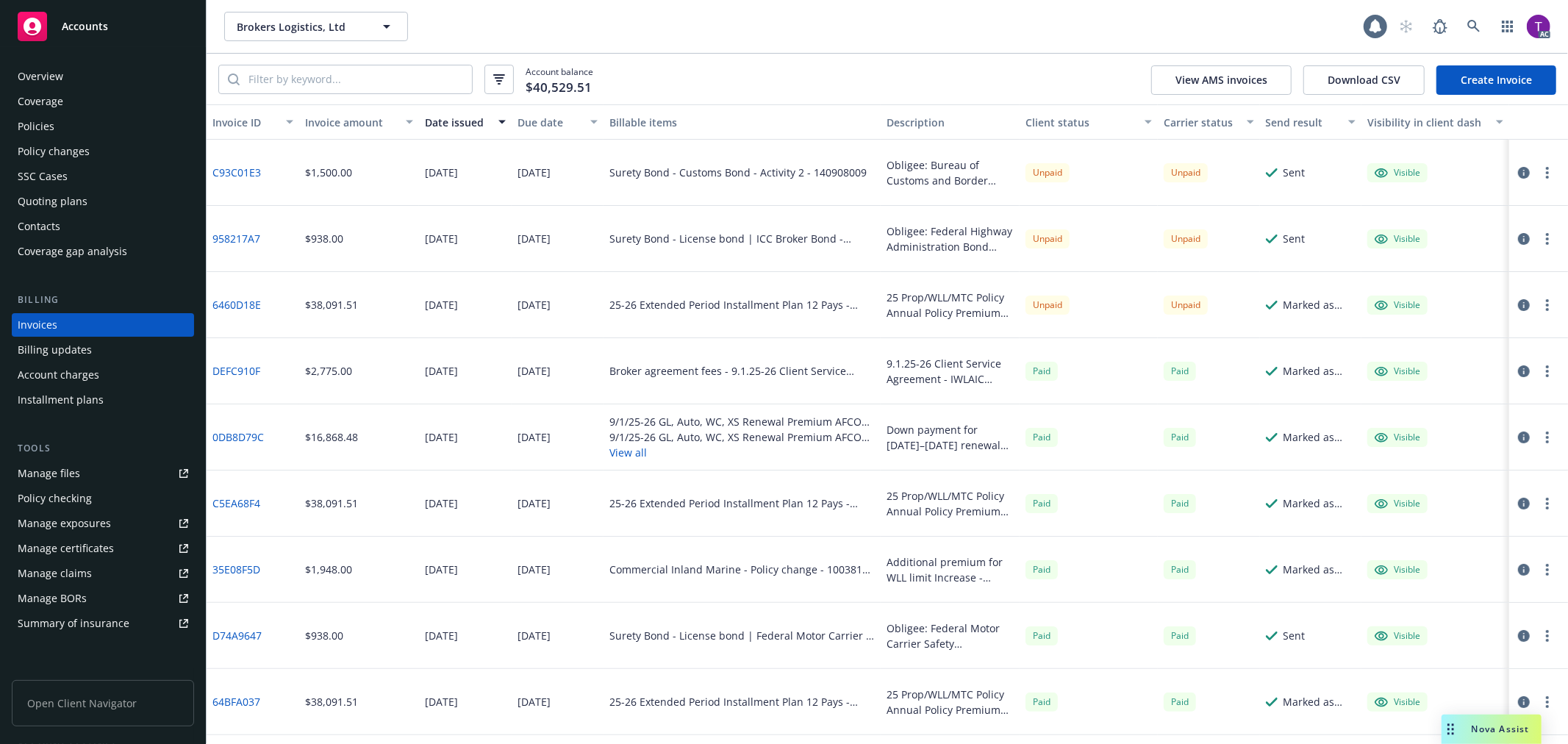
click at [340, 120] on div "Invoice amount" at bounding box center [351, 122] width 92 height 15
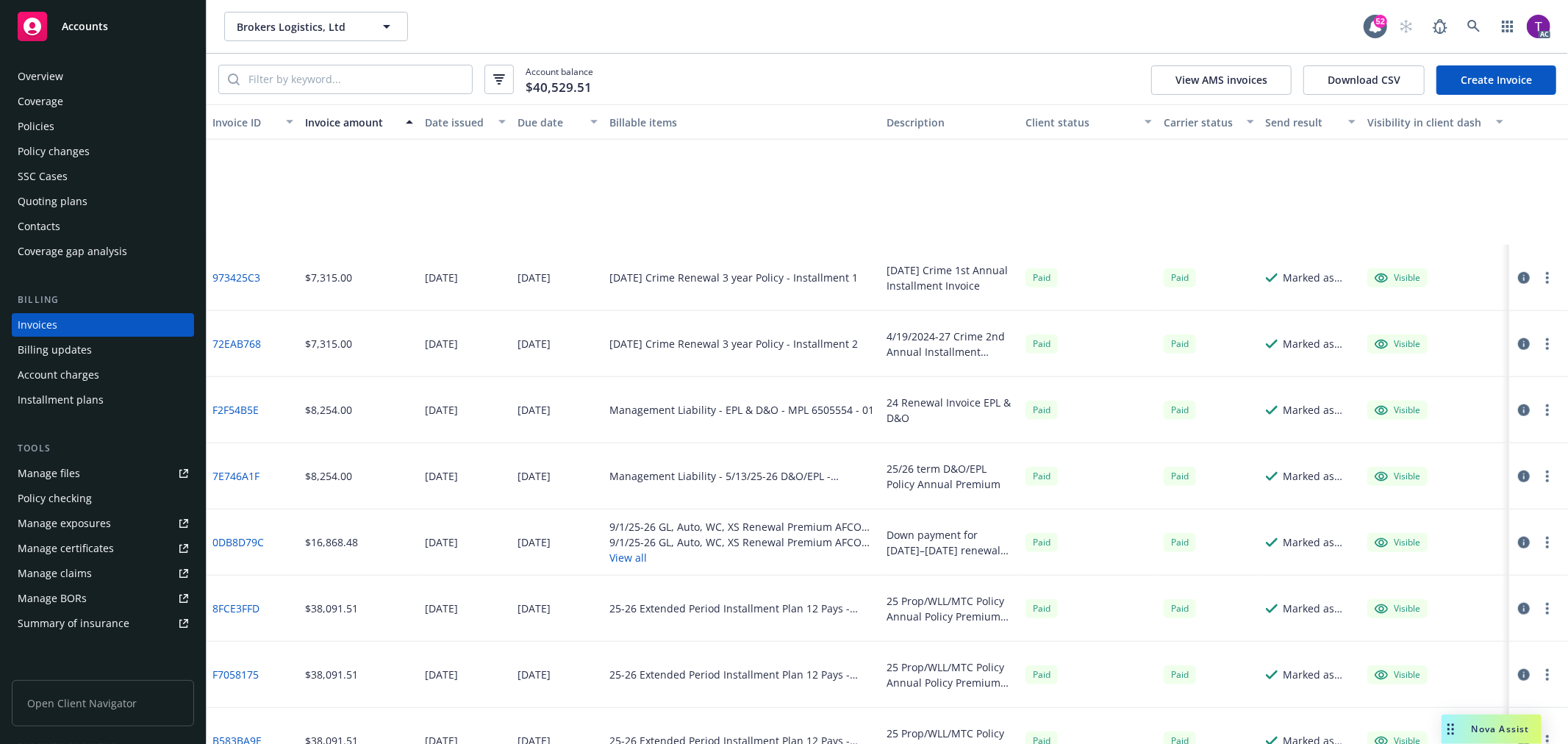
scroll to position [1512, 0]
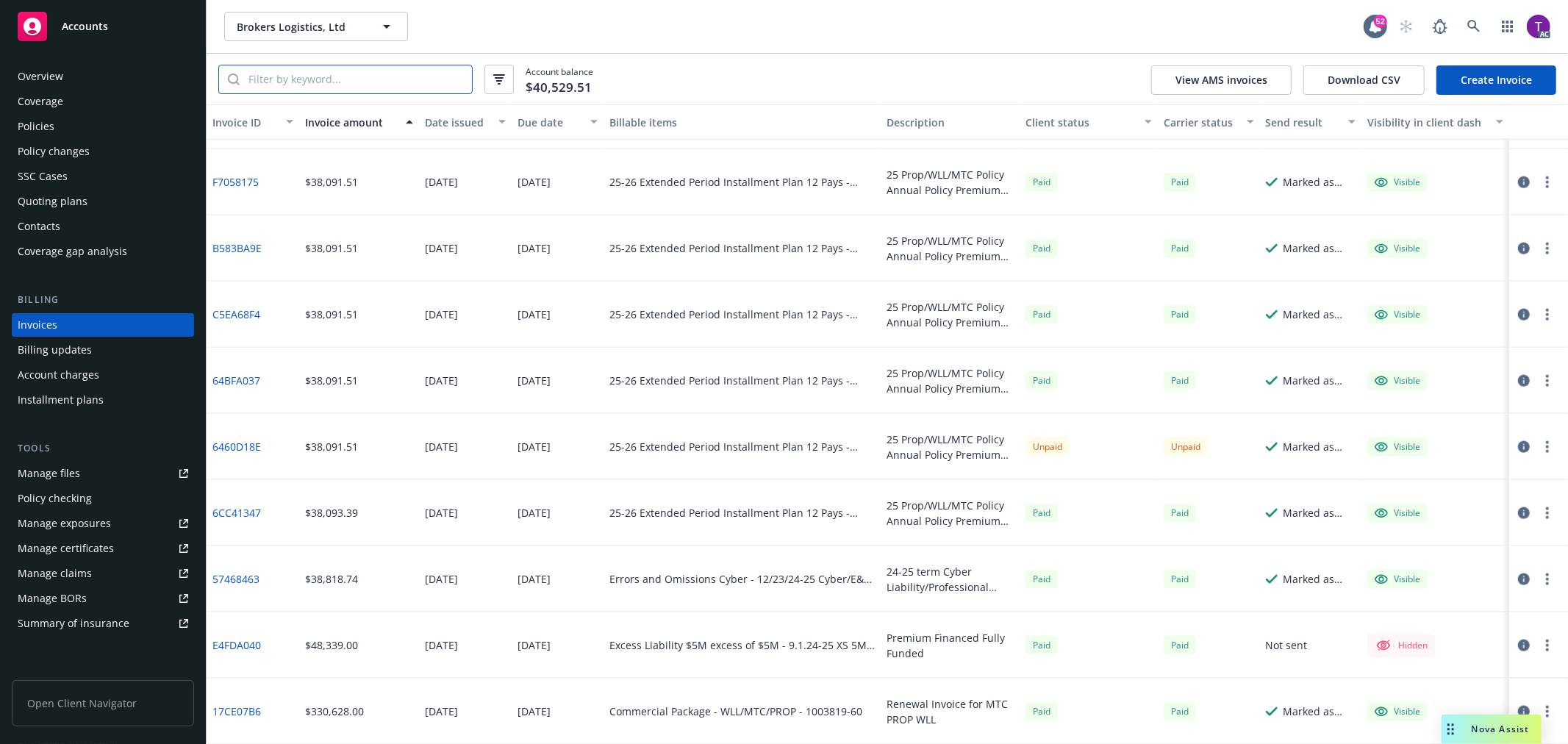
click at [310, 87] on input "search" at bounding box center [356, 80] width 233 height 28
paste input "UXT 0010593 10"
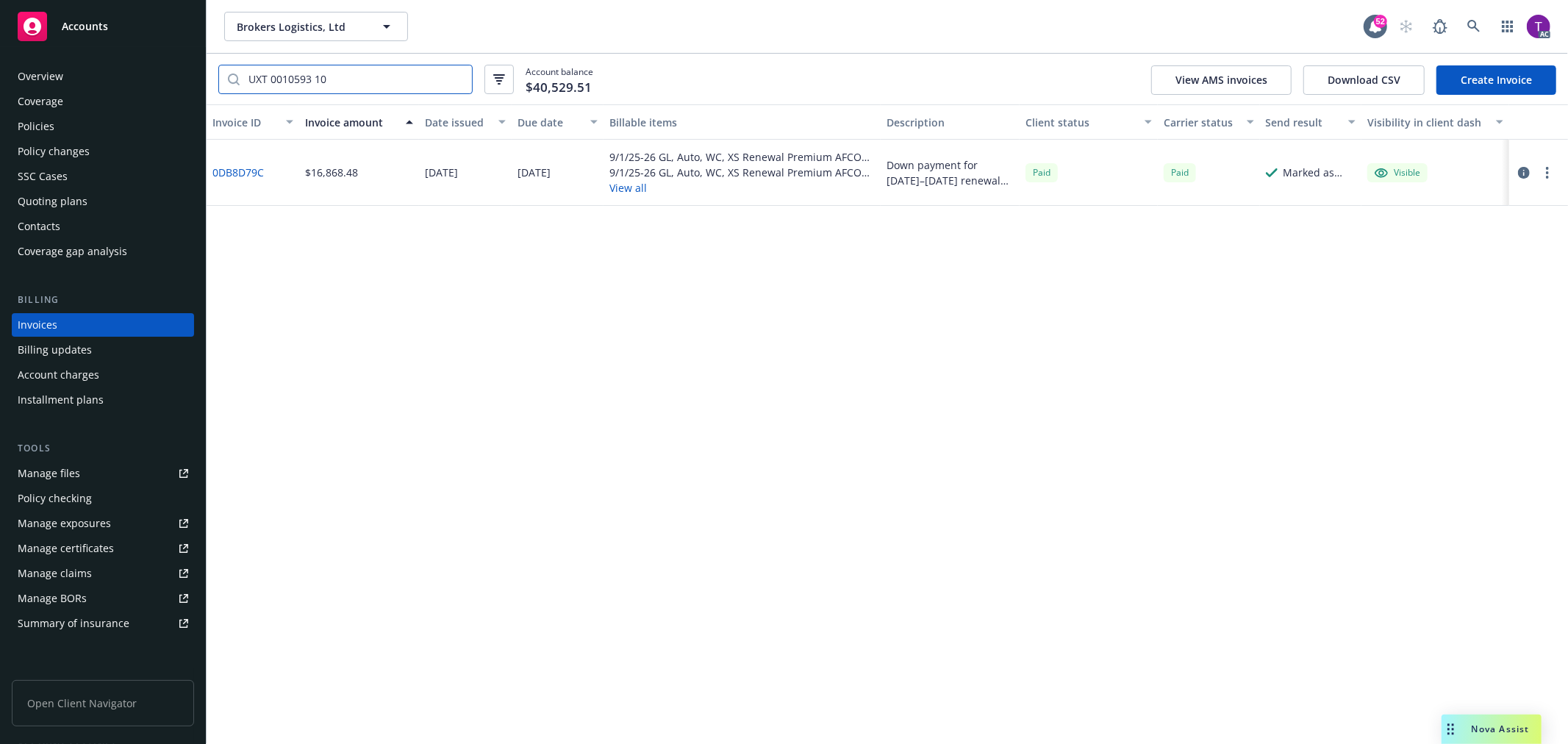
type input "UXT 0010593 10"
click at [254, 169] on link "0DB8D79C" at bounding box center [238, 172] width 51 height 15
click at [32, 140] on div "Policy changes" at bounding box center [53, 151] width 72 height 24
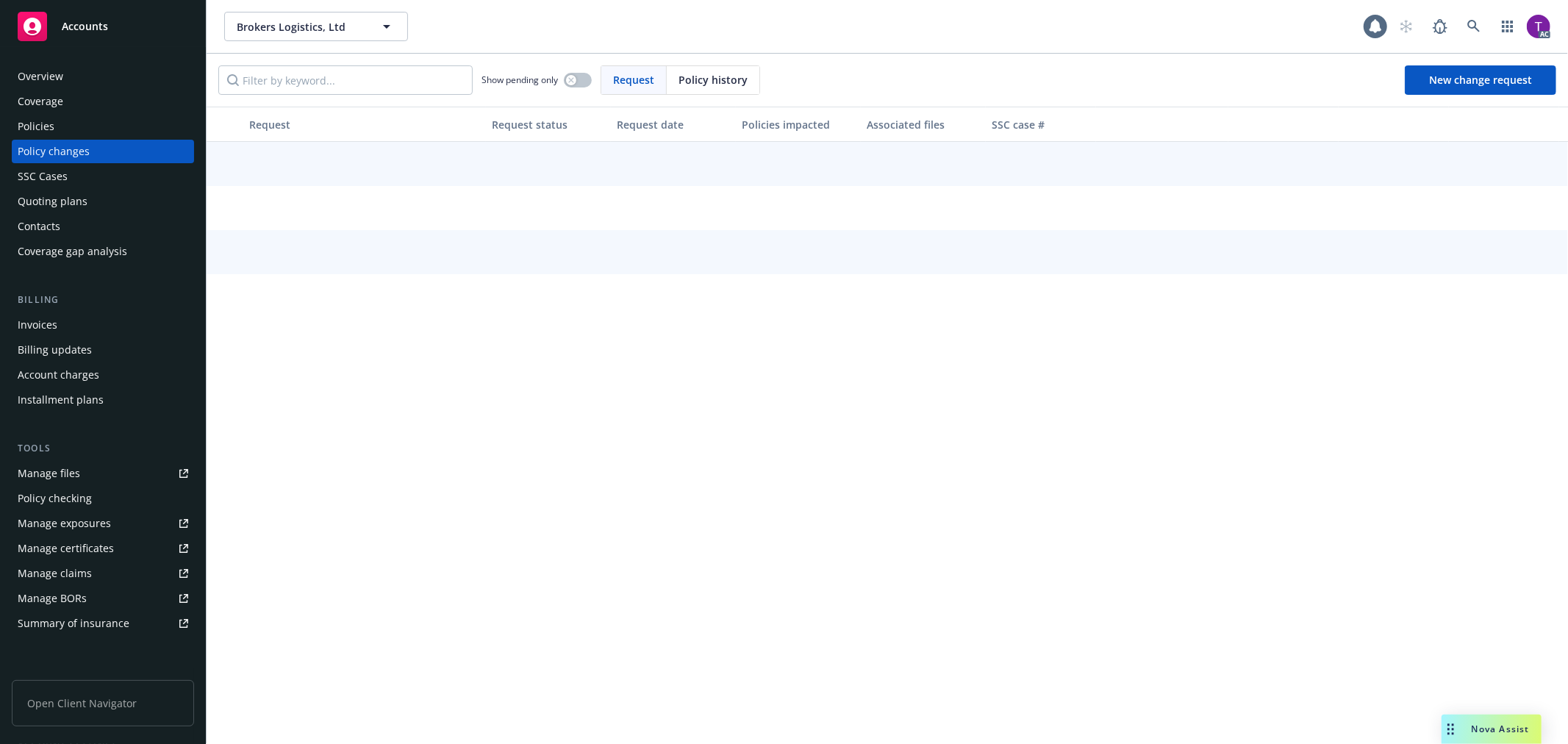
click at [34, 128] on div "Policies" at bounding box center [36, 127] width 37 height 24
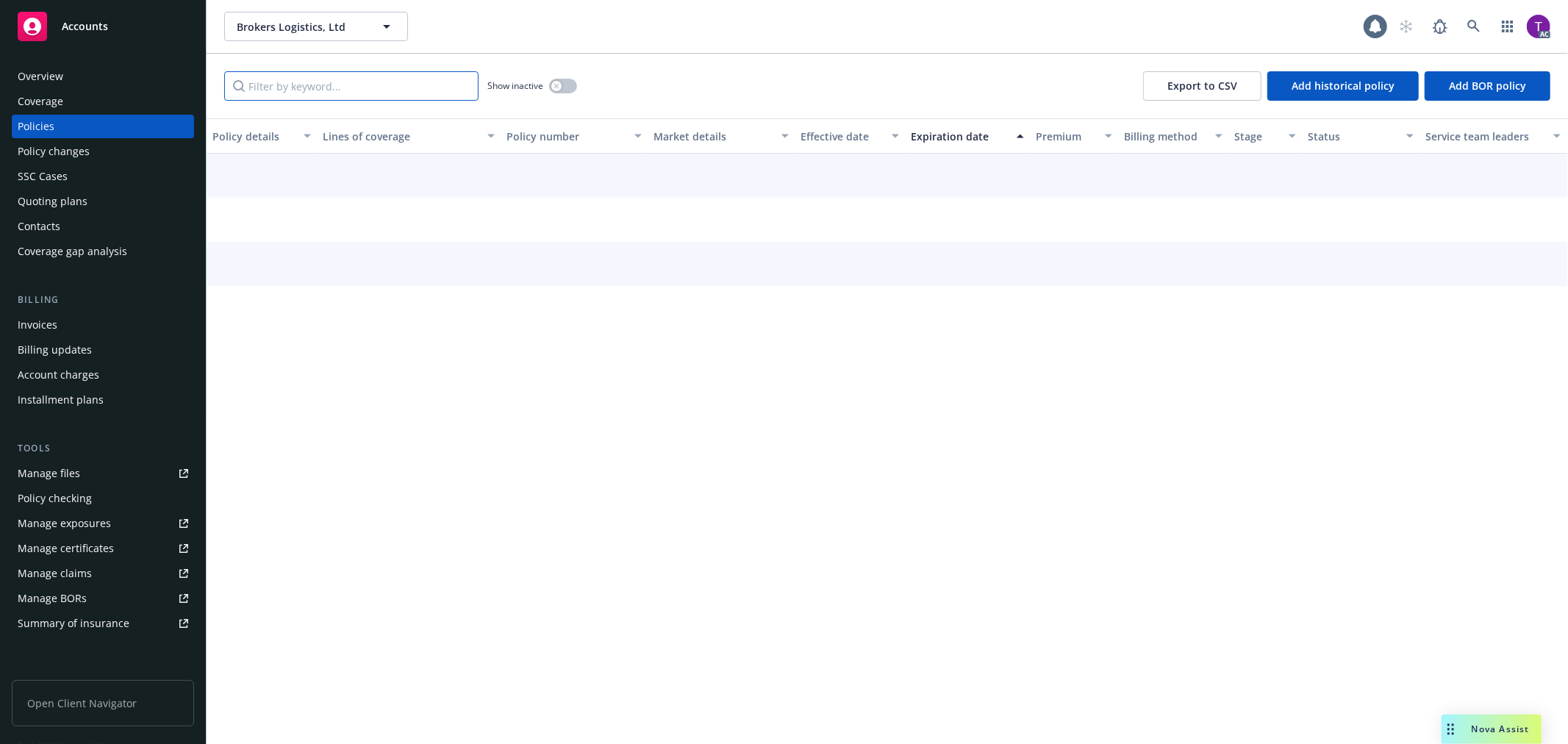
click at [249, 80] on input "Filter by keyword..." at bounding box center [350, 86] width 254 height 29
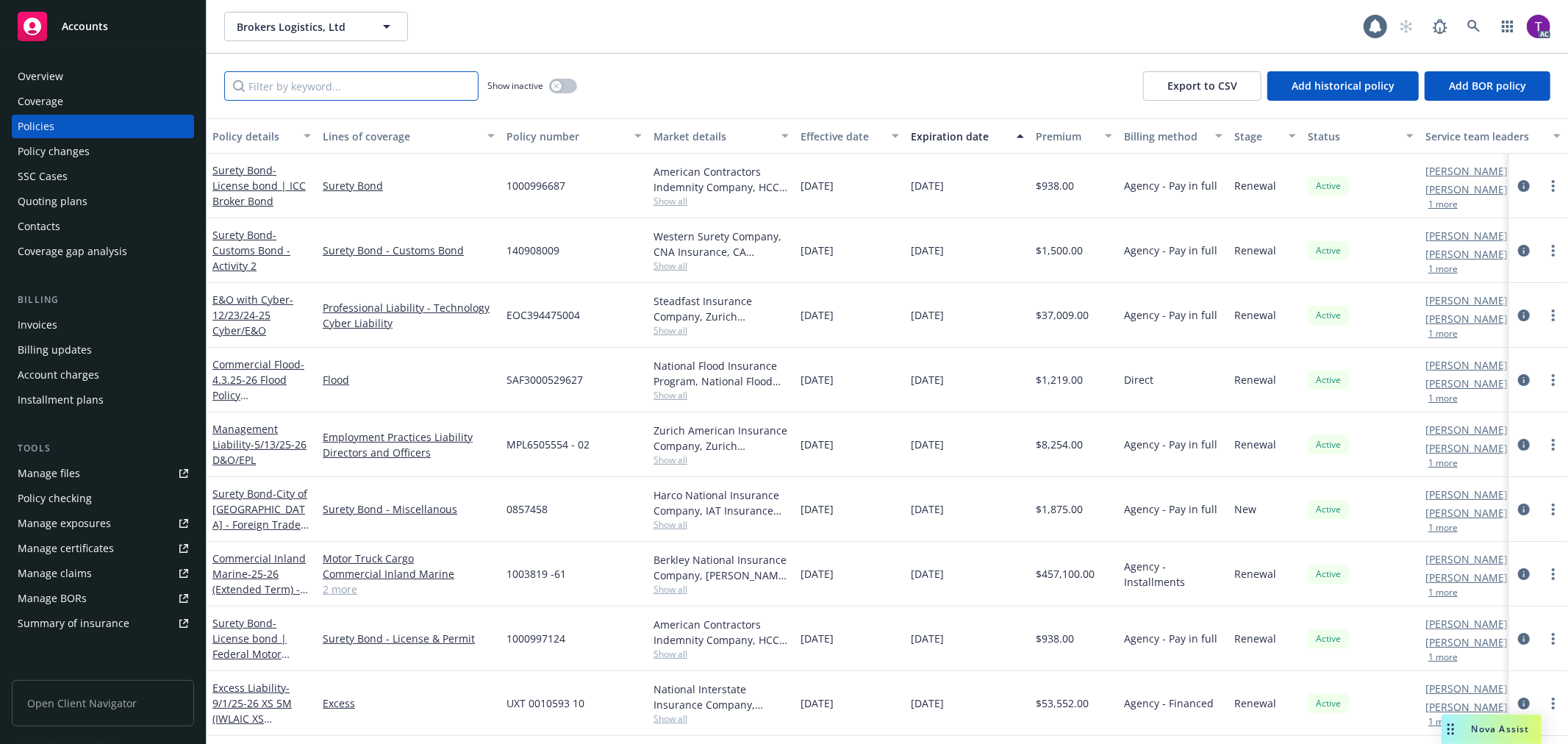
paste input "UXT 0010593 10"
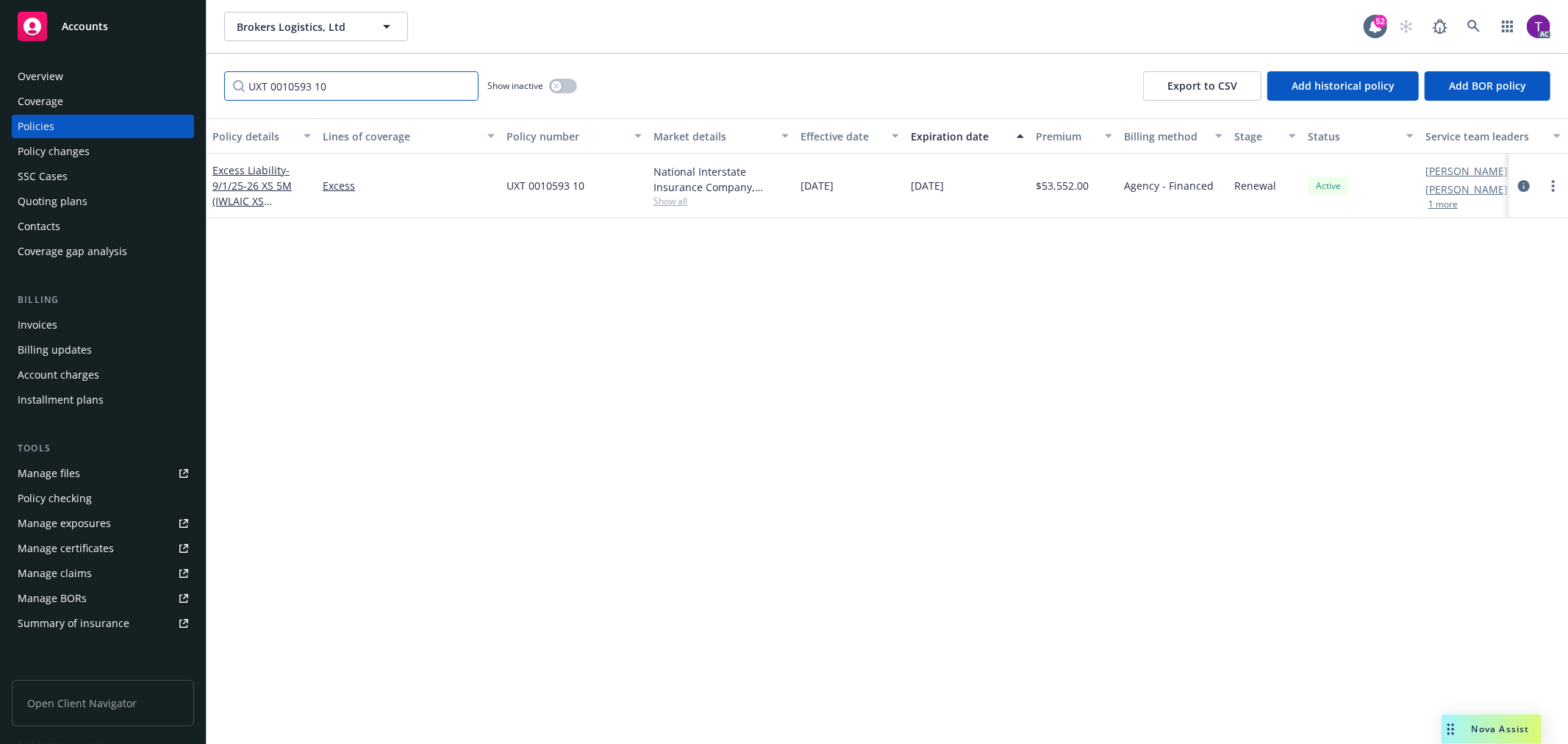
type input "UXT 0010593 10"
click at [250, 176] on div "Excess Liability - 9/1/25-26 XS 5M (IWLAIC XS Program)" at bounding box center [261, 186] width 98 height 46
click at [250, 182] on span "- 9/1/25-26 XS 5M (IWLAIC XS Program)" at bounding box center [252, 193] width 80 height 60
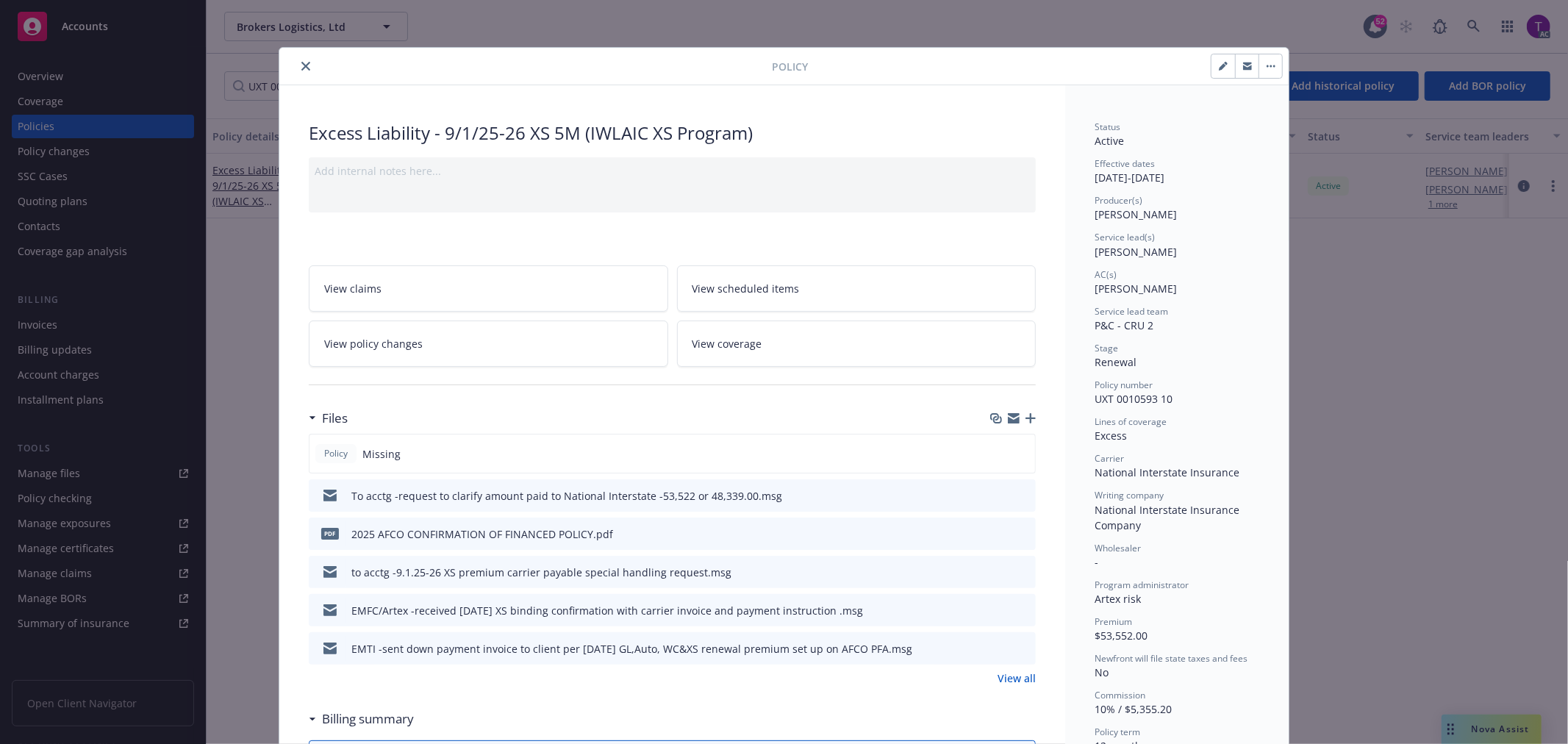
click at [1020, 674] on link "View all" at bounding box center [1016, 678] width 38 height 15
